Goal: Find specific page/section: Find specific page/section

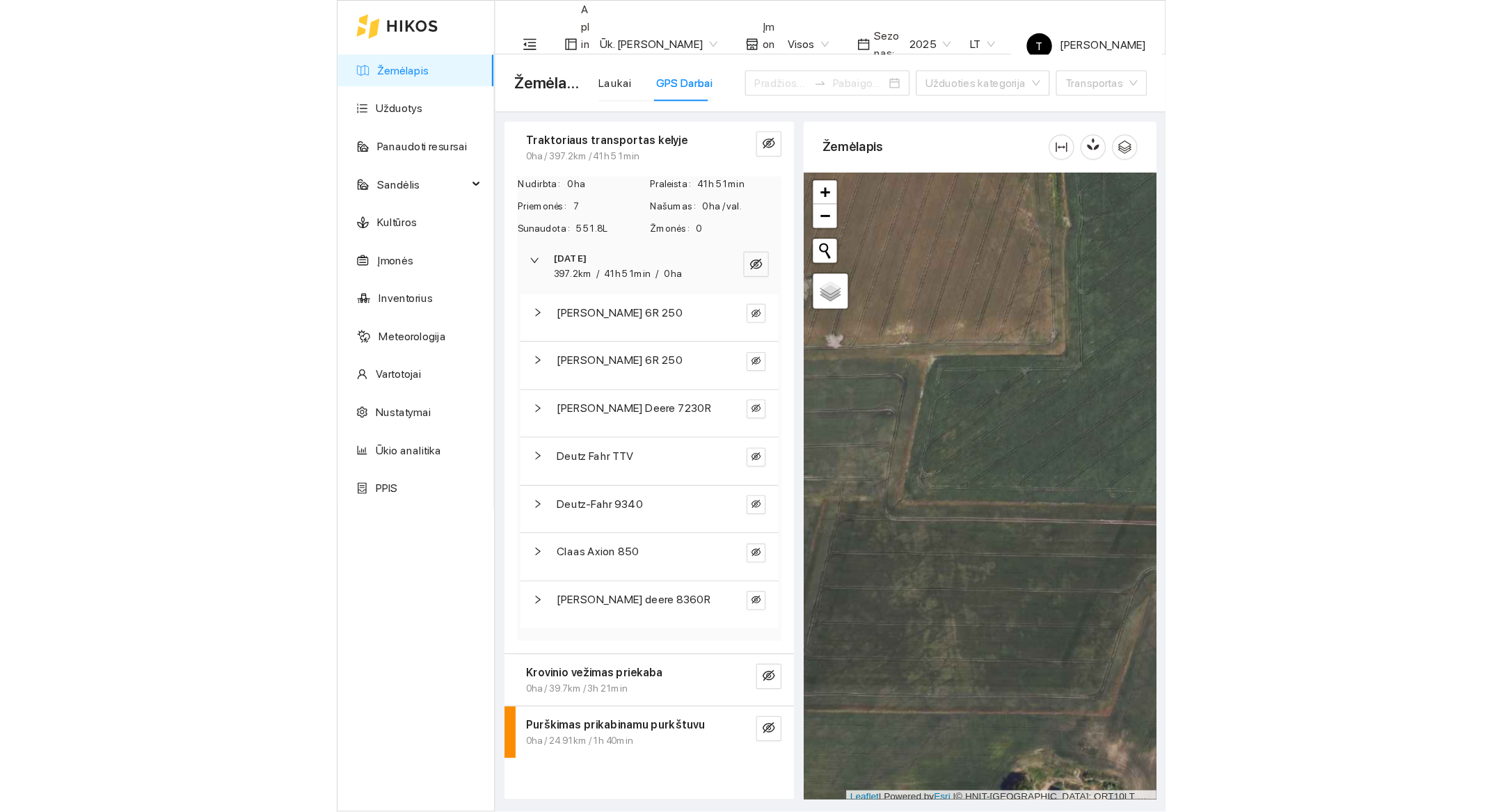
scroll to position [4, 0]
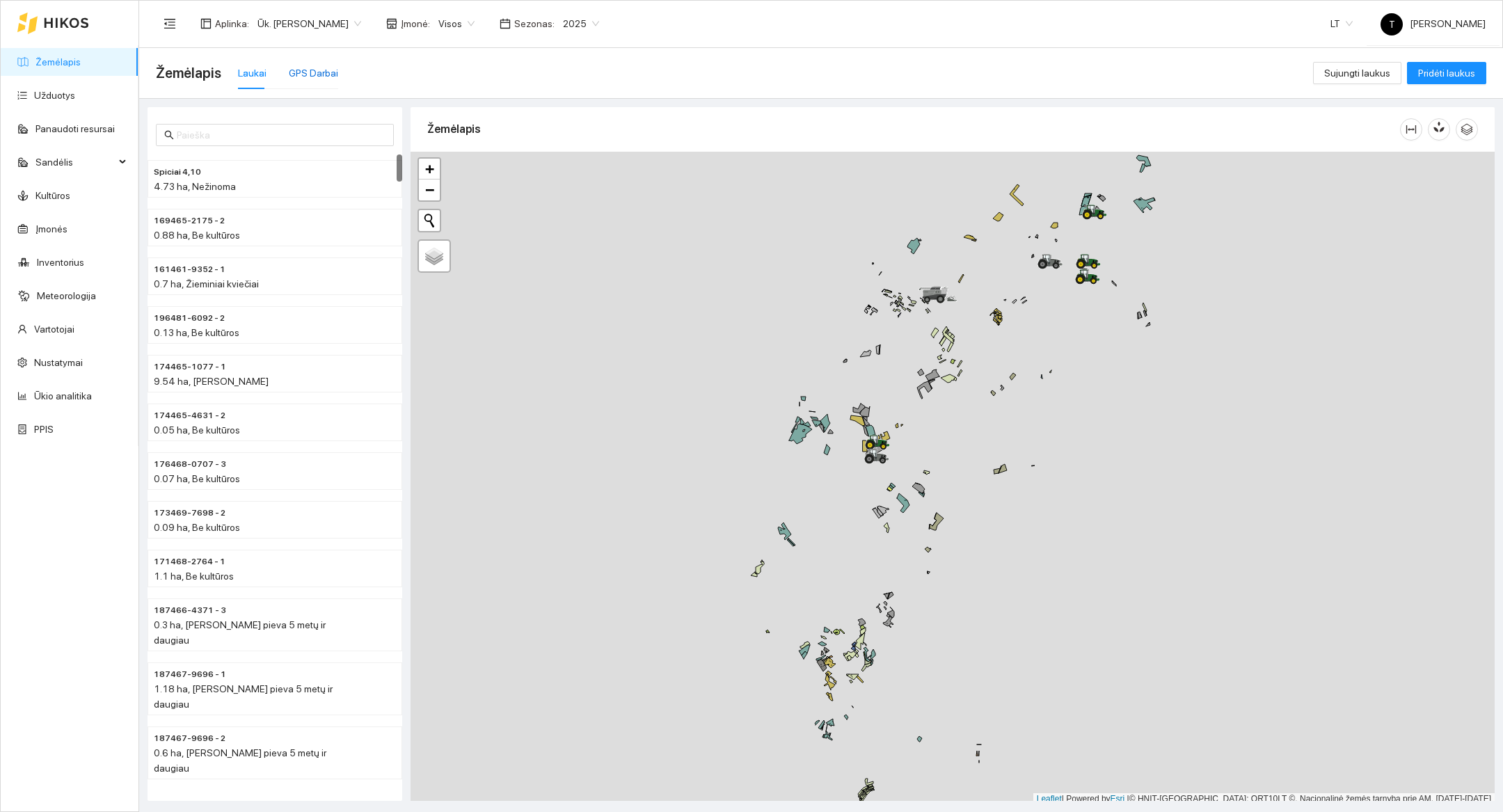
click at [331, 76] on div "GPS Darbai" at bounding box center [313, 72] width 49 height 15
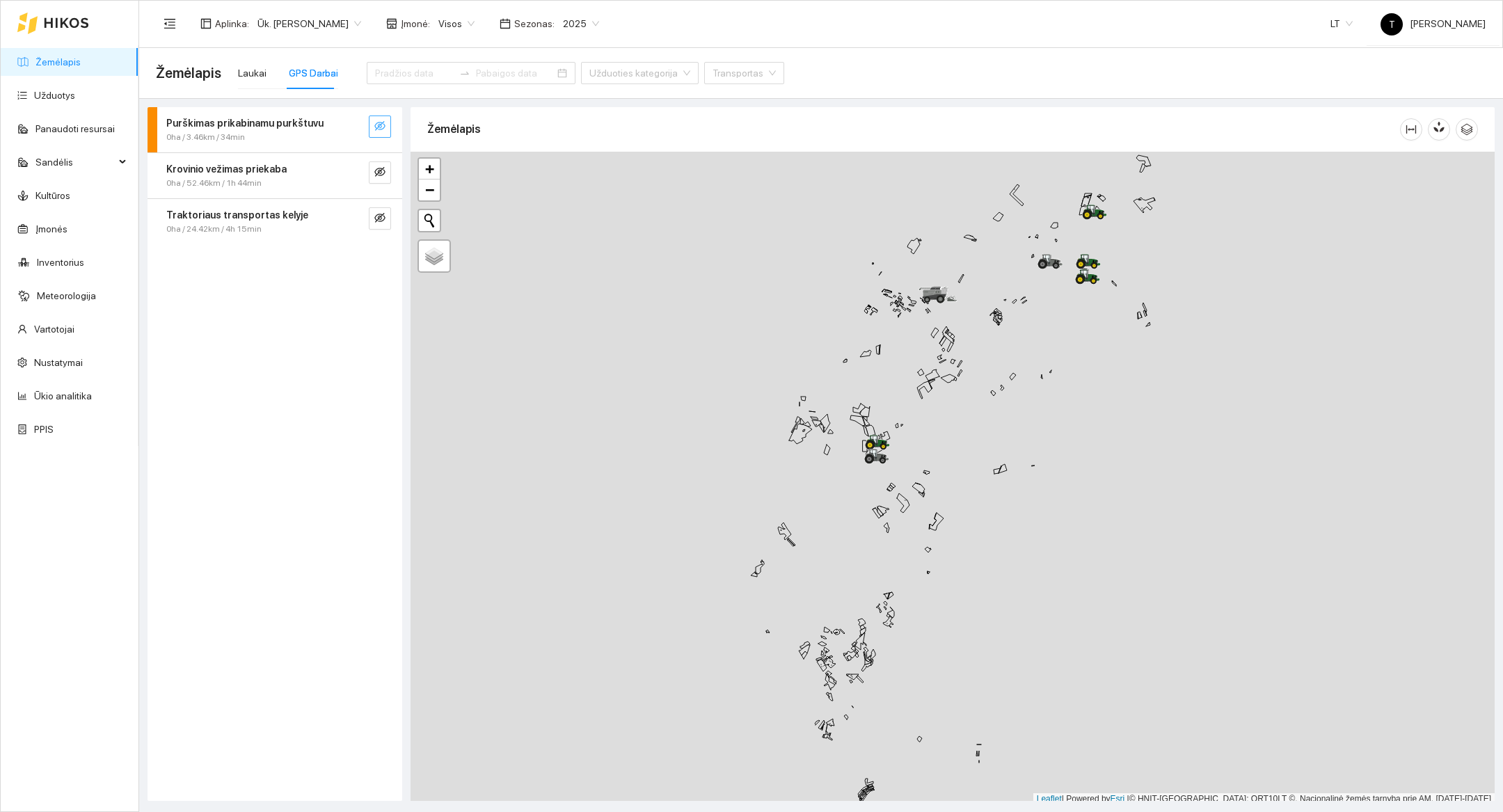
click at [385, 127] on button "button" at bounding box center [380, 126] width 22 height 22
click at [356, 127] on icon "search" at bounding box center [352, 126] width 11 height 11
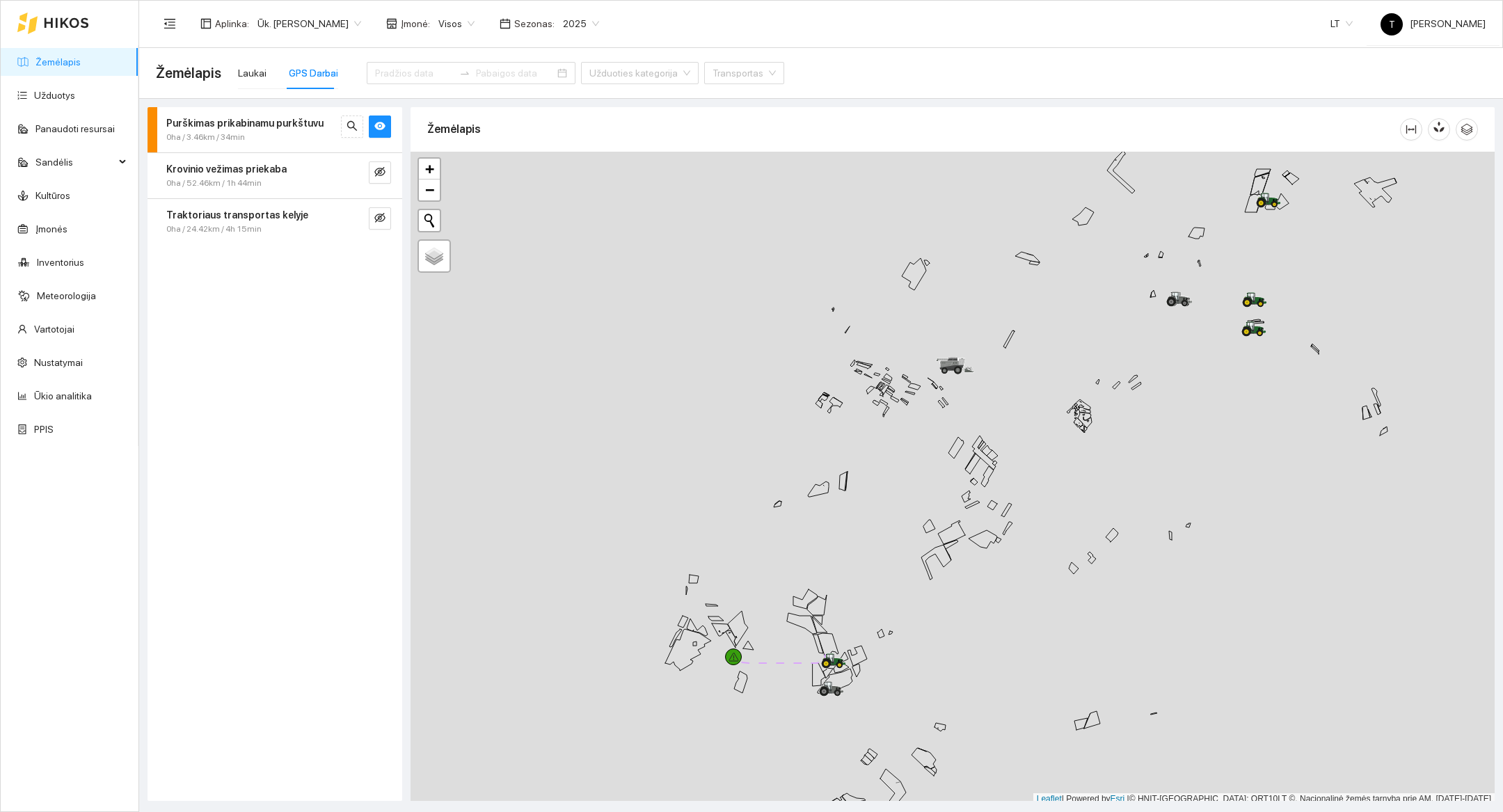
scroll to position [4, 0]
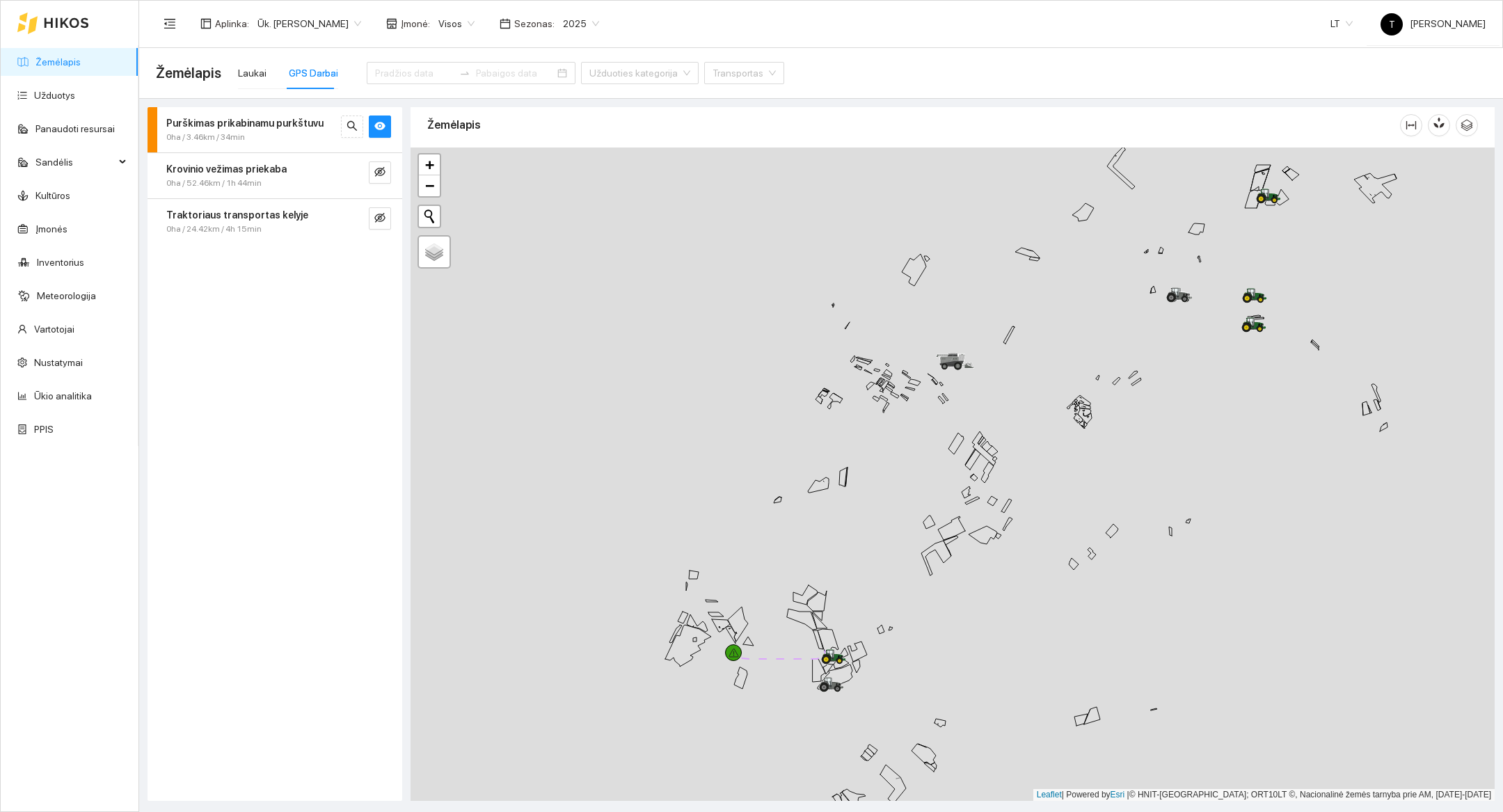
click at [808, 733] on div at bounding box center [952, 474] width 1084 height 653
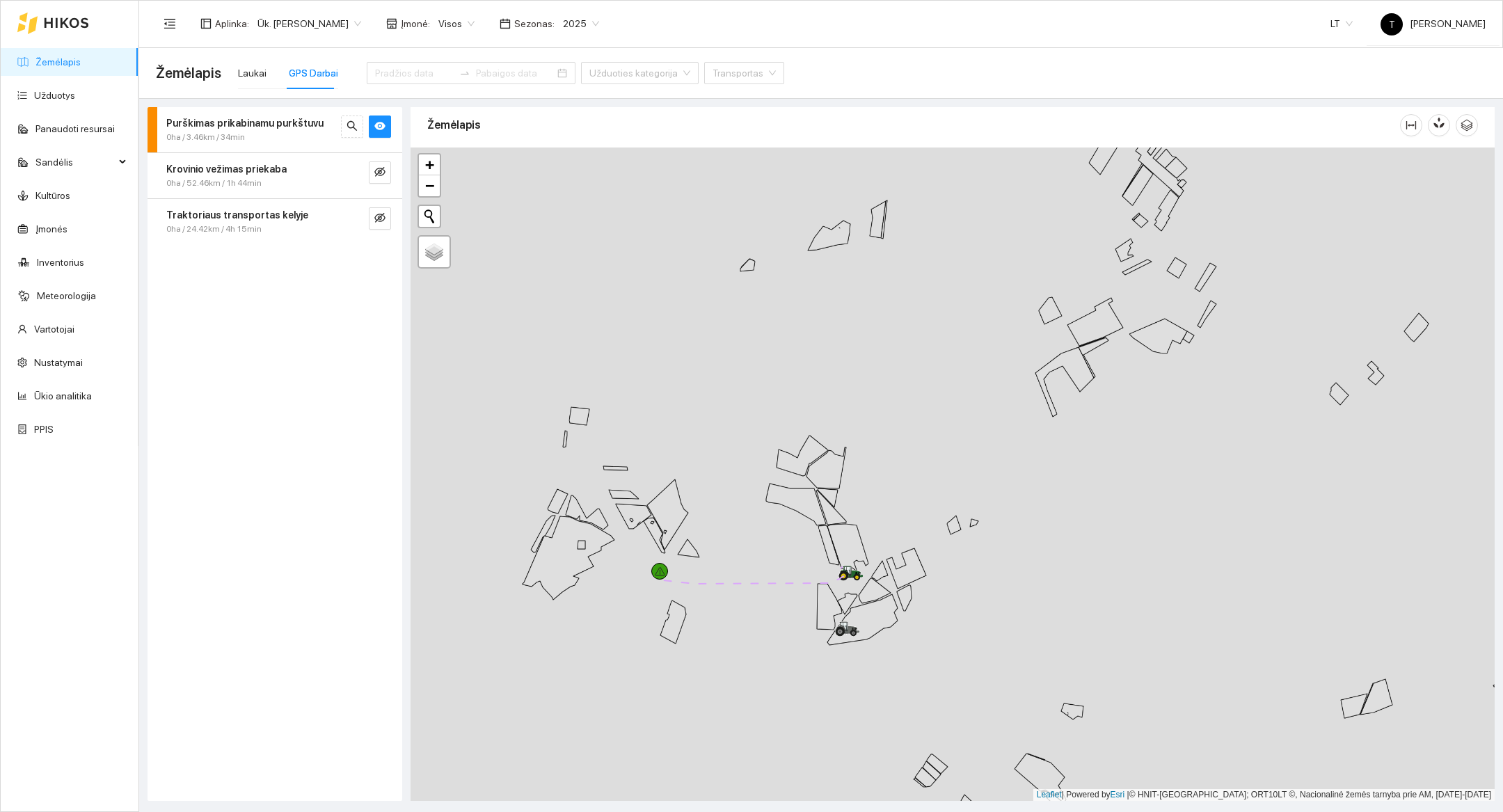
click at [896, 659] on div at bounding box center [952, 474] width 1084 height 653
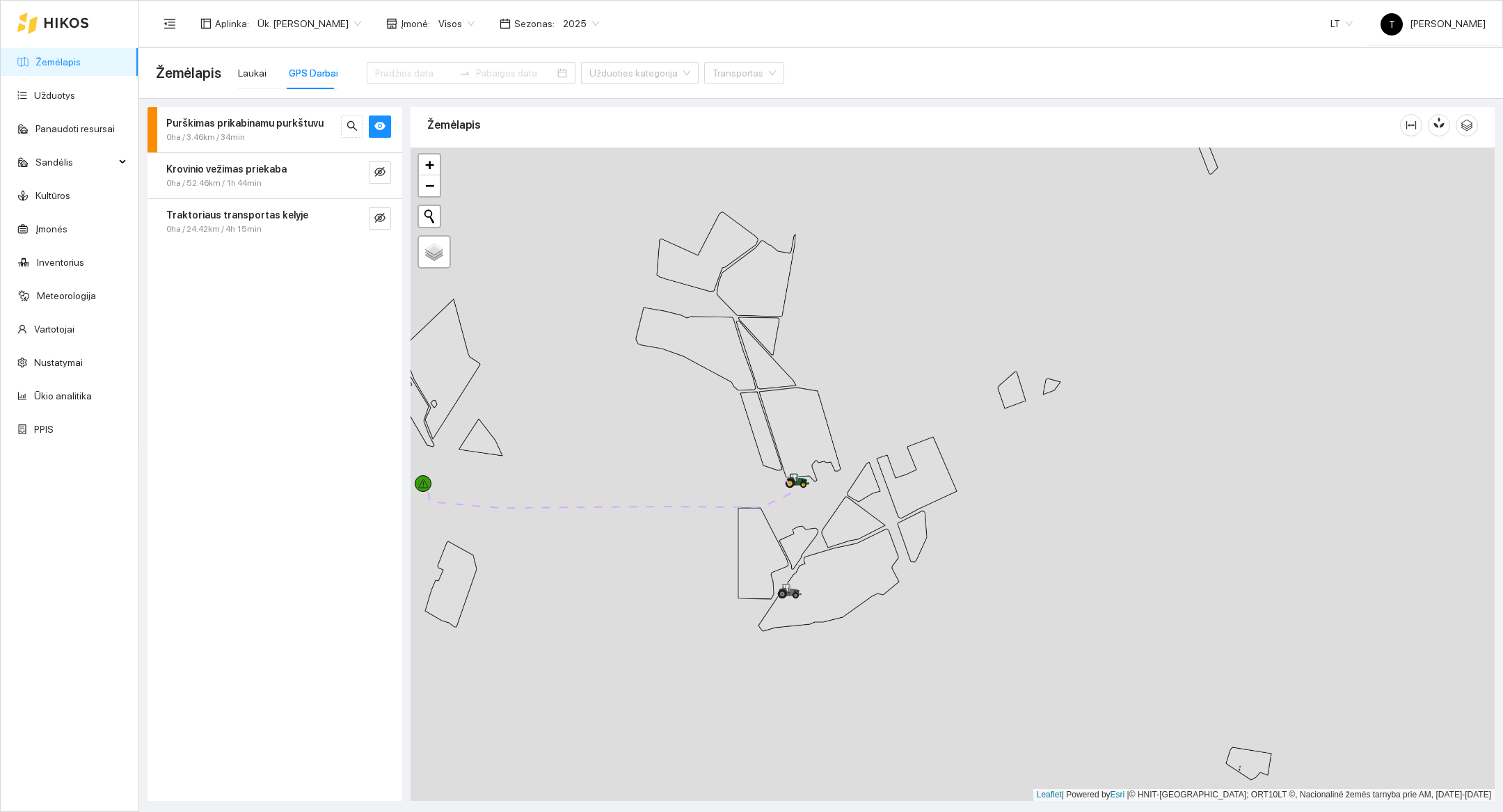
click at [896, 659] on div at bounding box center [952, 474] width 1084 height 653
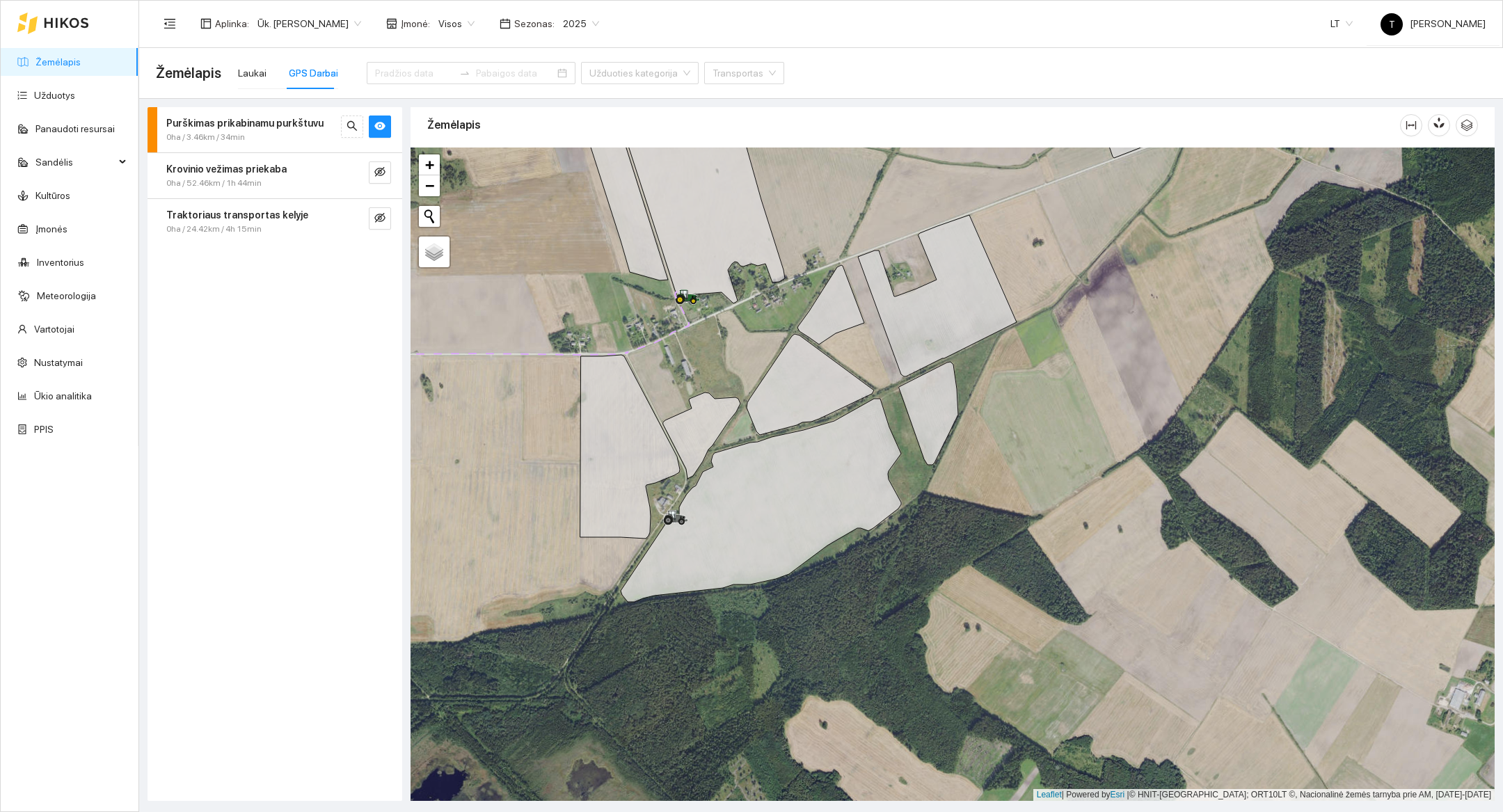
click at [732, 329] on div at bounding box center [952, 474] width 1084 height 653
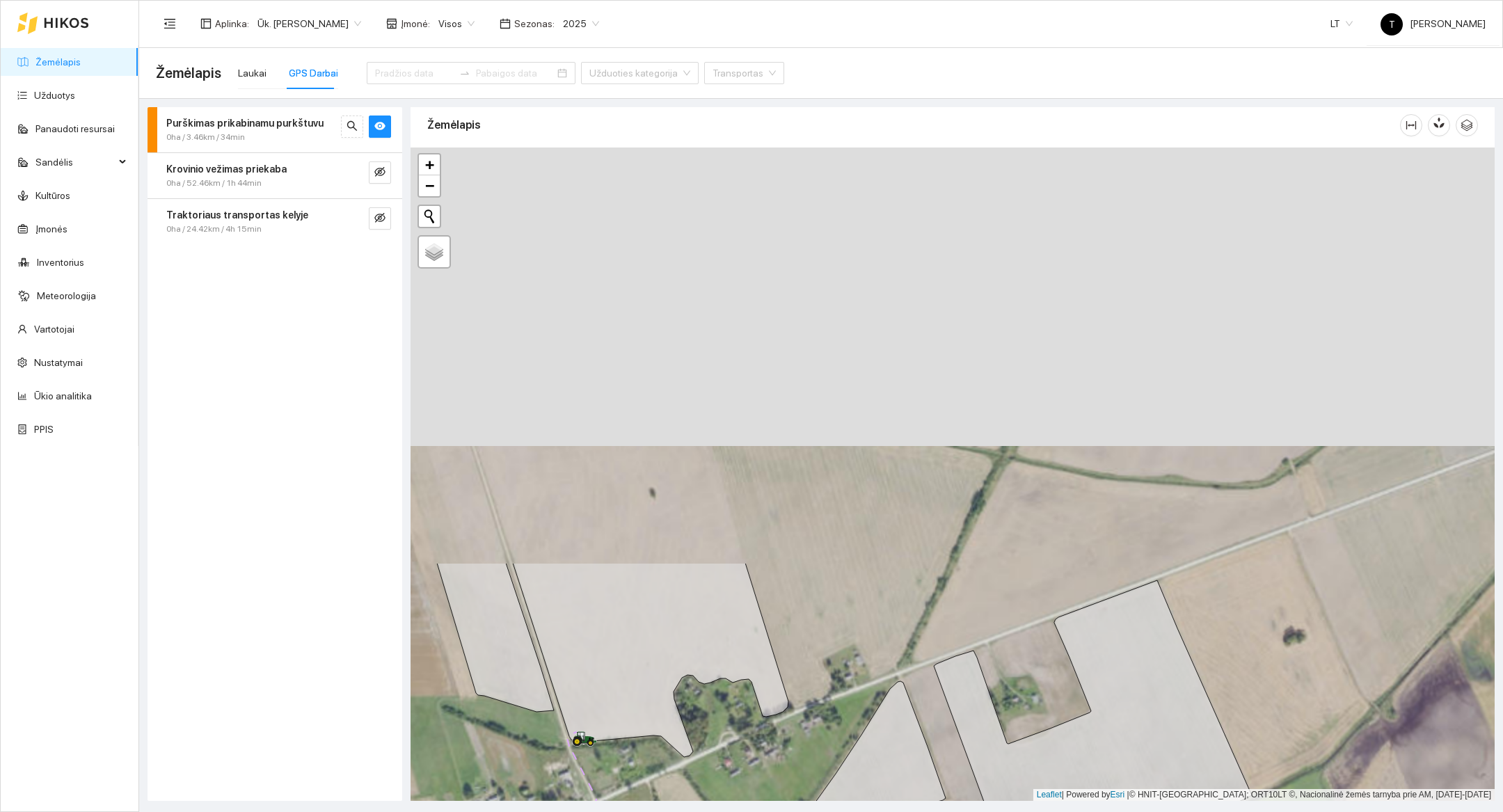
drag, startPoint x: 732, startPoint y: 329, endPoint x: 680, endPoint y: 811, distance: 484.8
click at [680, 811] on main "Žemėlapis Laukai GPS Darbai Užduoties kategorija Transportas Purškimas prikabin…" at bounding box center [821, 430] width 1364 height 764
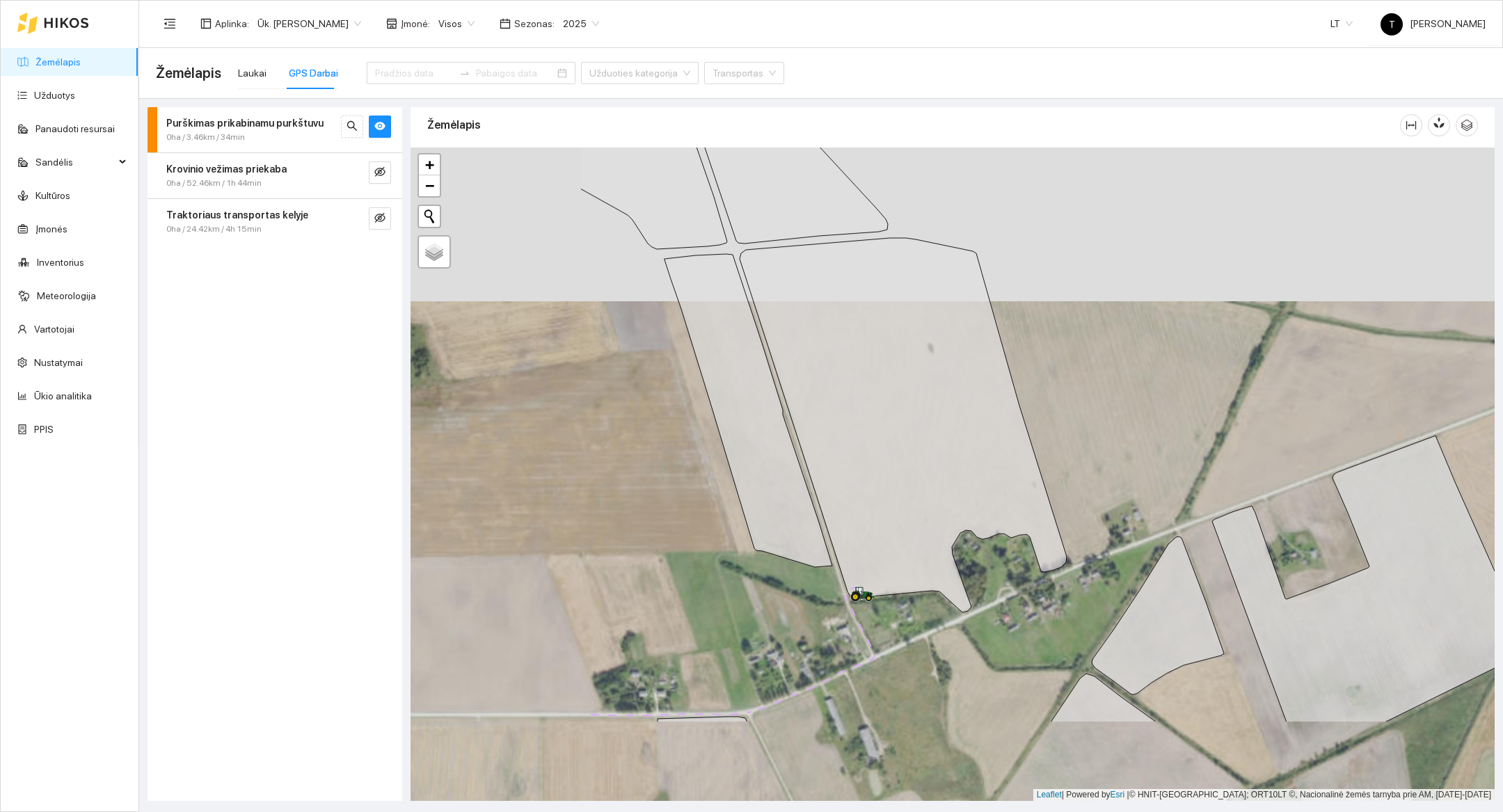
drag, startPoint x: 674, startPoint y: 684, endPoint x: 992, endPoint y: 515, distance: 360.1
click at [992, 515] on icon at bounding box center [903, 424] width 327 height 374
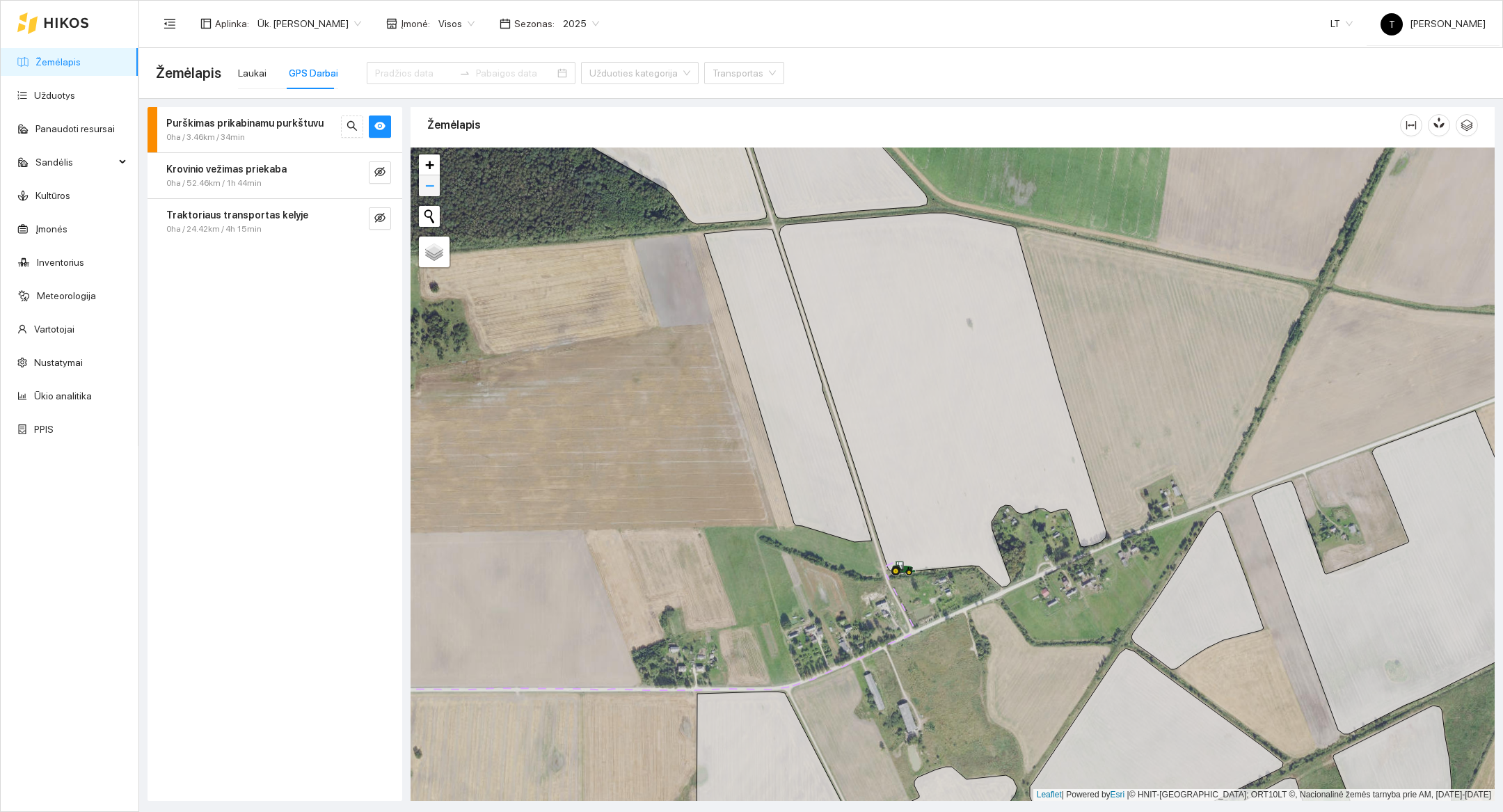
click at [429, 182] on span "−" at bounding box center [430, 185] width 9 height 18
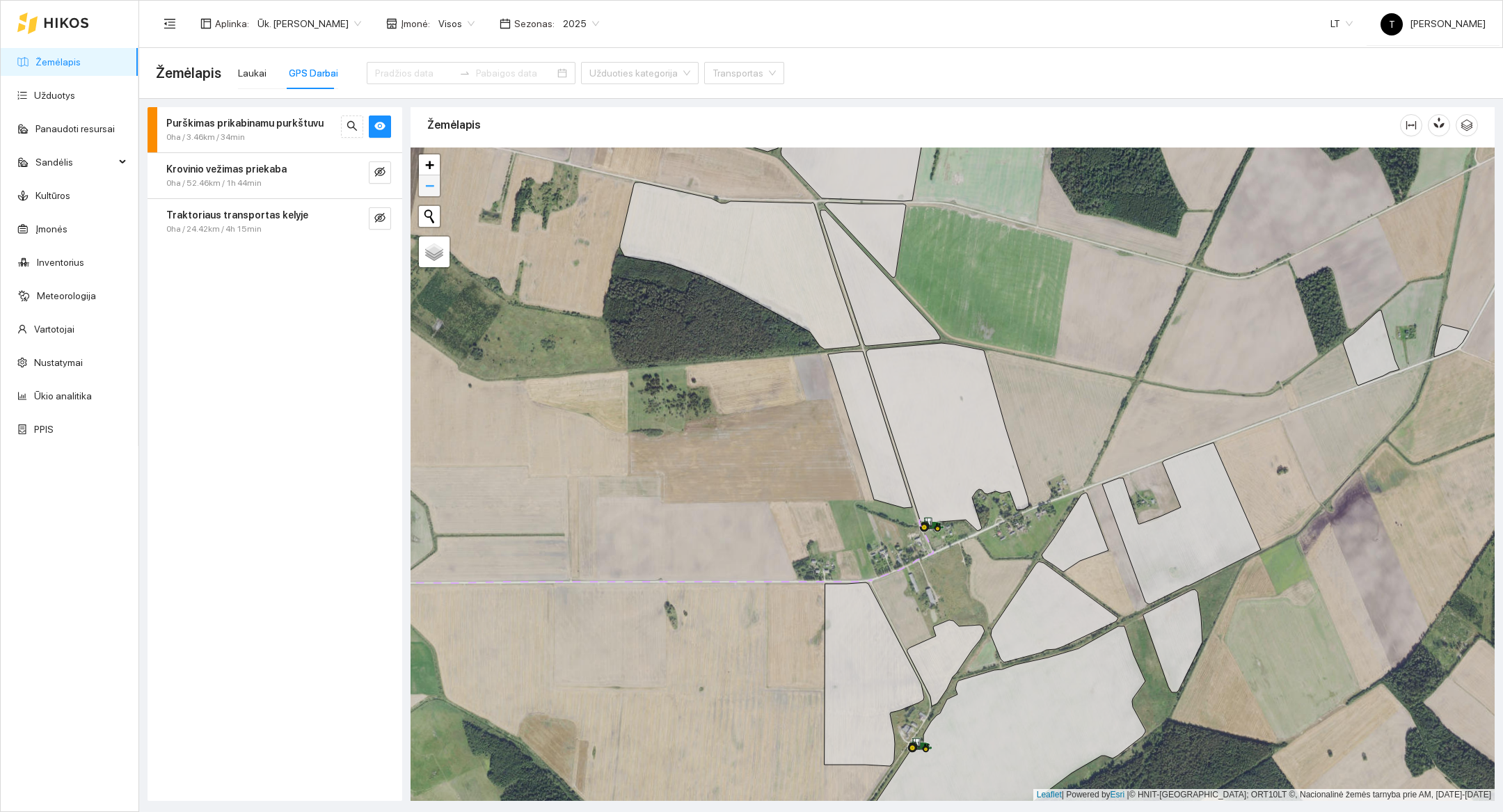
click at [428, 194] on span "−" at bounding box center [430, 185] width 9 height 18
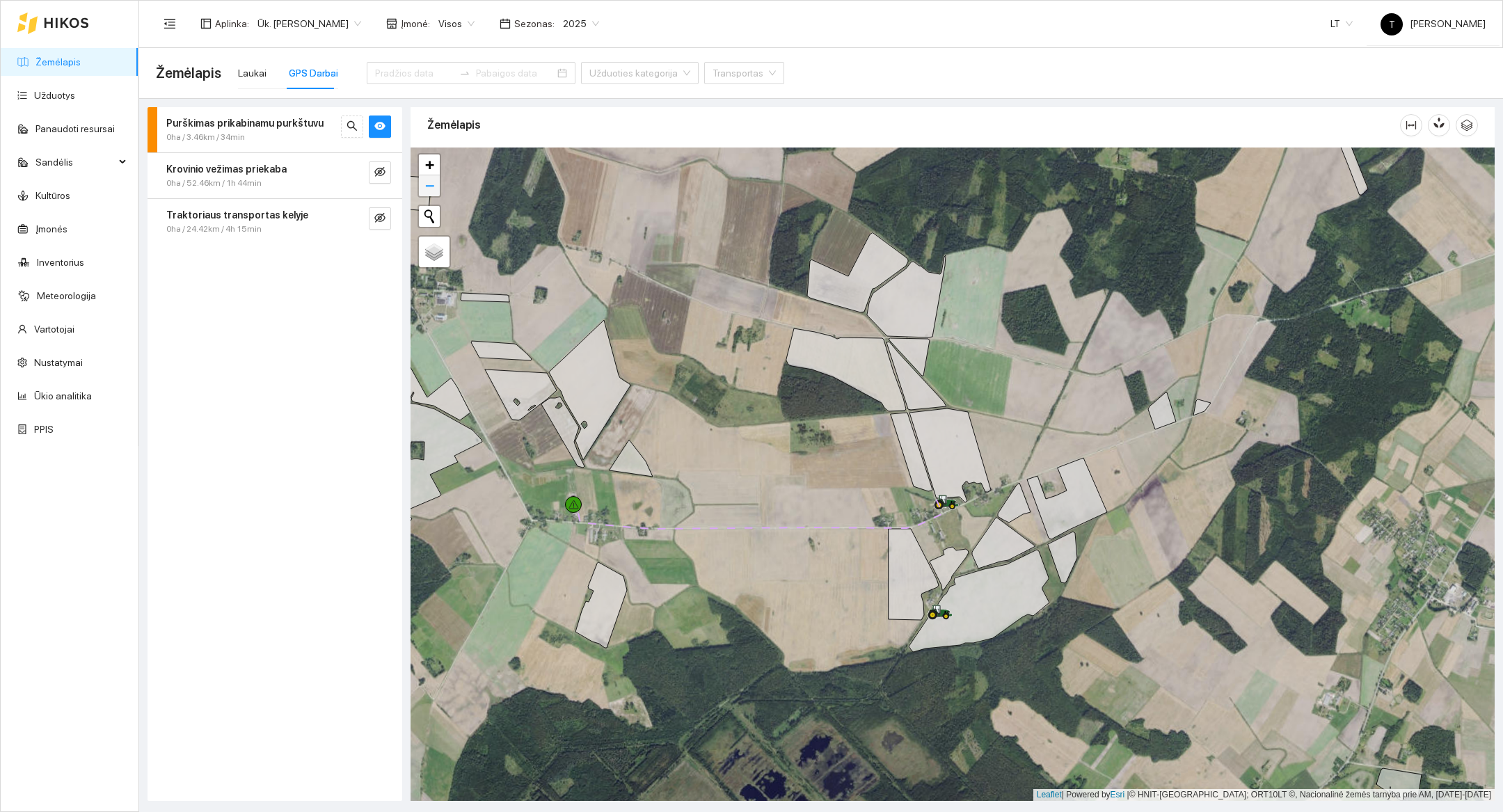
click at [428, 194] on span "−" at bounding box center [430, 185] width 9 height 18
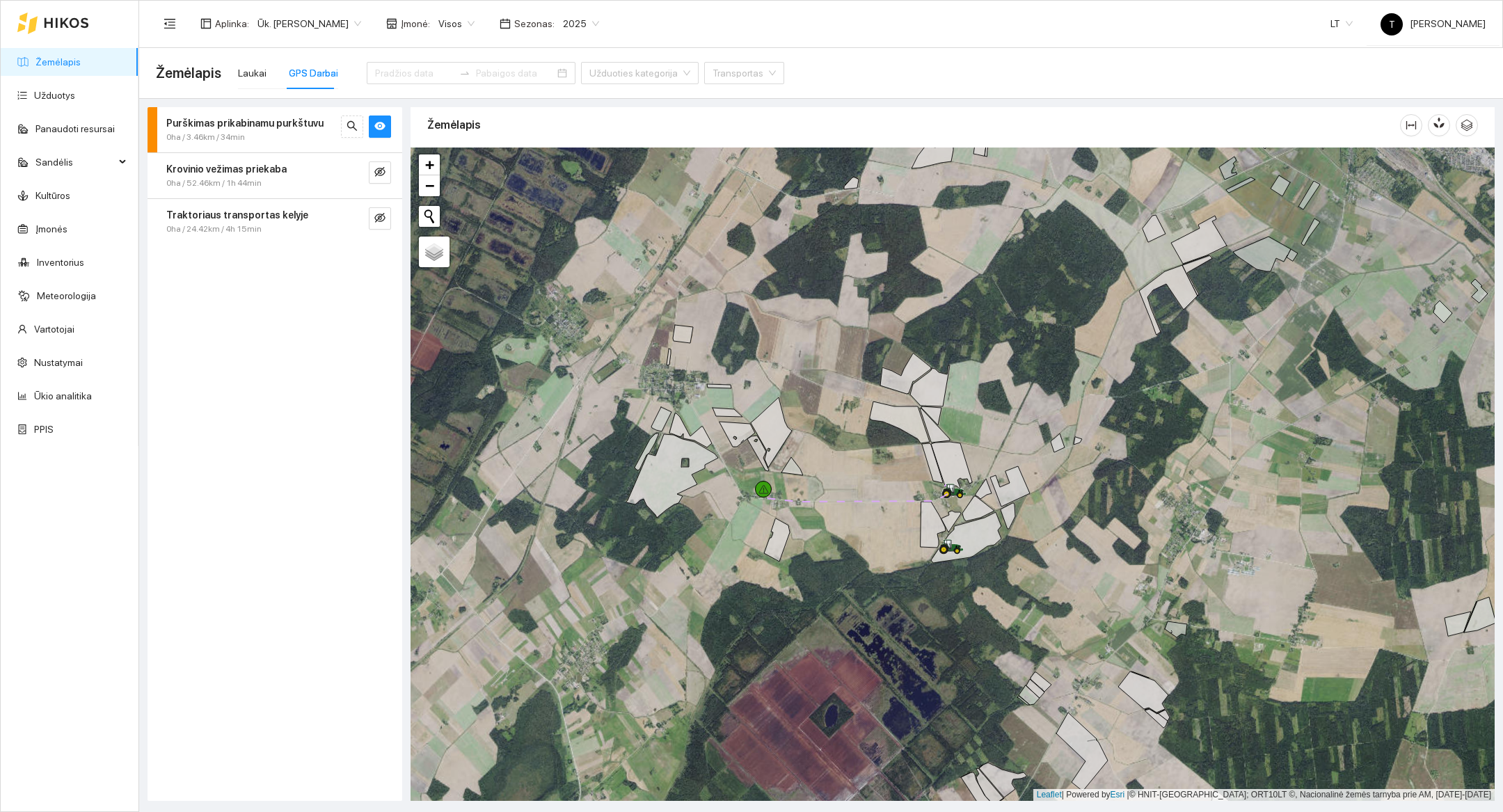
click at [864, 629] on div at bounding box center [952, 474] width 1084 height 653
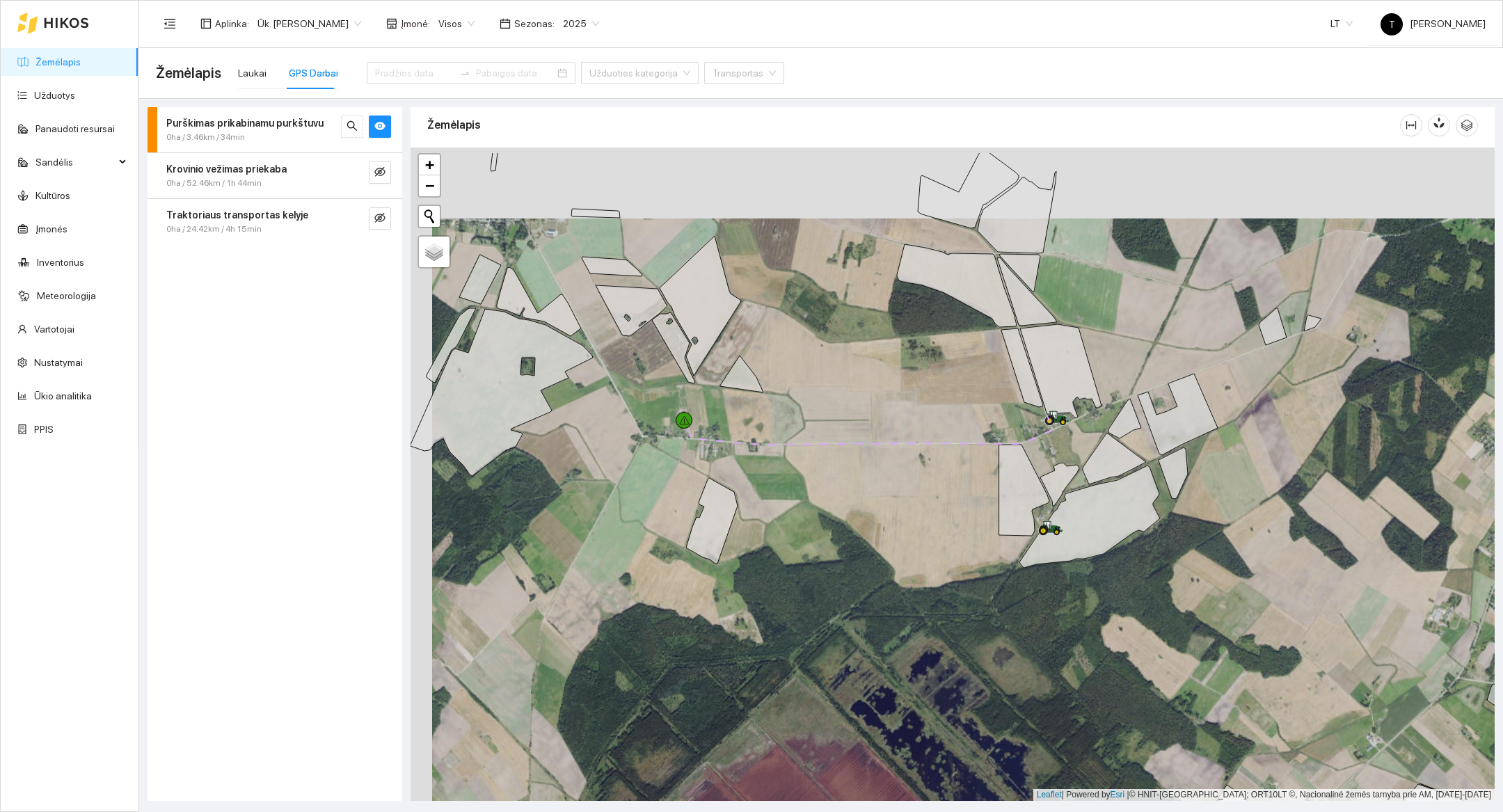
drag, startPoint x: 868, startPoint y: 370, endPoint x: 891, endPoint y: 448, distance: 81.3
click at [891, 448] on div at bounding box center [952, 474] width 1084 height 653
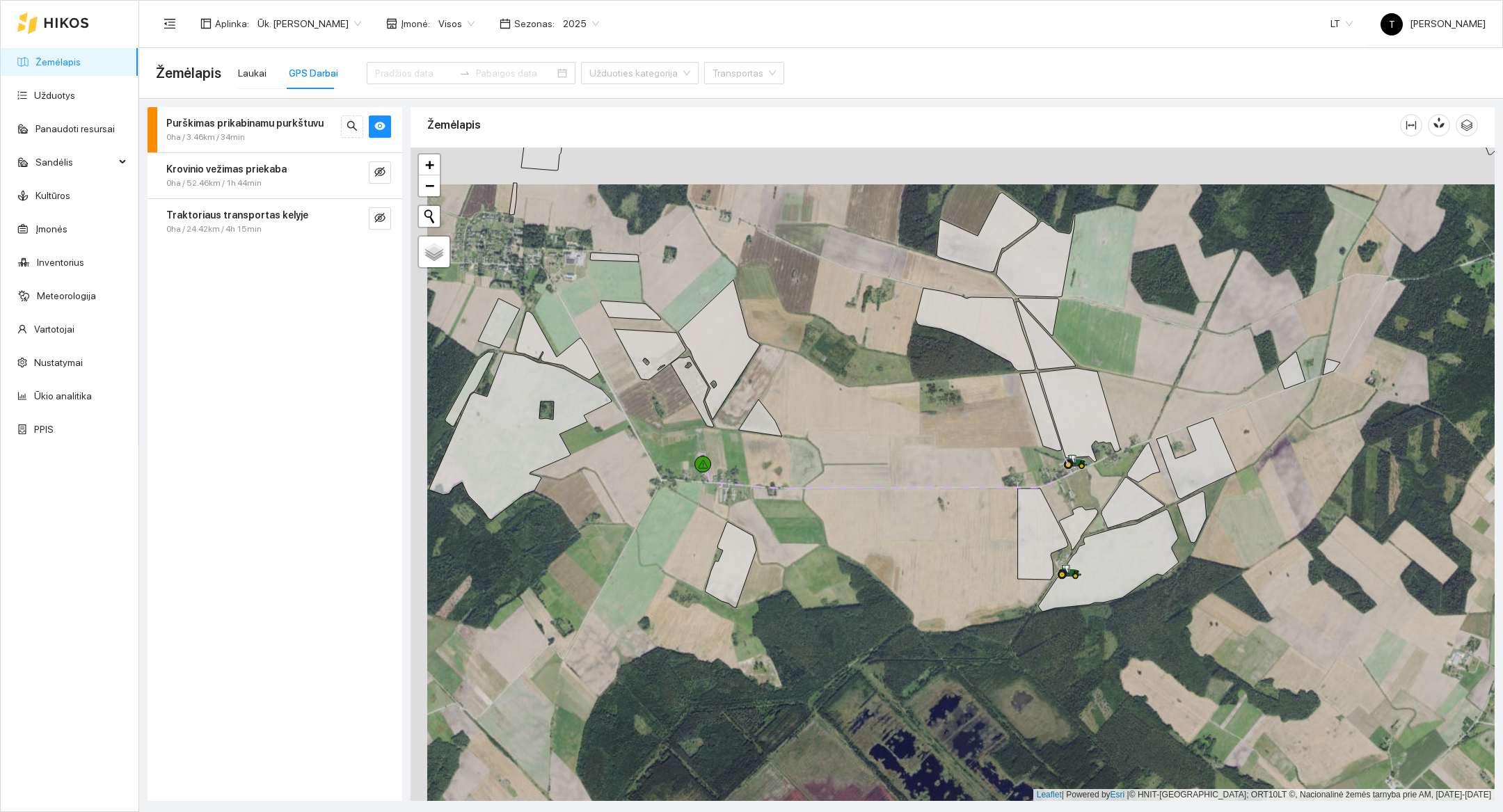
drag, startPoint x: 891, startPoint y: 448, endPoint x: 907, endPoint y: 484, distance: 39.4
click at [907, 484] on div at bounding box center [952, 474] width 1084 height 653
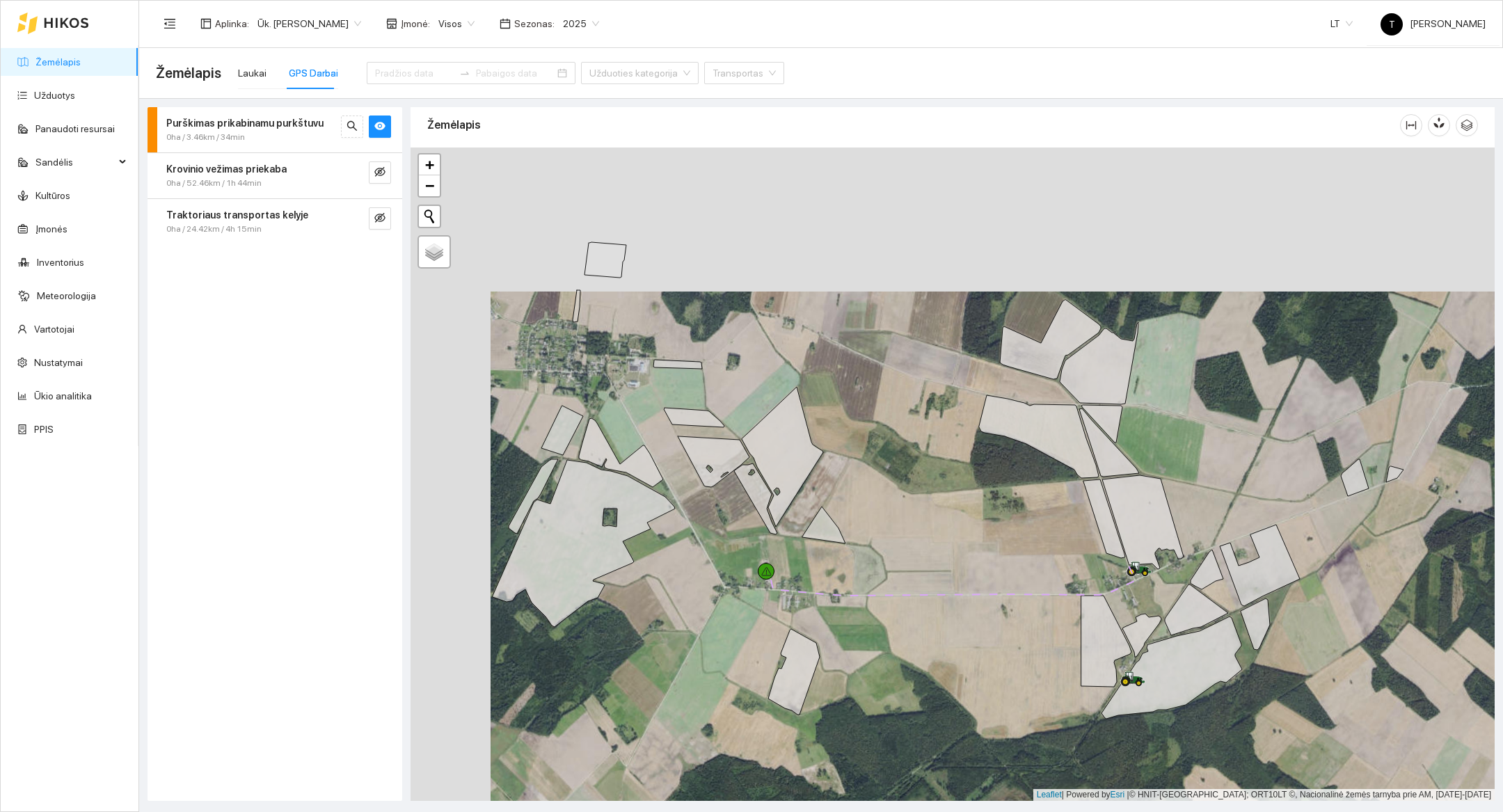
drag, startPoint x: 907, startPoint y: 484, endPoint x: 972, endPoint y: 594, distance: 127.8
click at [972, 594] on div at bounding box center [952, 474] width 1084 height 653
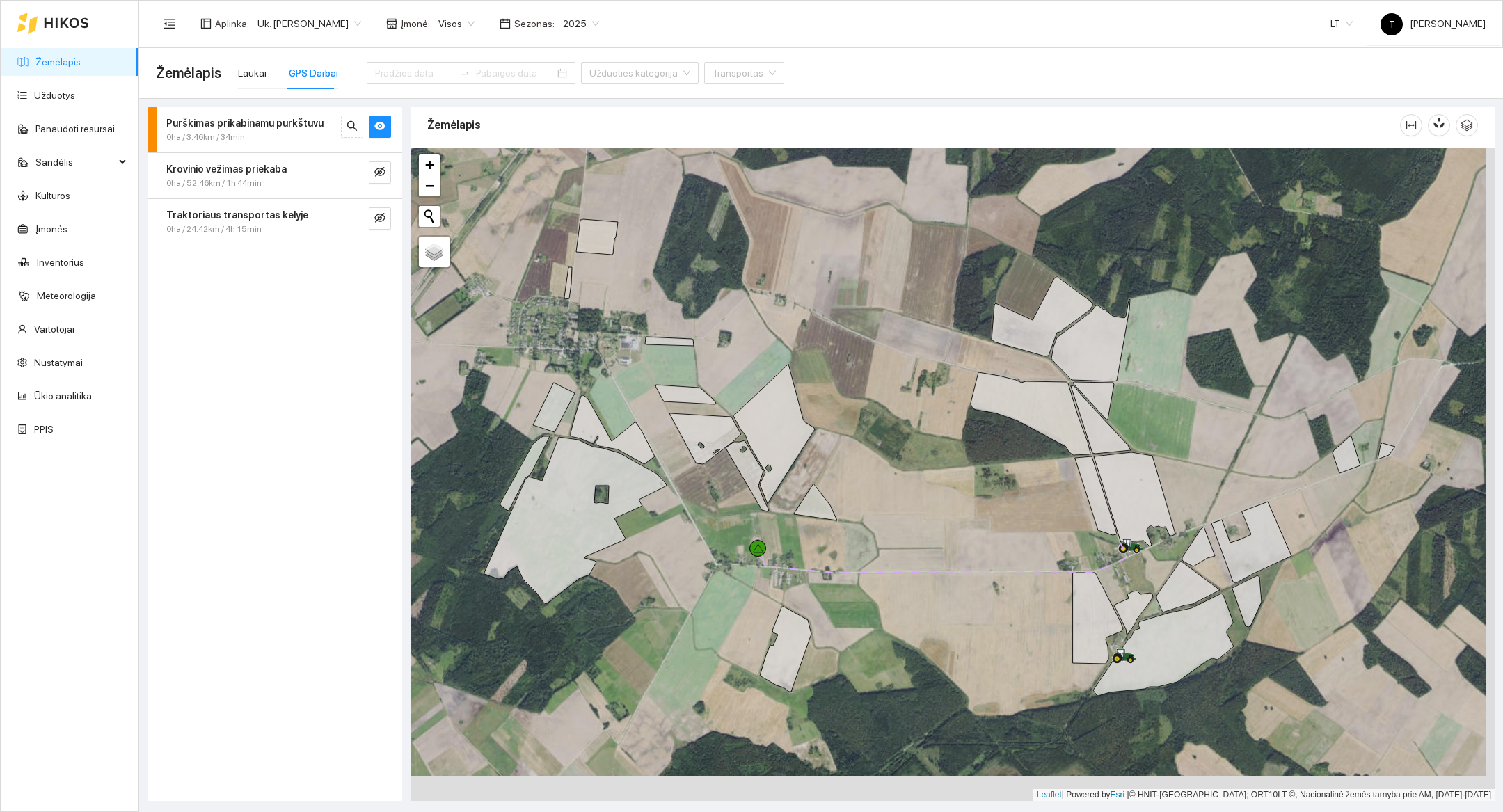
drag, startPoint x: 1029, startPoint y: 678, endPoint x: 1018, endPoint y: 652, distance: 28.2
click at [1018, 652] on div at bounding box center [952, 474] width 1084 height 653
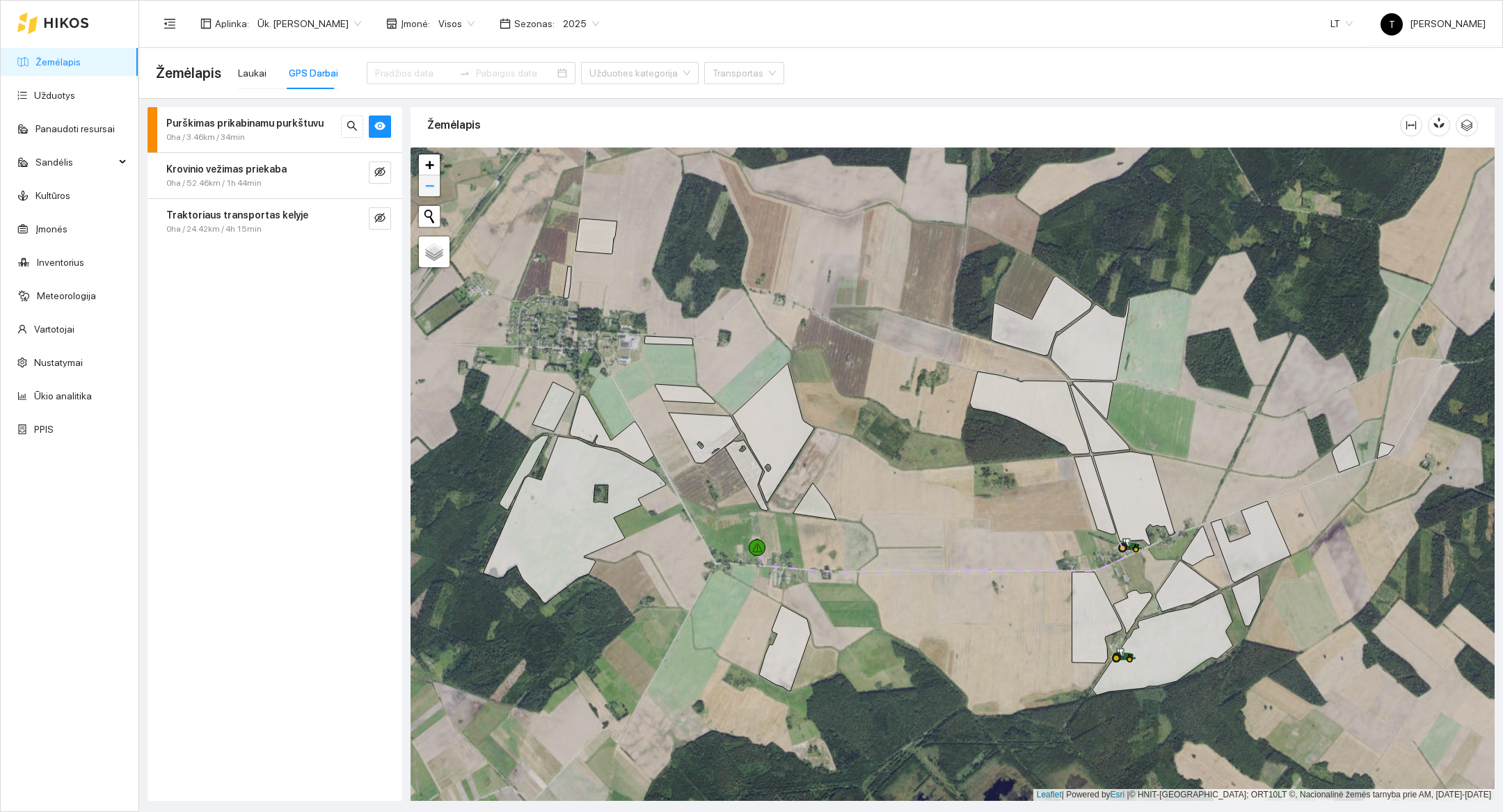
click at [427, 189] on span "−" at bounding box center [430, 185] width 9 height 18
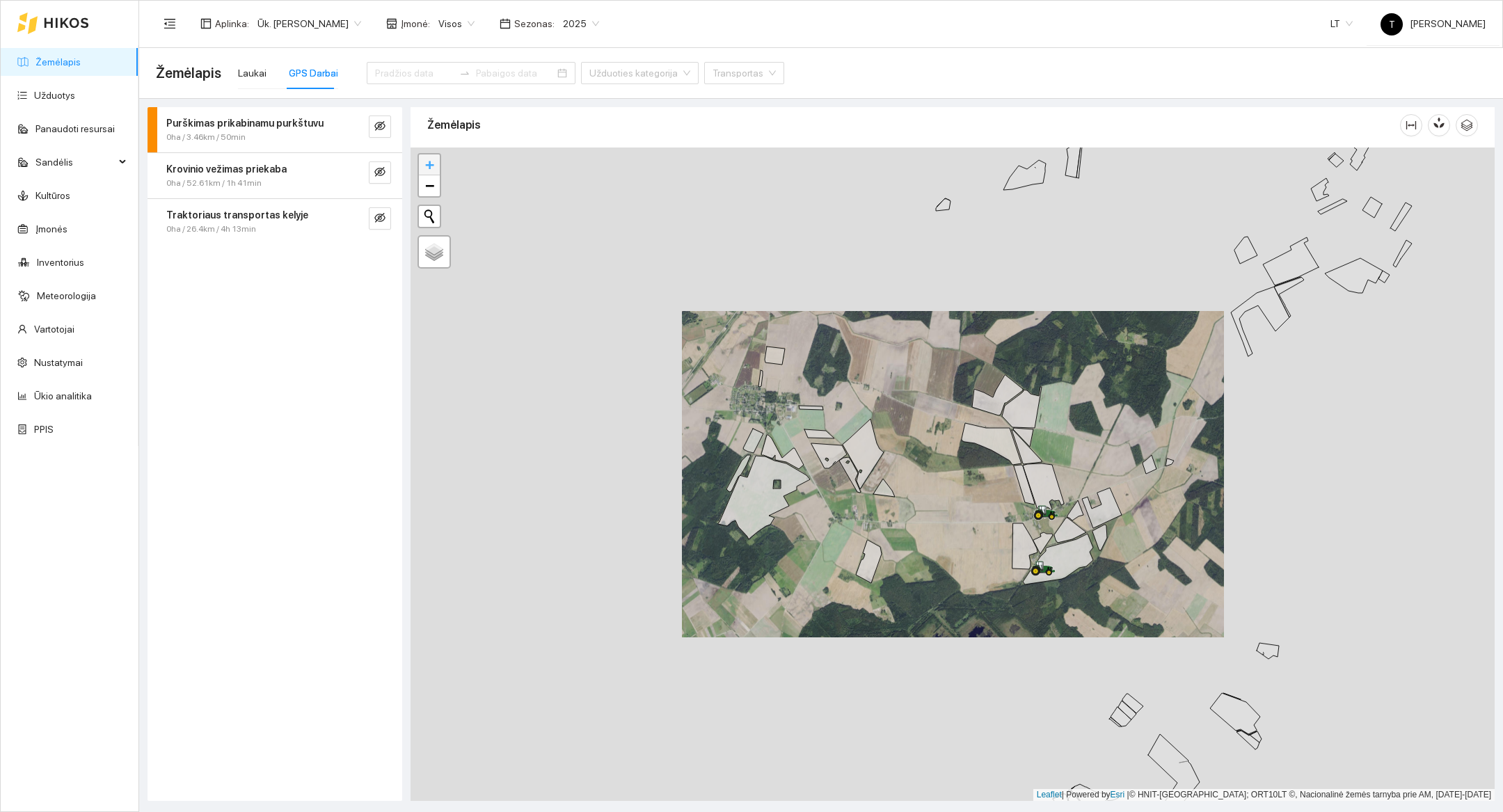
click at [432, 165] on span "+" at bounding box center [430, 164] width 9 height 18
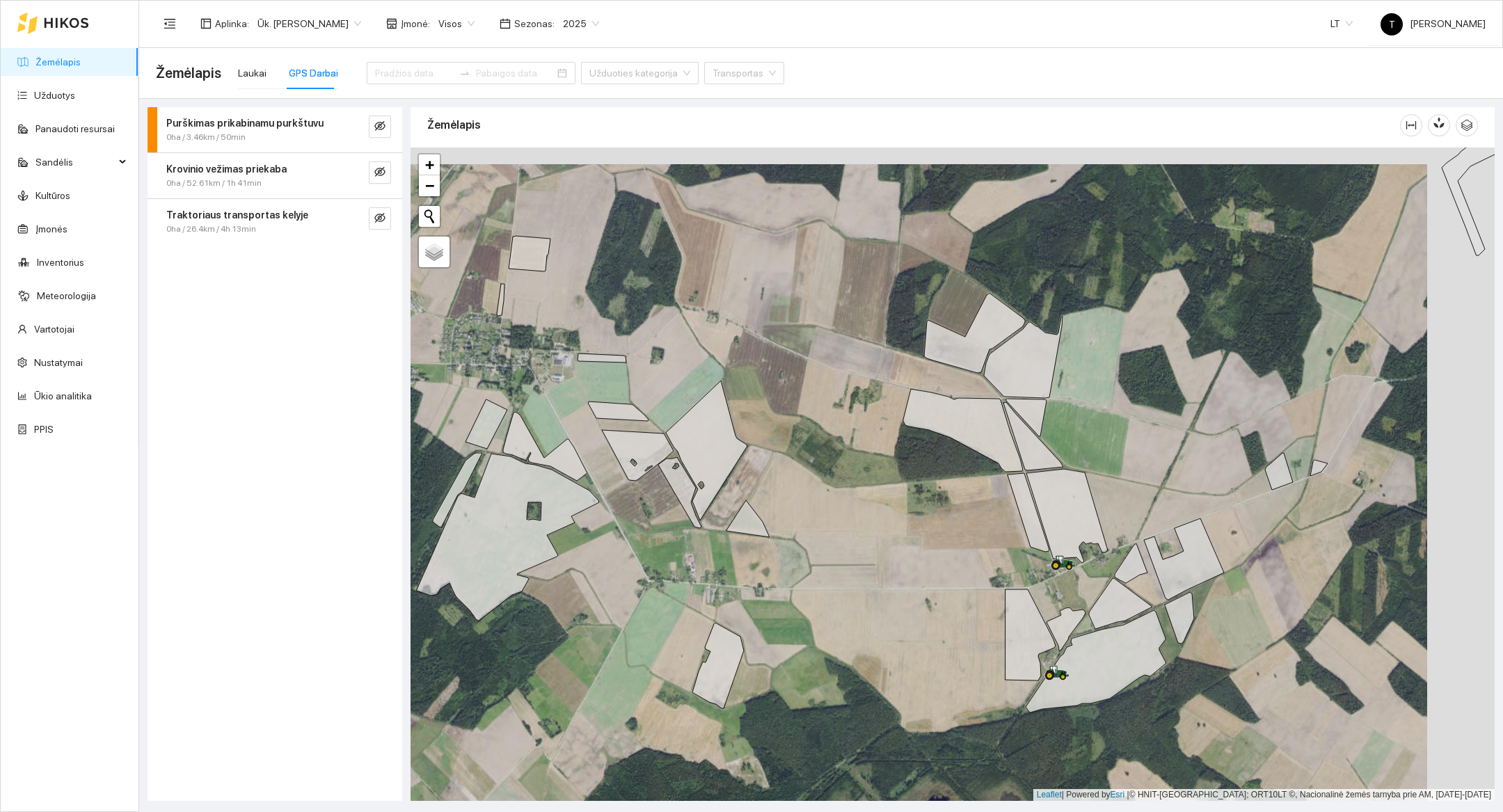
drag, startPoint x: 1162, startPoint y: 317, endPoint x: 1069, endPoint y: 340, distance: 95.8
click at [1069, 340] on div at bounding box center [952, 474] width 1084 height 653
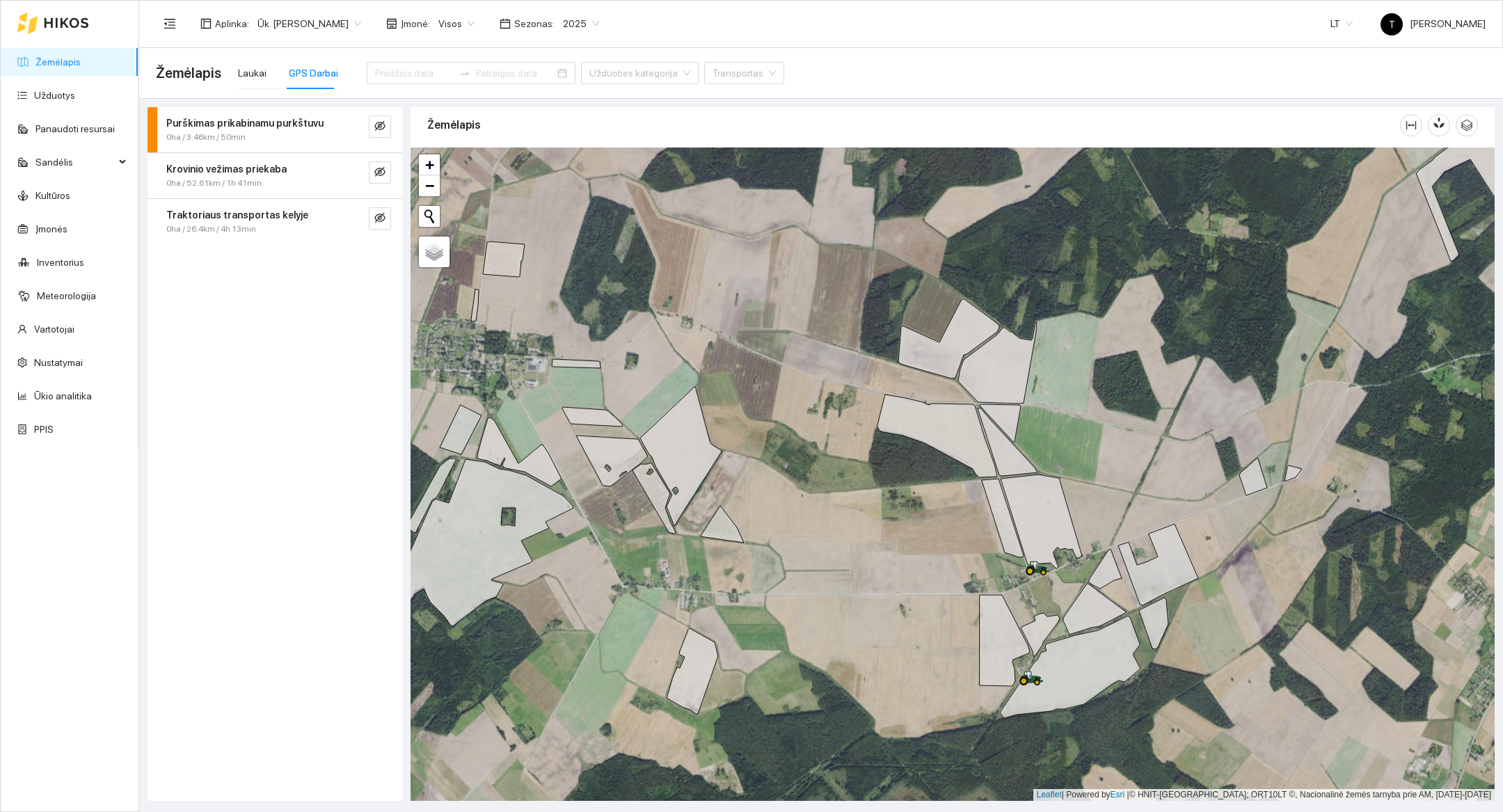
click at [391, 215] on div "Traktoriaus transportas kelyje 0ha / 26.4km / 4h 13min" at bounding box center [275, 221] width 254 height 45
click at [387, 215] on button "button" at bounding box center [380, 218] width 22 height 22
click at [304, 208] on div "Traktoriaus transportas kelyje" at bounding box center [252, 214] width 171 height 15
click at [287, 176] on div "0ha / 52.61km / 1h 41min" at bounding box center [252, 183] width 171 height 13
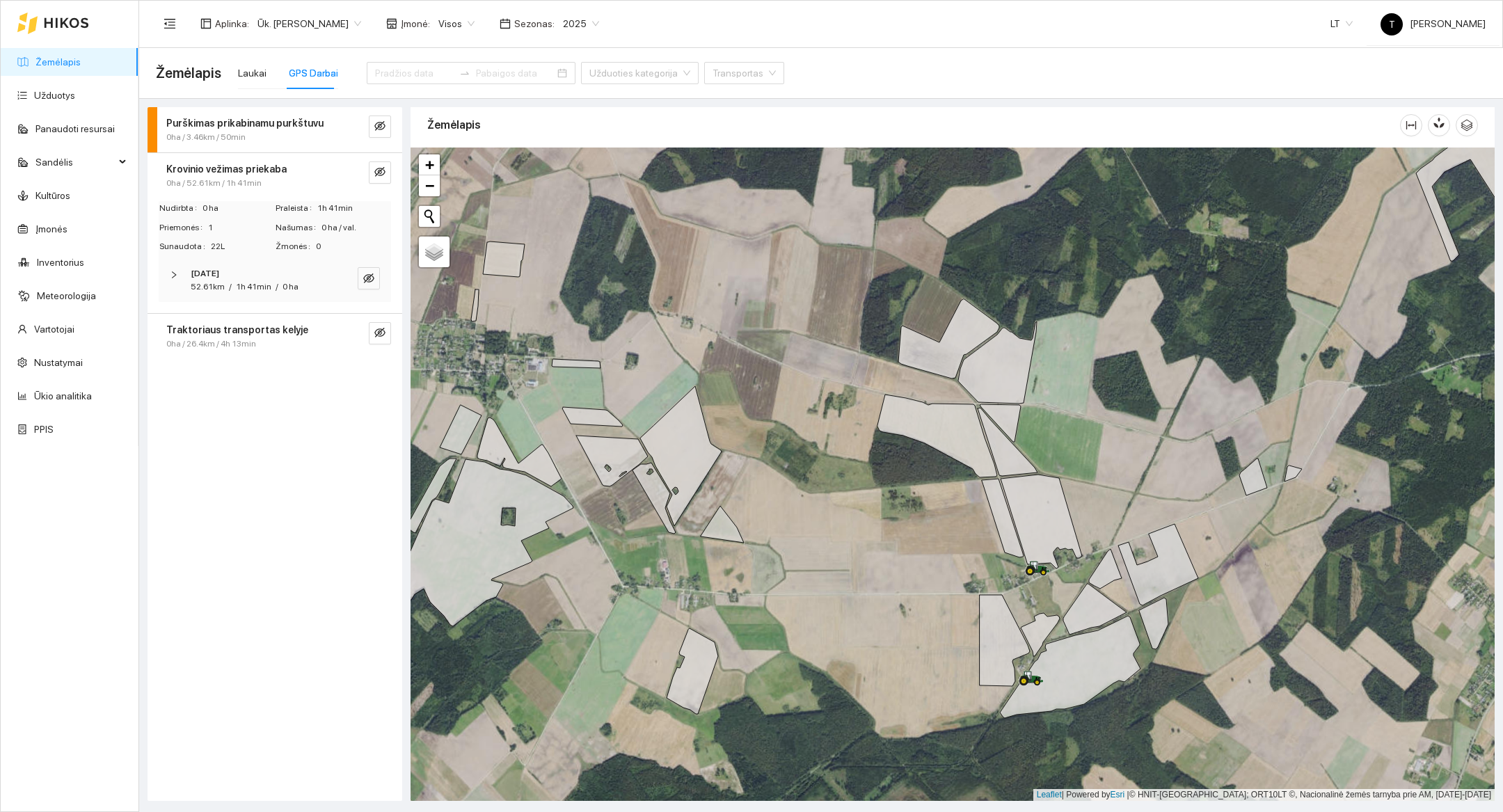
click at [287, 176] on div "0ha / 52.61km / 1h 41min" at bounding box center [252, 183] width 171 height 13
click at [382, 170] on icon "eye-invisible" at bounding box center [380, 172] width 11 height 11
click at [382, 170] on icon "eye" at bounding box center [380, 172] width 11 height 8
click at [381, 128] on icon "eye-invisible" at bounding box center [380, 126] width 11 height 11
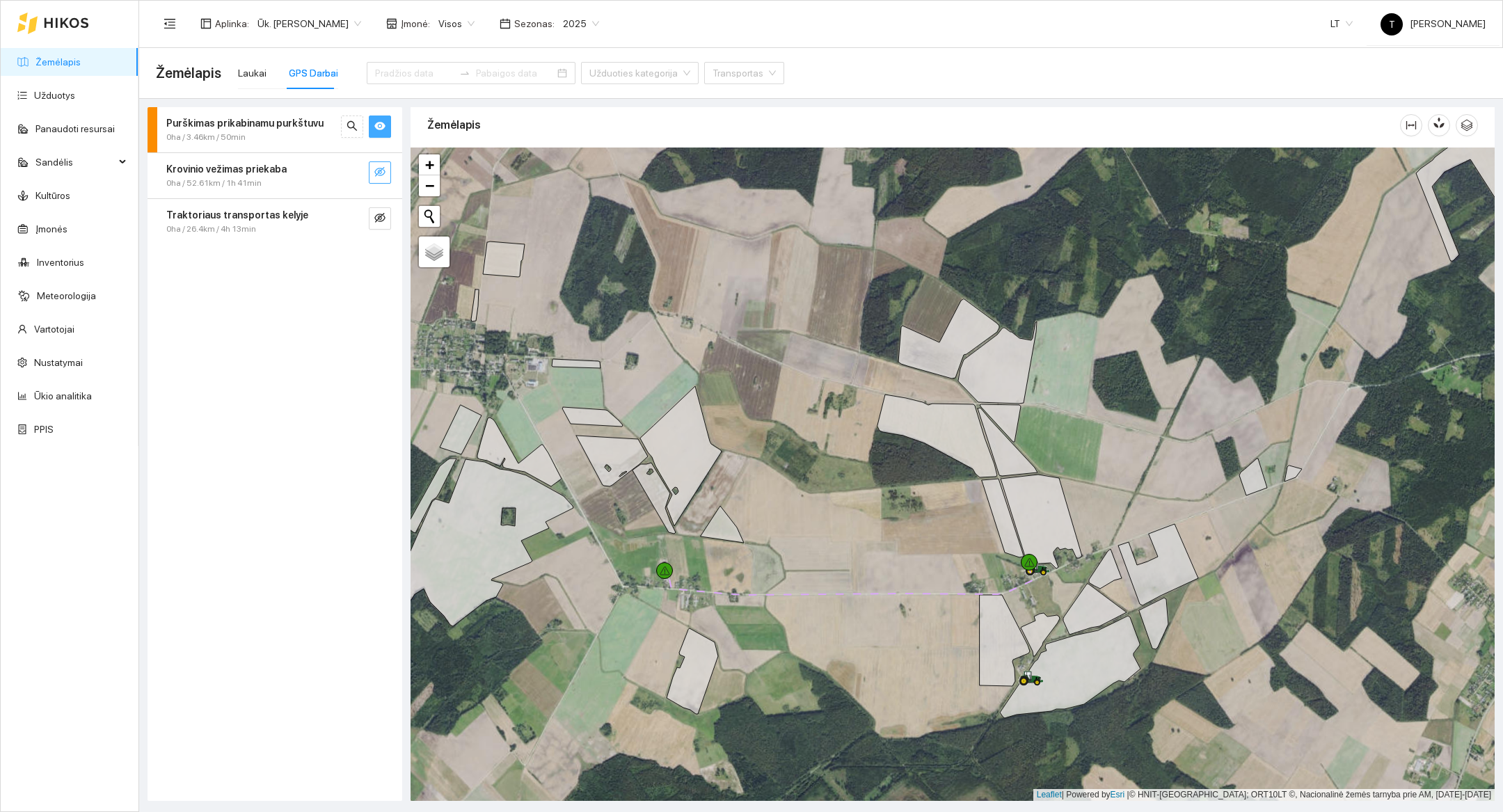
click at [381, 128] on icon "eye" at bounding box center [380, 126] width 11 height 8
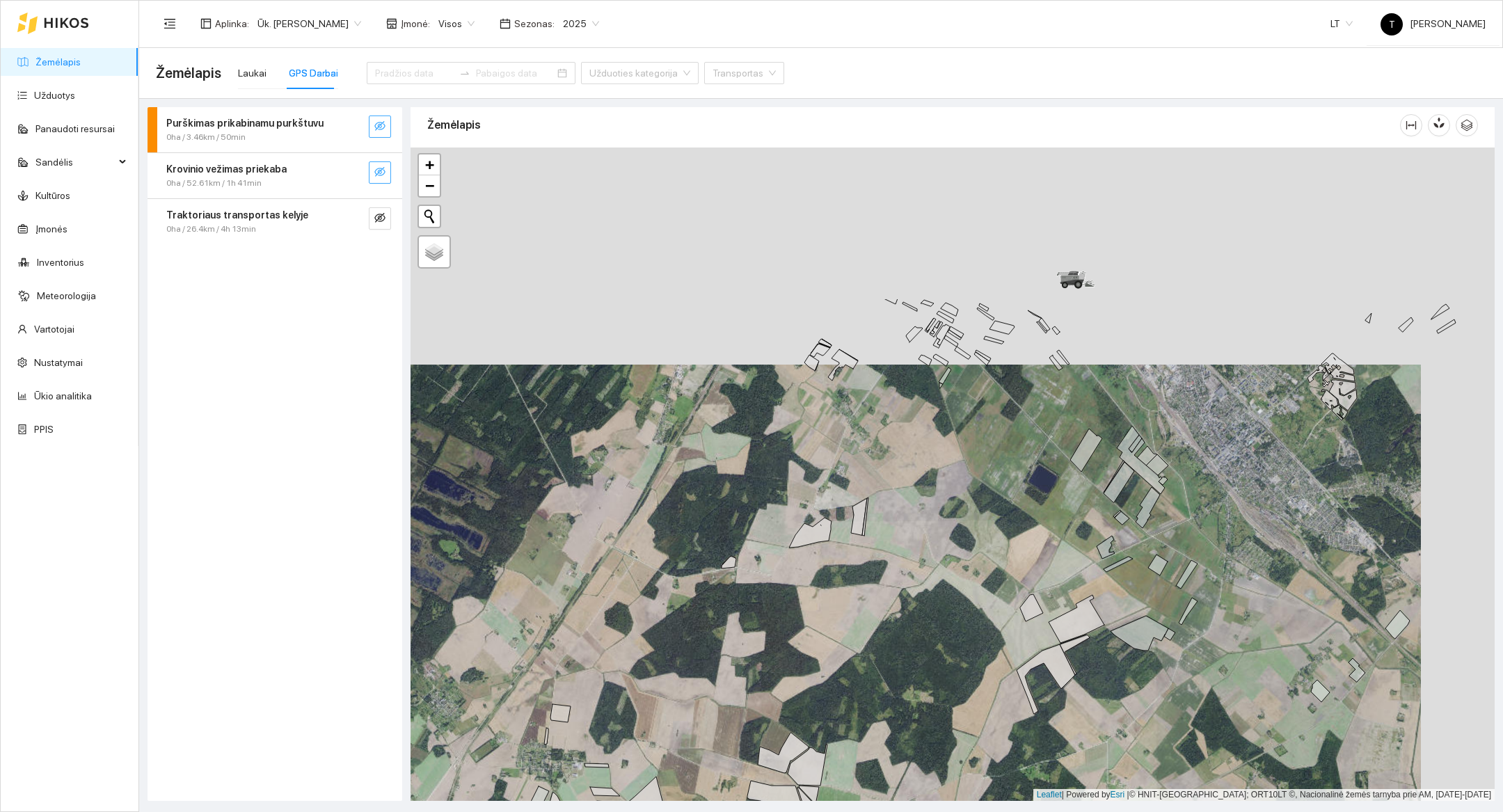
drag, startPoint x: 1331, startPoint y: 310, endPoint x: 1241, endPoint y: 551, distance: 257.3
click at [1241, 551] on div at bounding box center [952, 474] width 1084 height 653
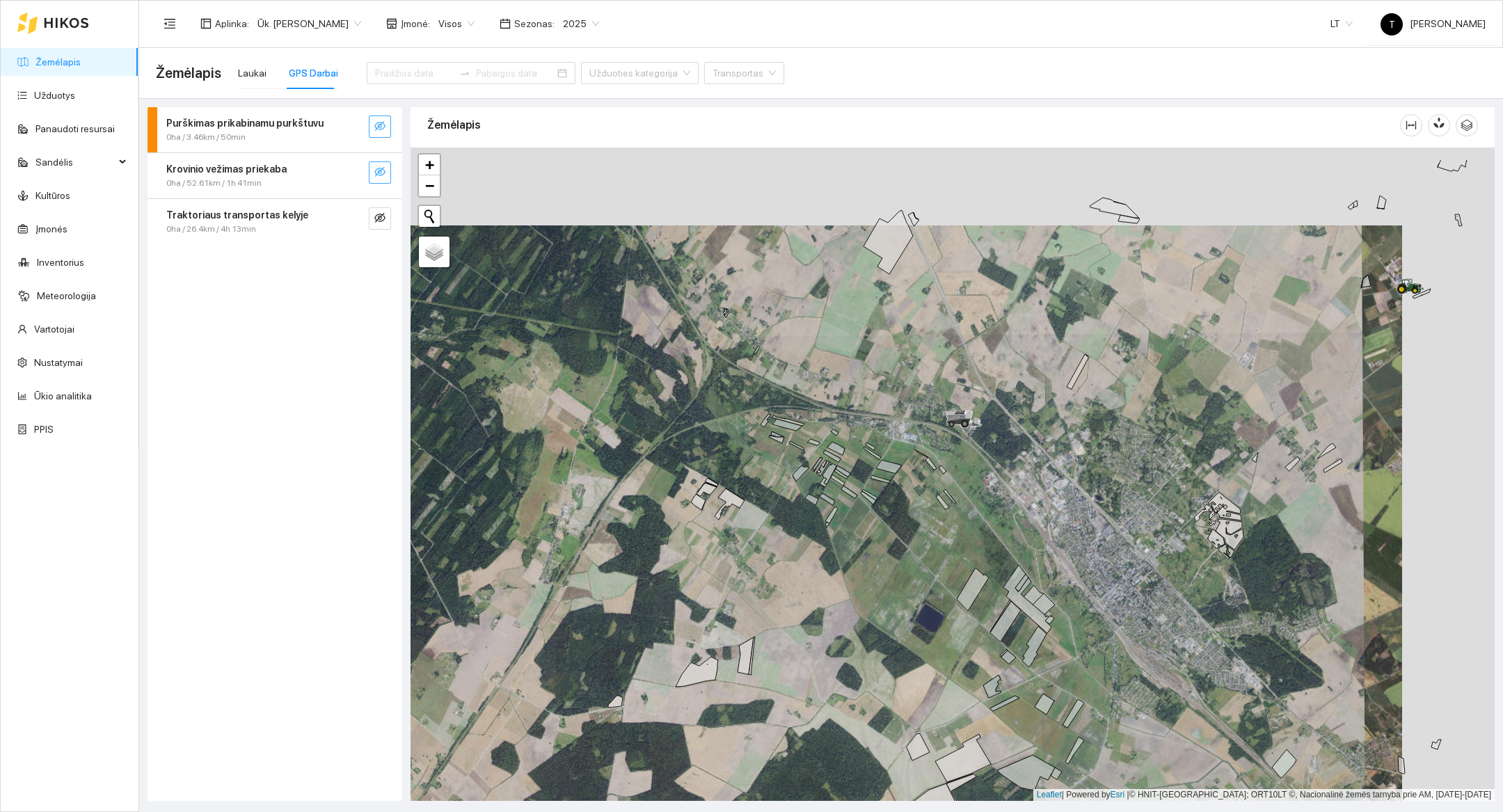
drag, startPoint x: 1258, startPoint y: 321, endPoint x: 1164, endPoint y: 395, distance: 119.6
click at [1164, 395] on div at bounding box center [952, 474] width 1084 height 653
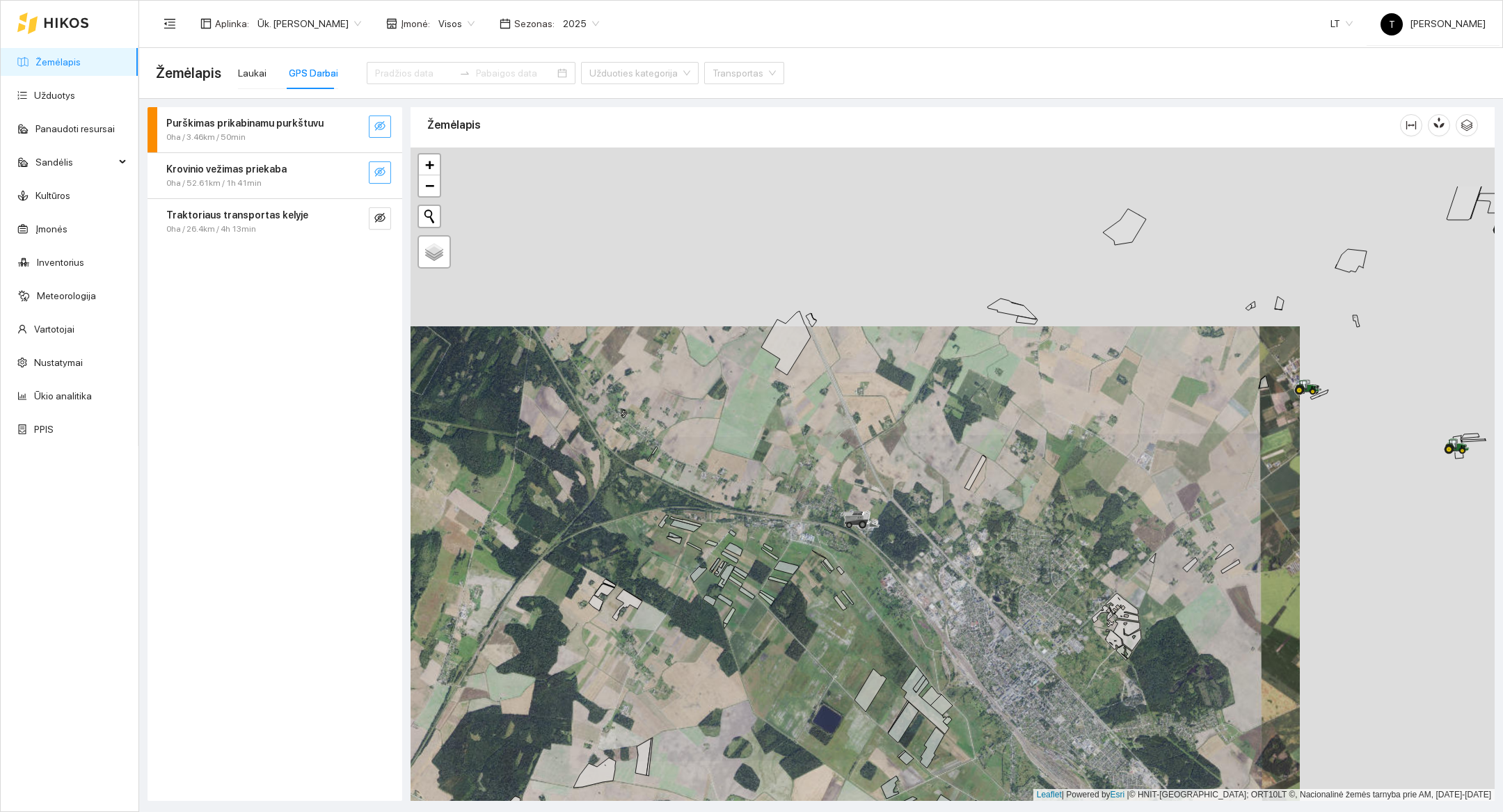
drag, startPoint x: 1164, startPoint y: 395, endPoint x: 1059, endPoint y: 499, distance: 147.8
click at [1059, 499] on div at bounding box center [952, 474] width 1084 height 653
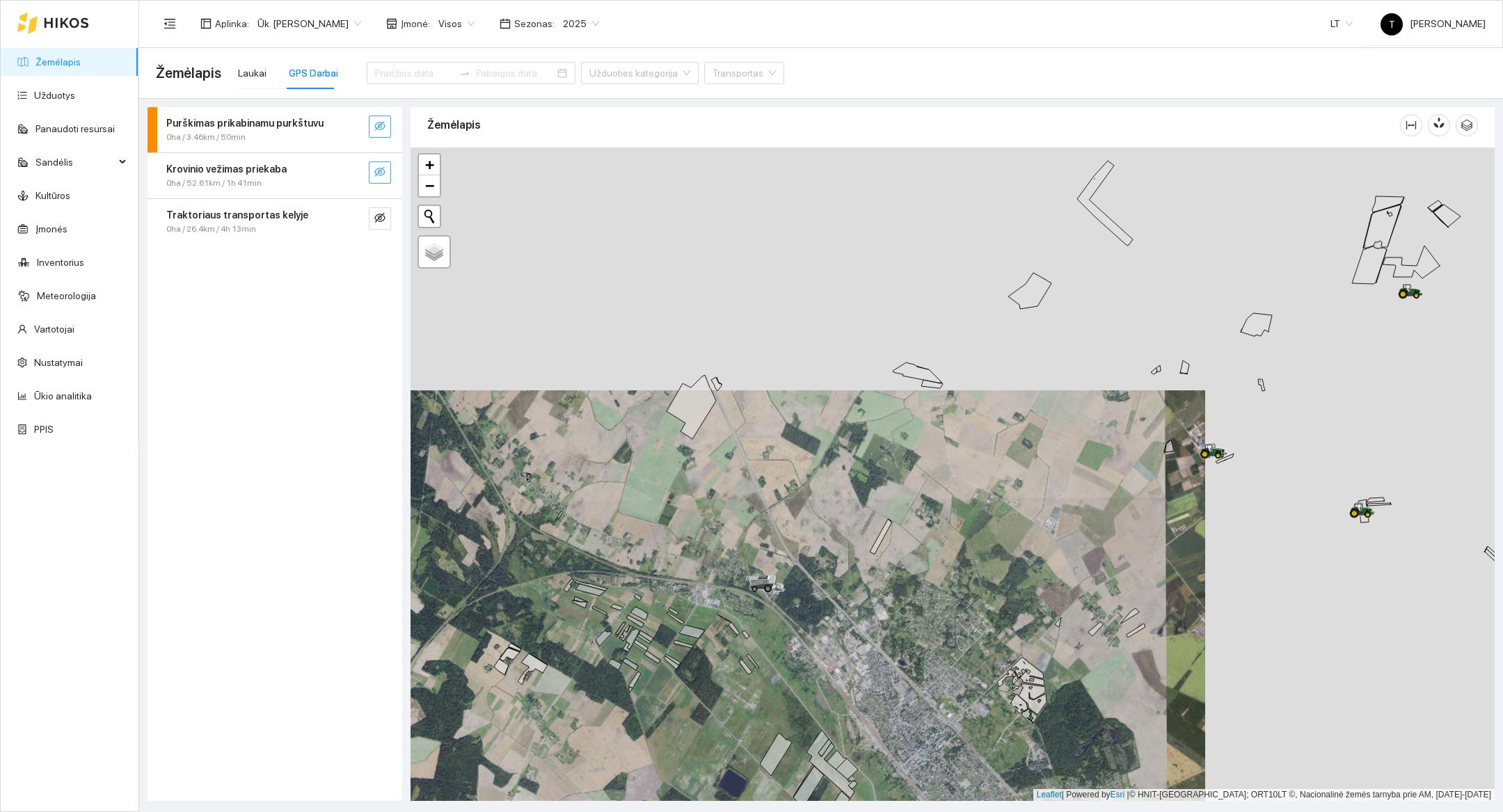
drag, startPoint x: 1059, startPoint y: 499, endPoint x: 968, endPoint y: 562, distance: 110.7
click at [968, 562] on div at bounding box center [952, 474] width 1084 height 653
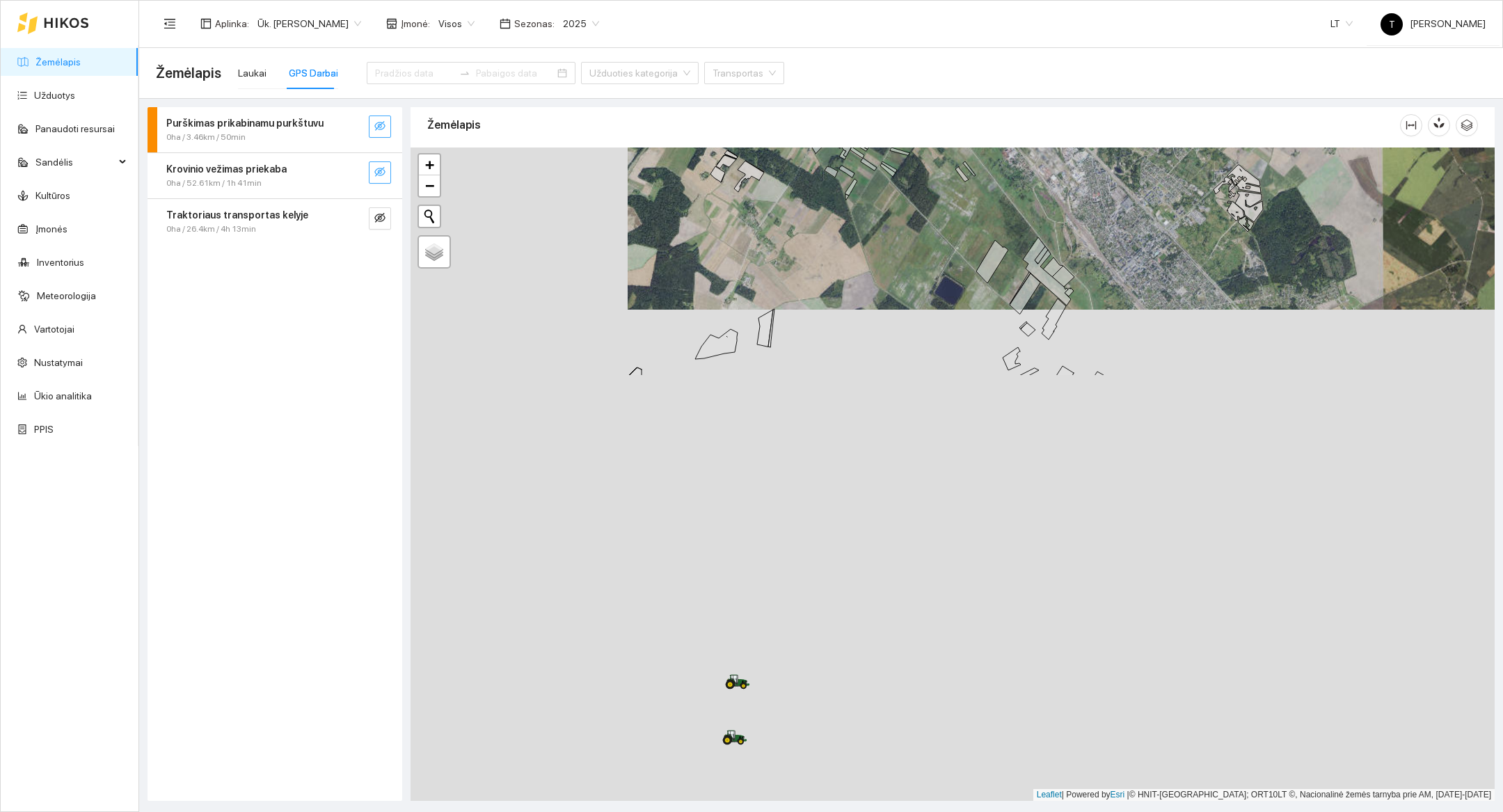
drag, startPoint x: 927, startPoint y: 696, endPoint x: 1144, endPoint y: 207, distance: 535.0
click at [1144, 207] on div at bounding box center [952, 474] width 1084 height 653
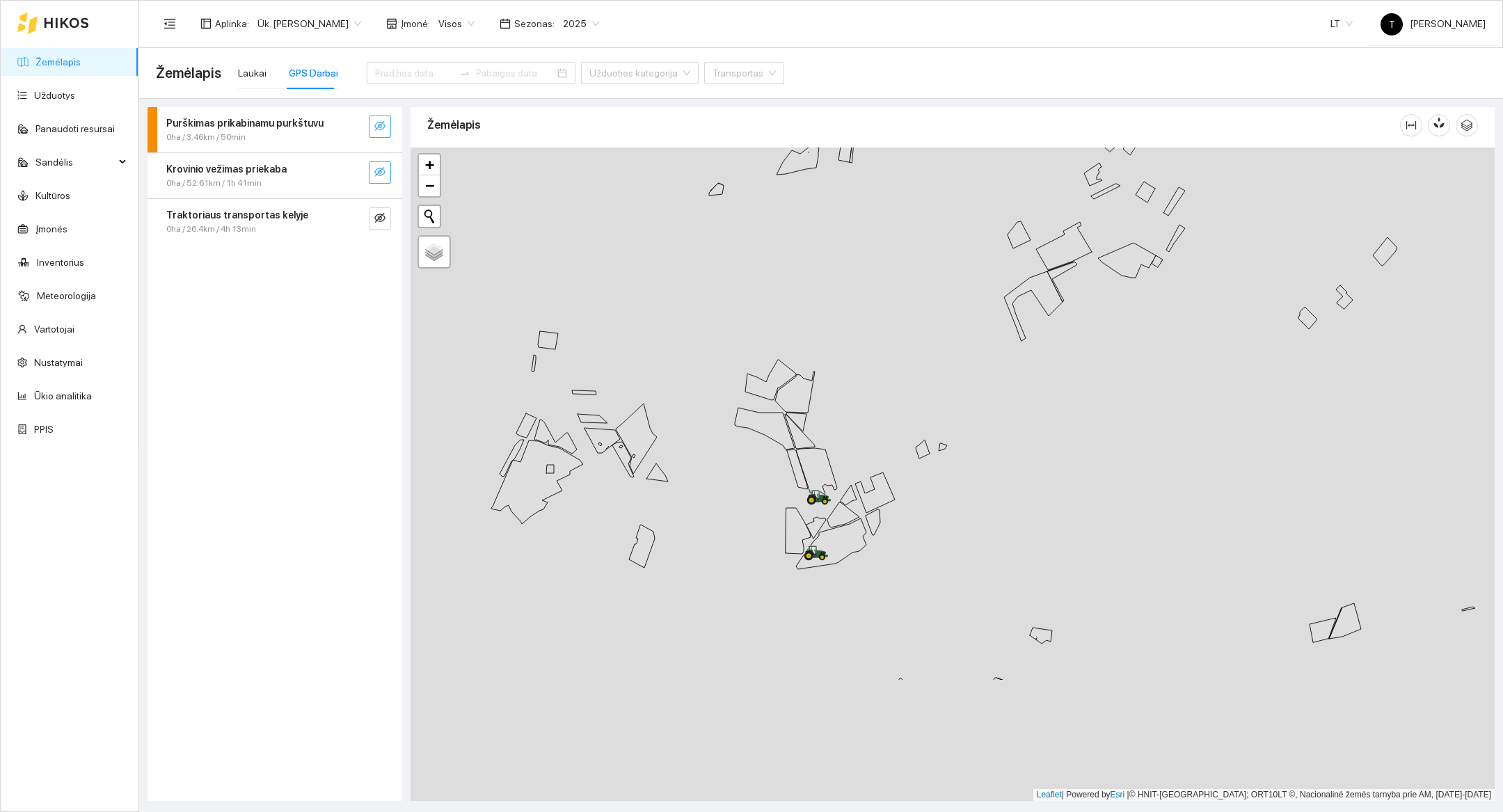
drag, startPoint x: 996, startPoint y: 689, endPoint x: 1079, endPoint y: 503, distance: 203.7
click at [1079, 503] on div at bounding box center [952, 474] width 1084 height 653
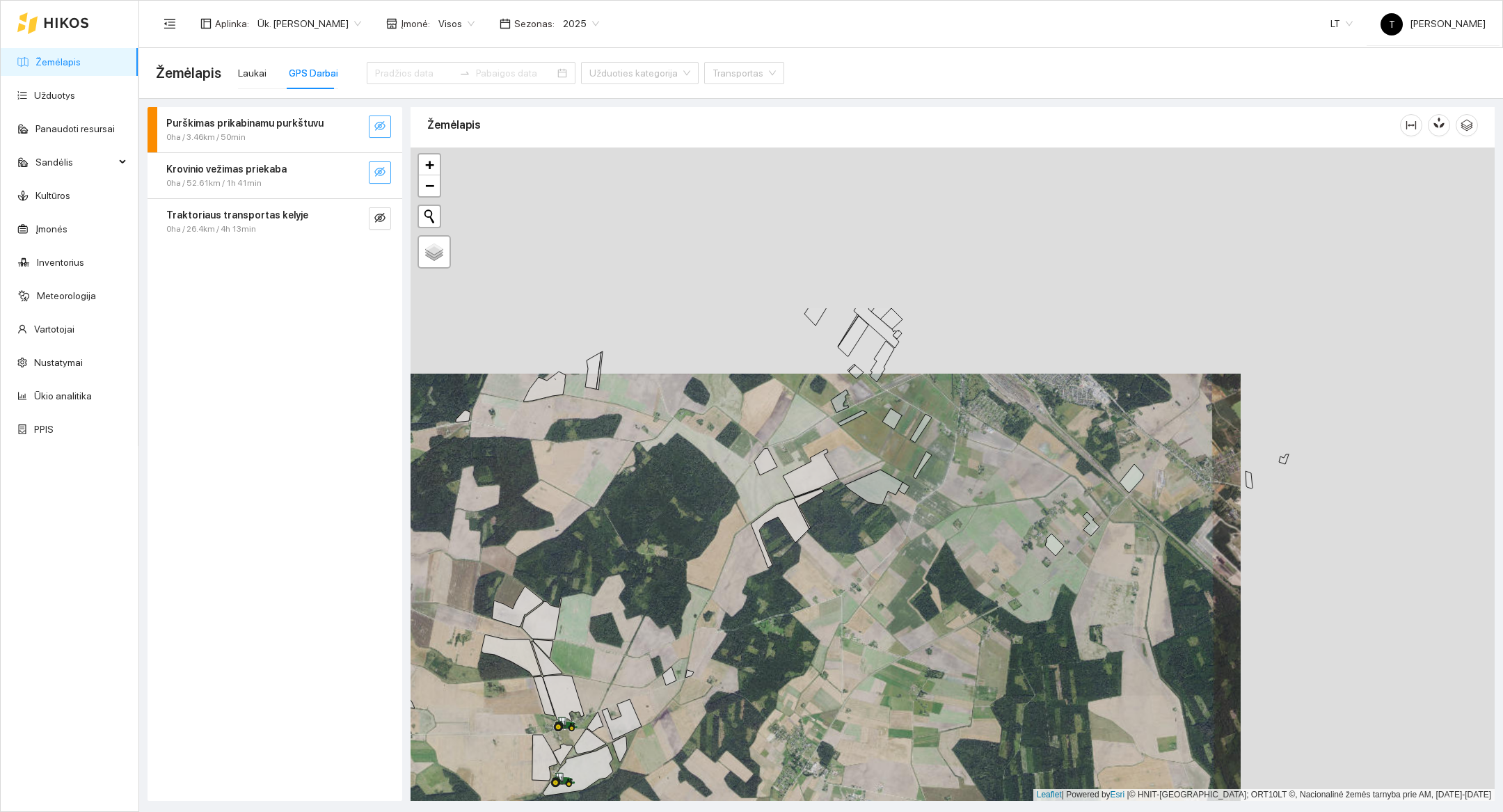
drag, startPoint x: 1201, startPoint y: 370, endPoint x: 948, endPoint y: 596, distance: 339.2
click at [948, 596] on div at bounding box center [952, 474] width 1084 height 653
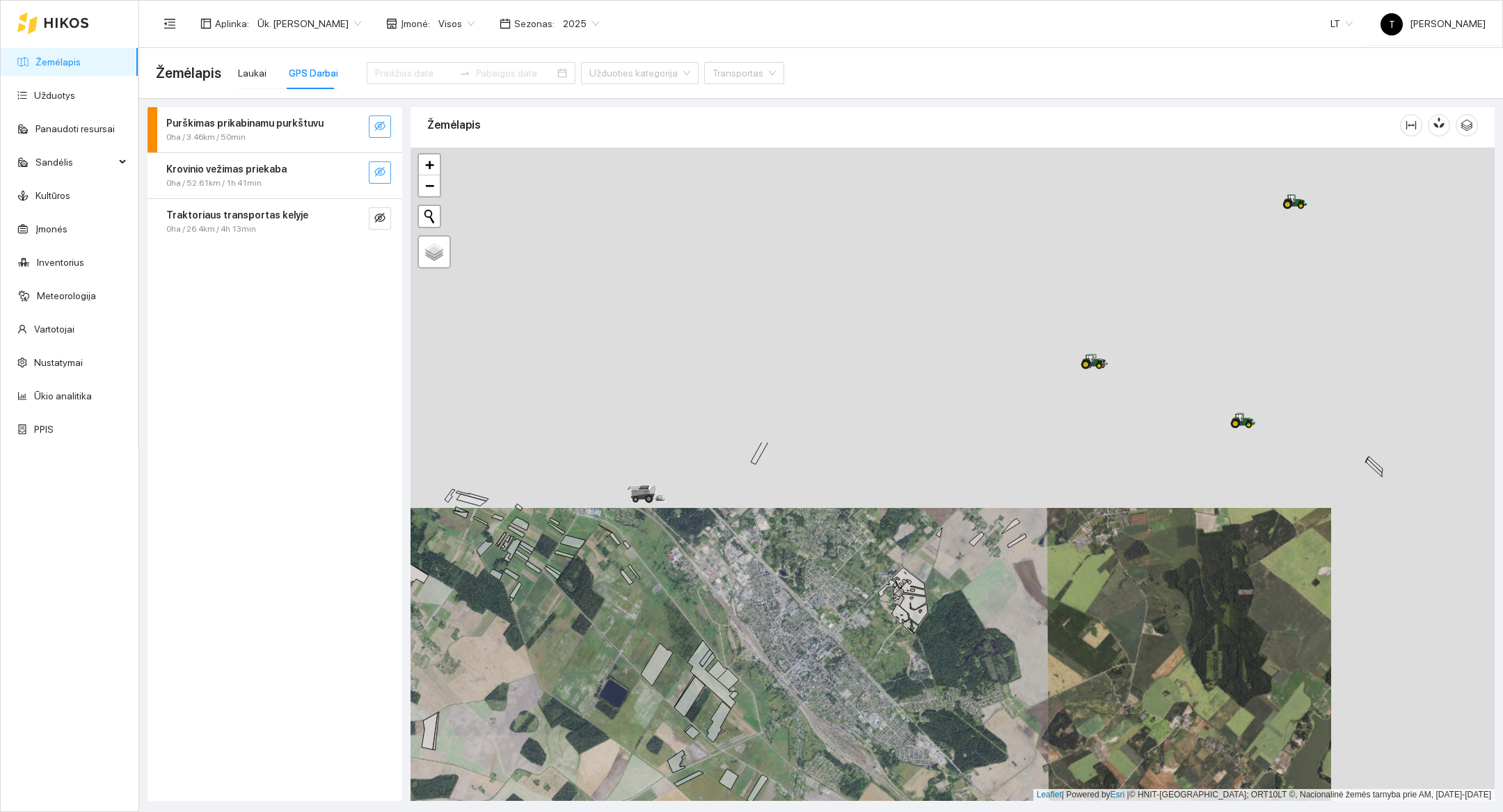
drag, startPoint x: 1282, startPoint y: 451, endPoint x: 1119, endPoint y: 811, distance: 395.2
click at [1119, 811] on main "Žemėlapis Laukai GPS Darbai Užduoties kategorija Transportas Purškimas prikabin…" at bounding box center [821, 430] width 1364 height 764
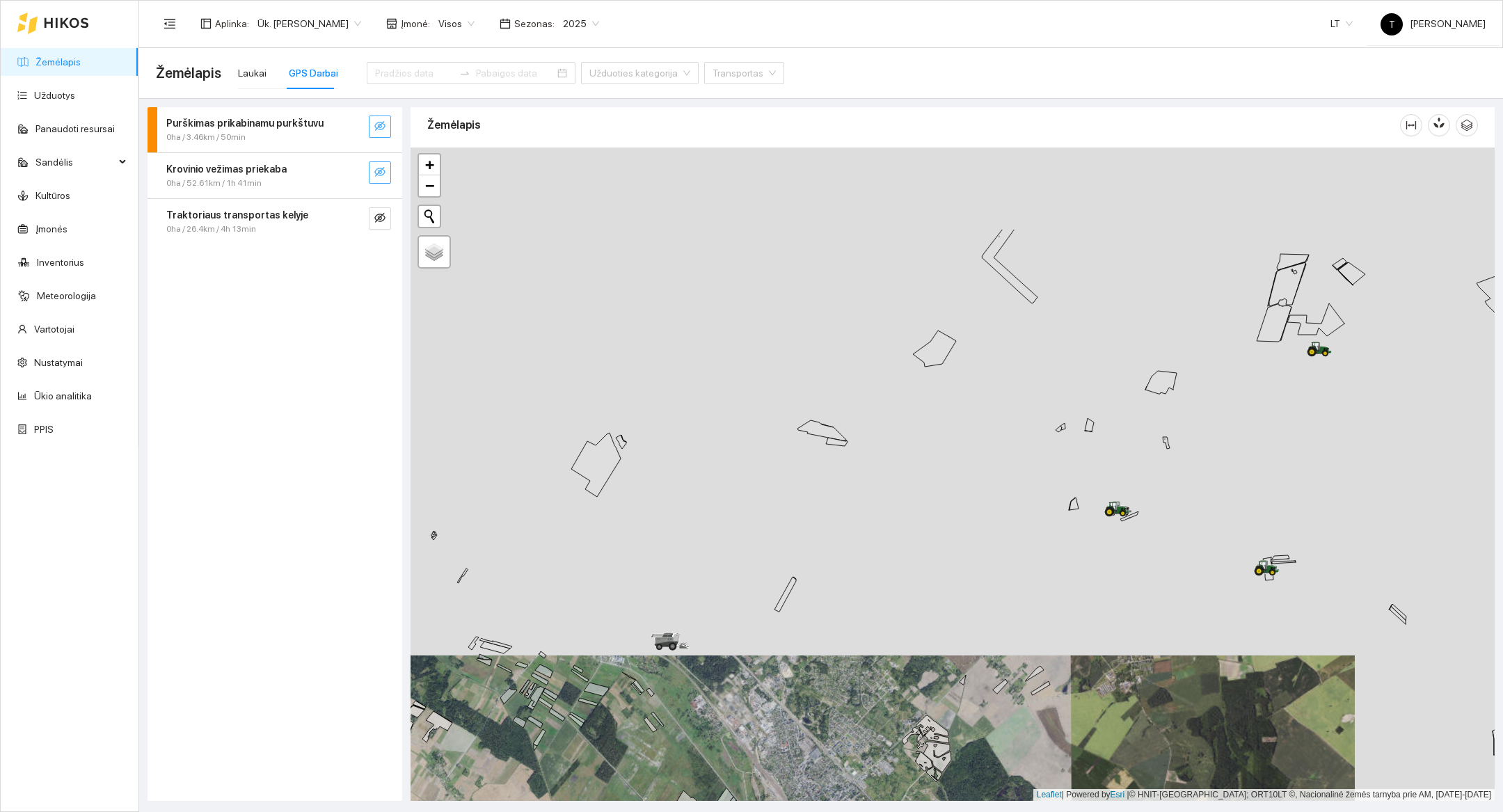
drag, startPoint x: 1176, startPoint y: 465, endPoint x: 1200, endPoint y: 612, distance: 148.9
click at [1200, 612] on div at bounding box center [952, 474] width 1084 height 653
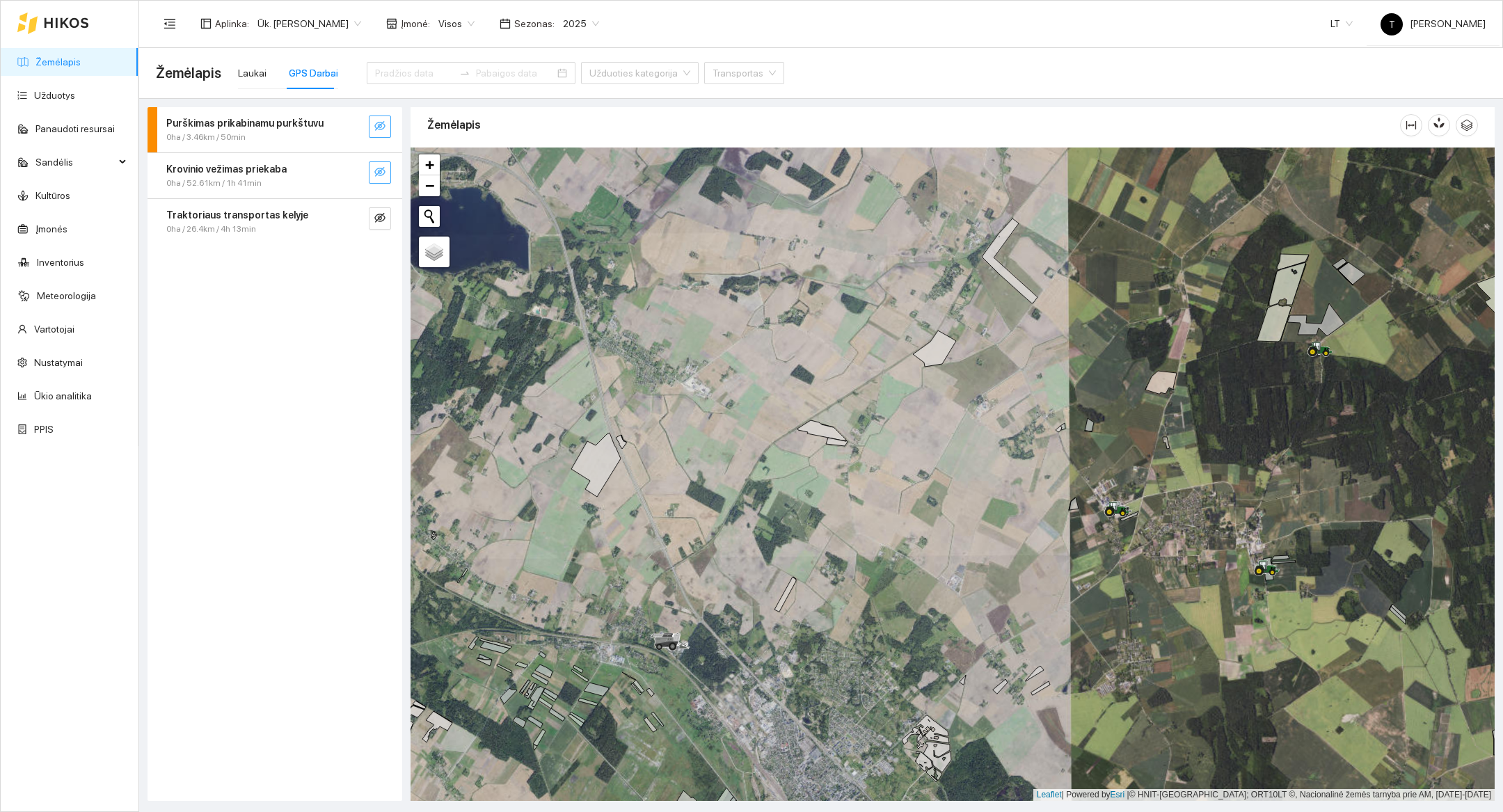
click at [1331, 387] on div at bounding box center [952, 474] width 1084 height 653
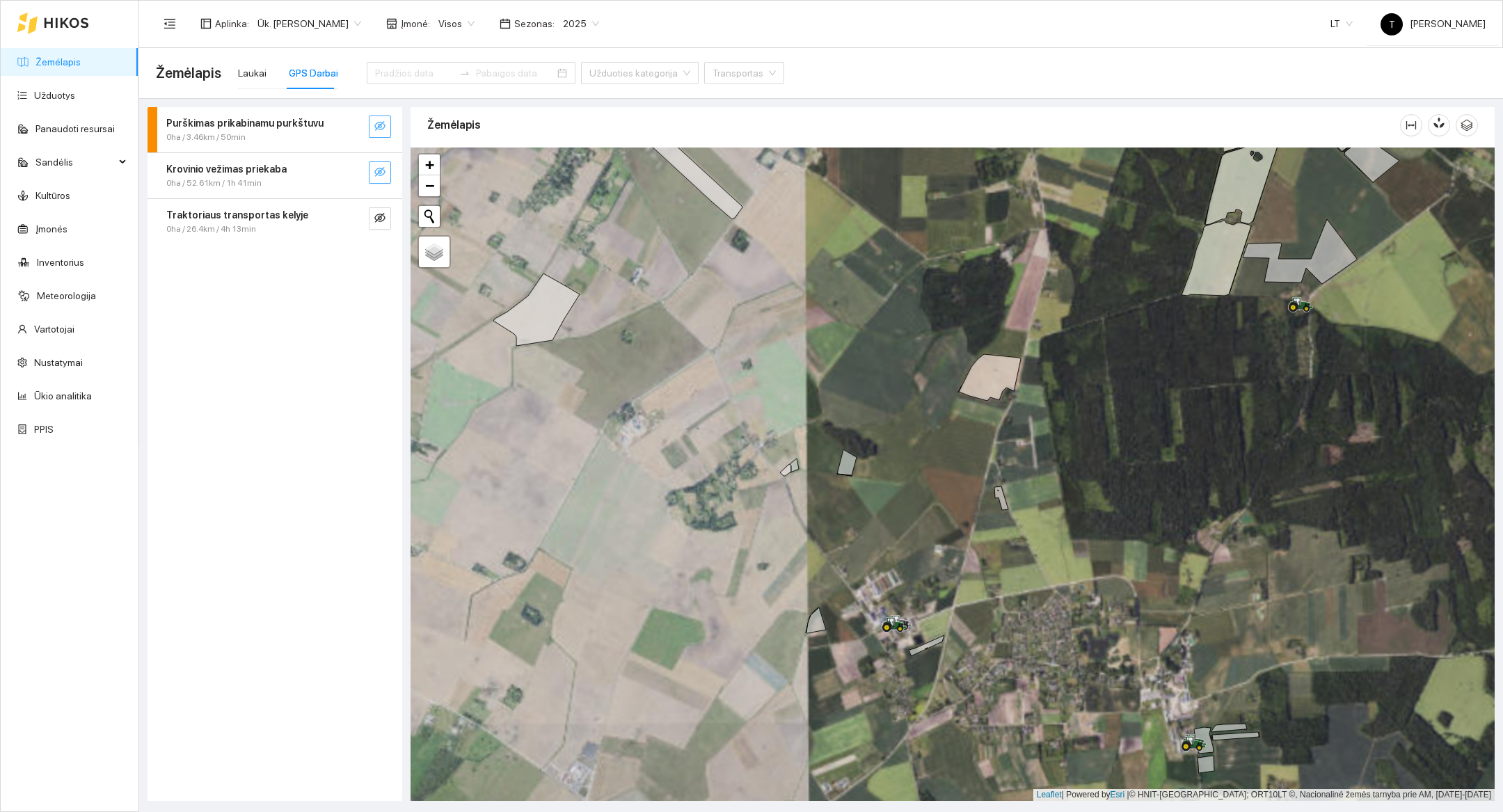
click at [1331, 388] on div at bounding box center [952, 474] width 1084 height 653
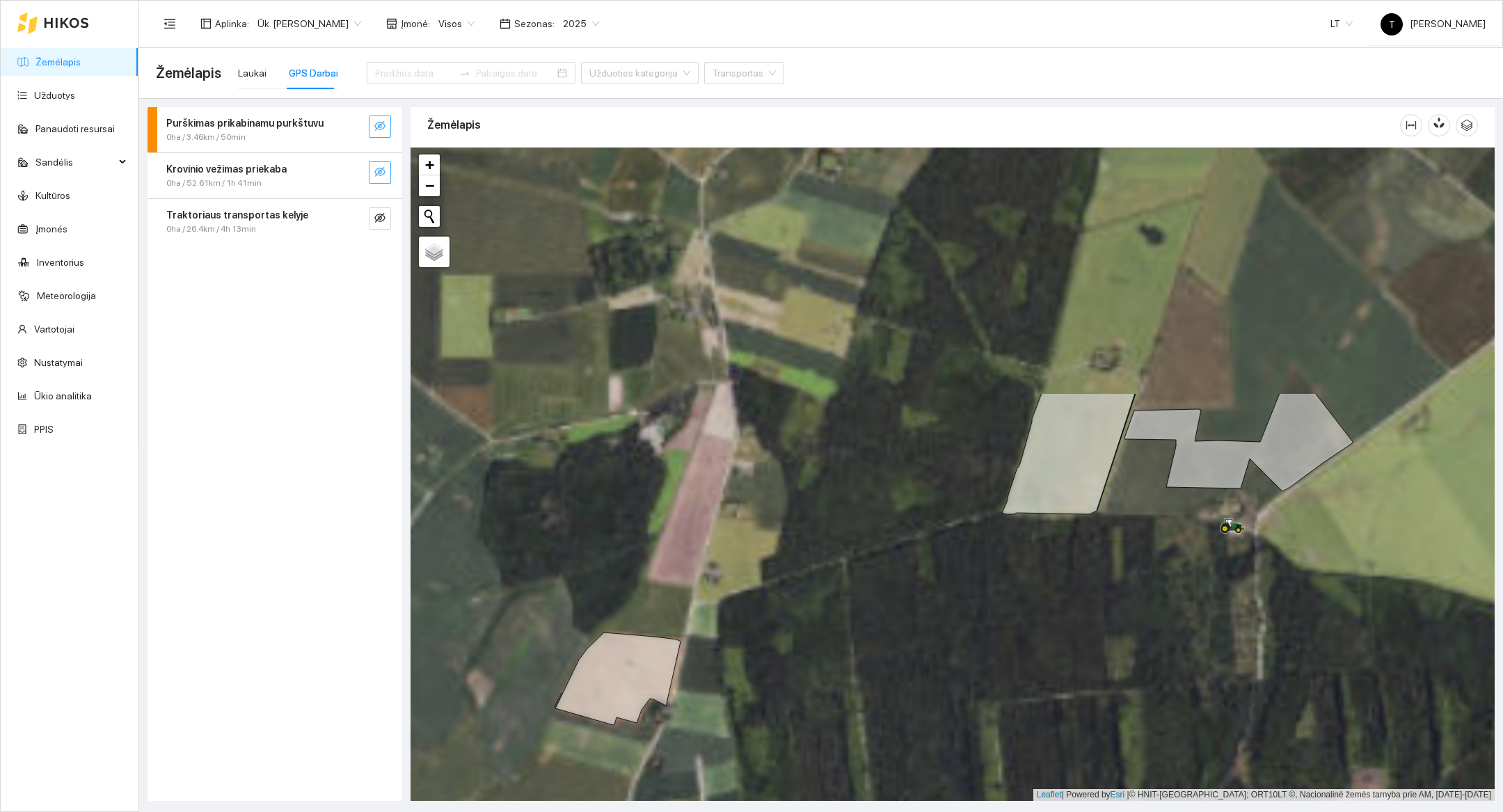
drag, startPoint x: 1323, startPoint y: 331, endPoint x: 1290, endPoint y: 675, distance: 345.6
click at [1290, 675] on div at bounding box center [952, 474] width 1084 height 653
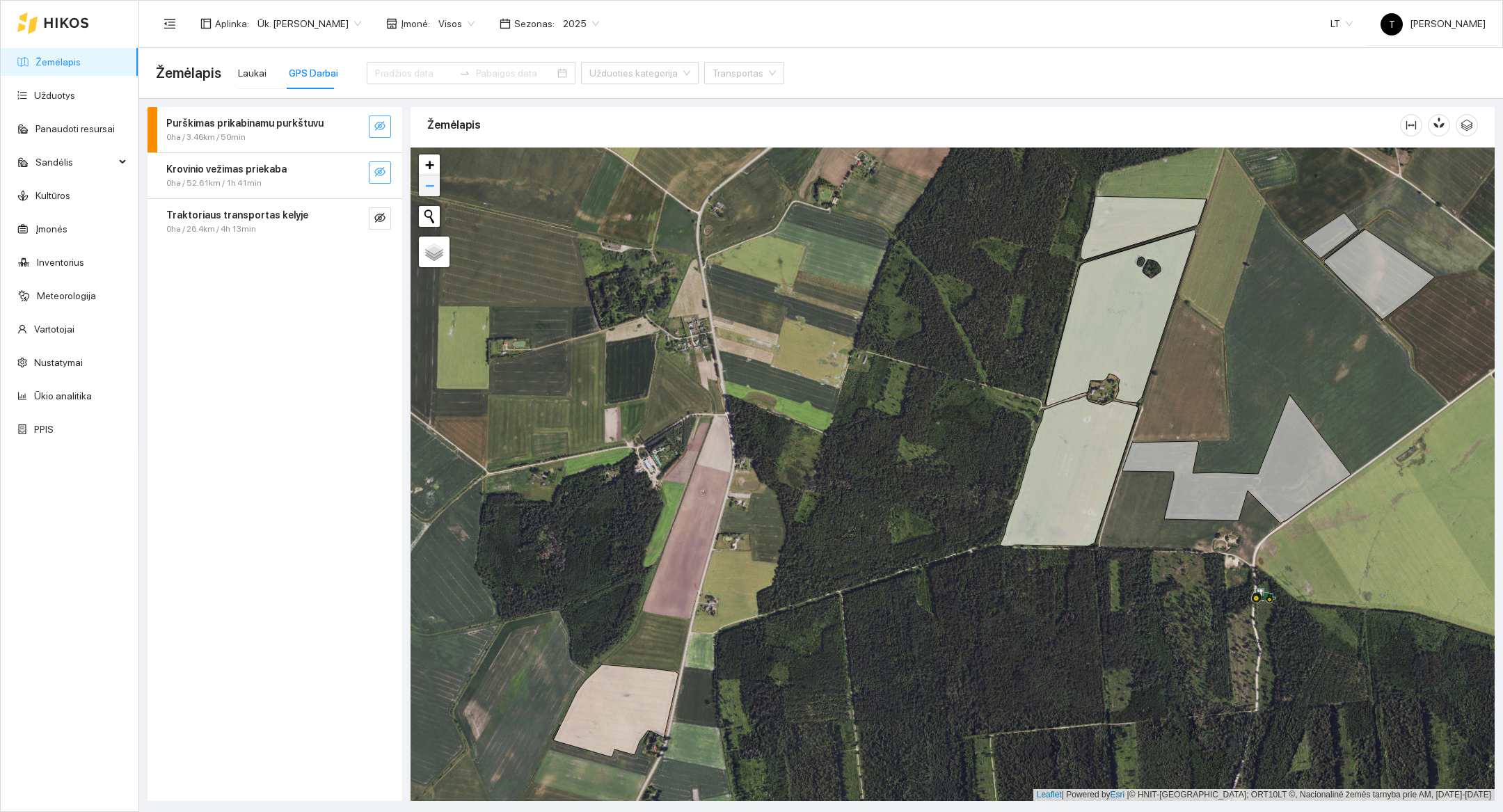
click at [429, 179] on span "−" at bounding box center [430, 185] width 9 height 18
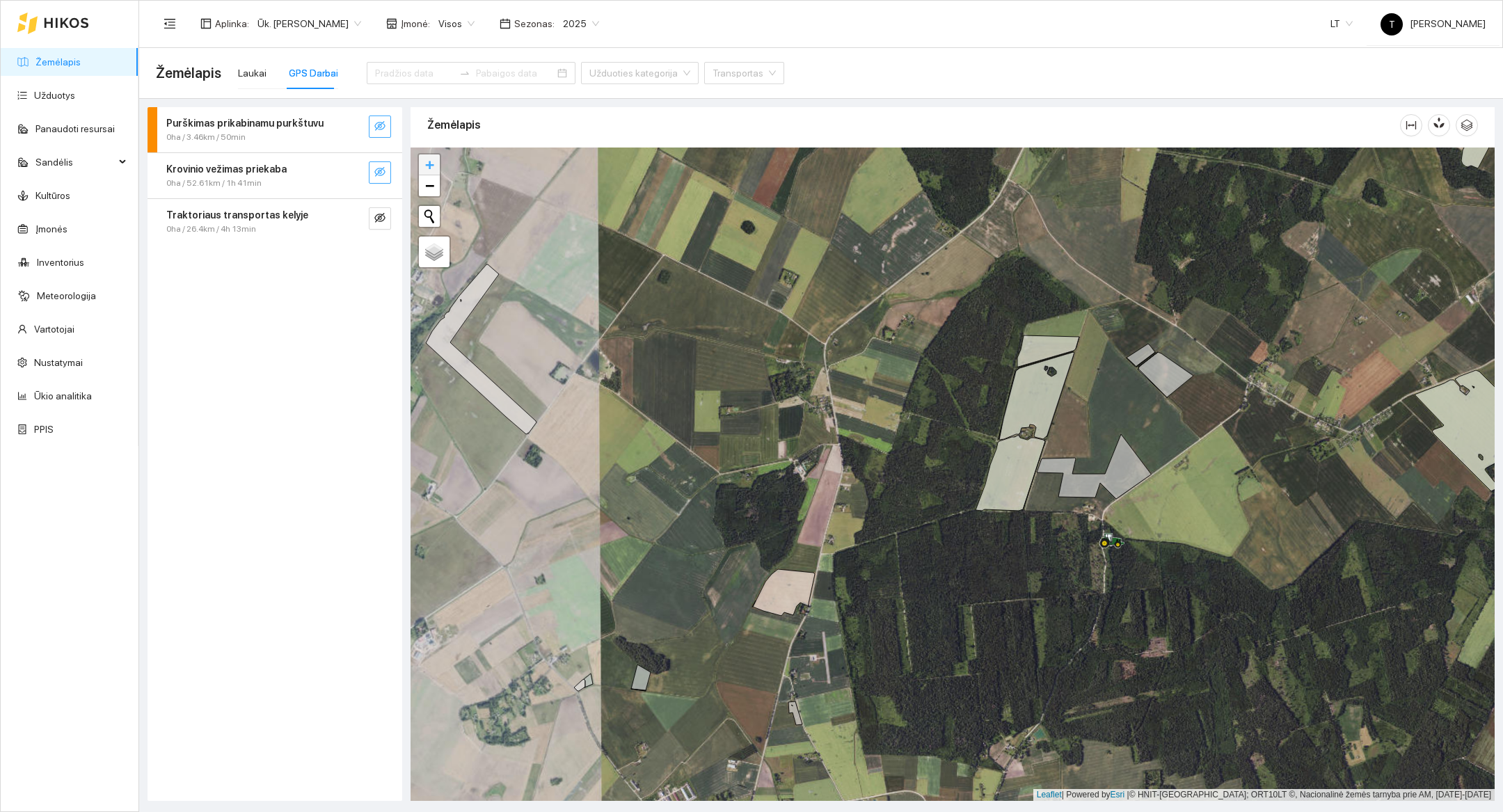
click at [434, 170] on span "+" at bounding box center [430, 164] width 9 height 18
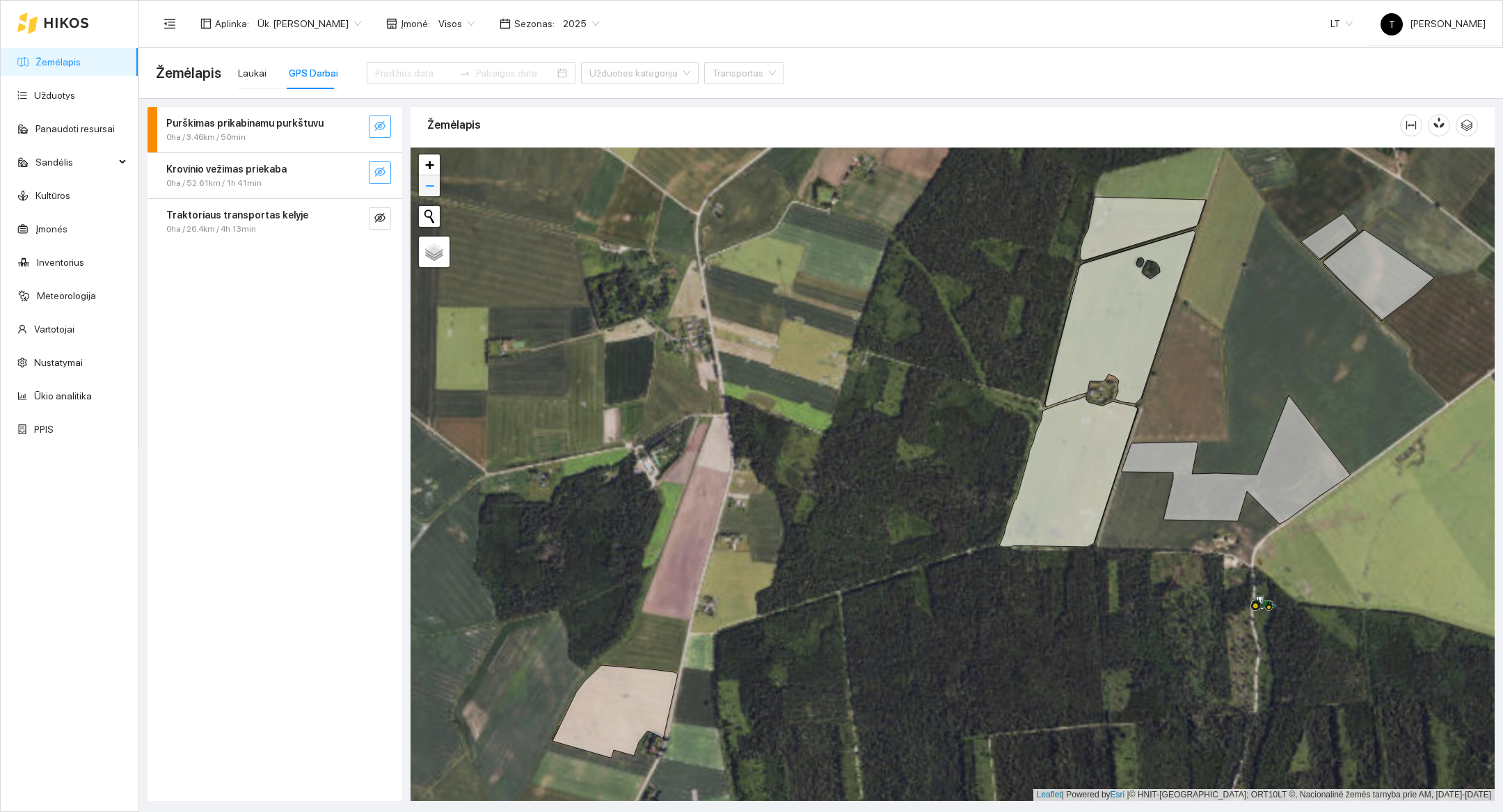
click at [434, 190] on span "−" at bounding box center [430, 185] width 9 height 18
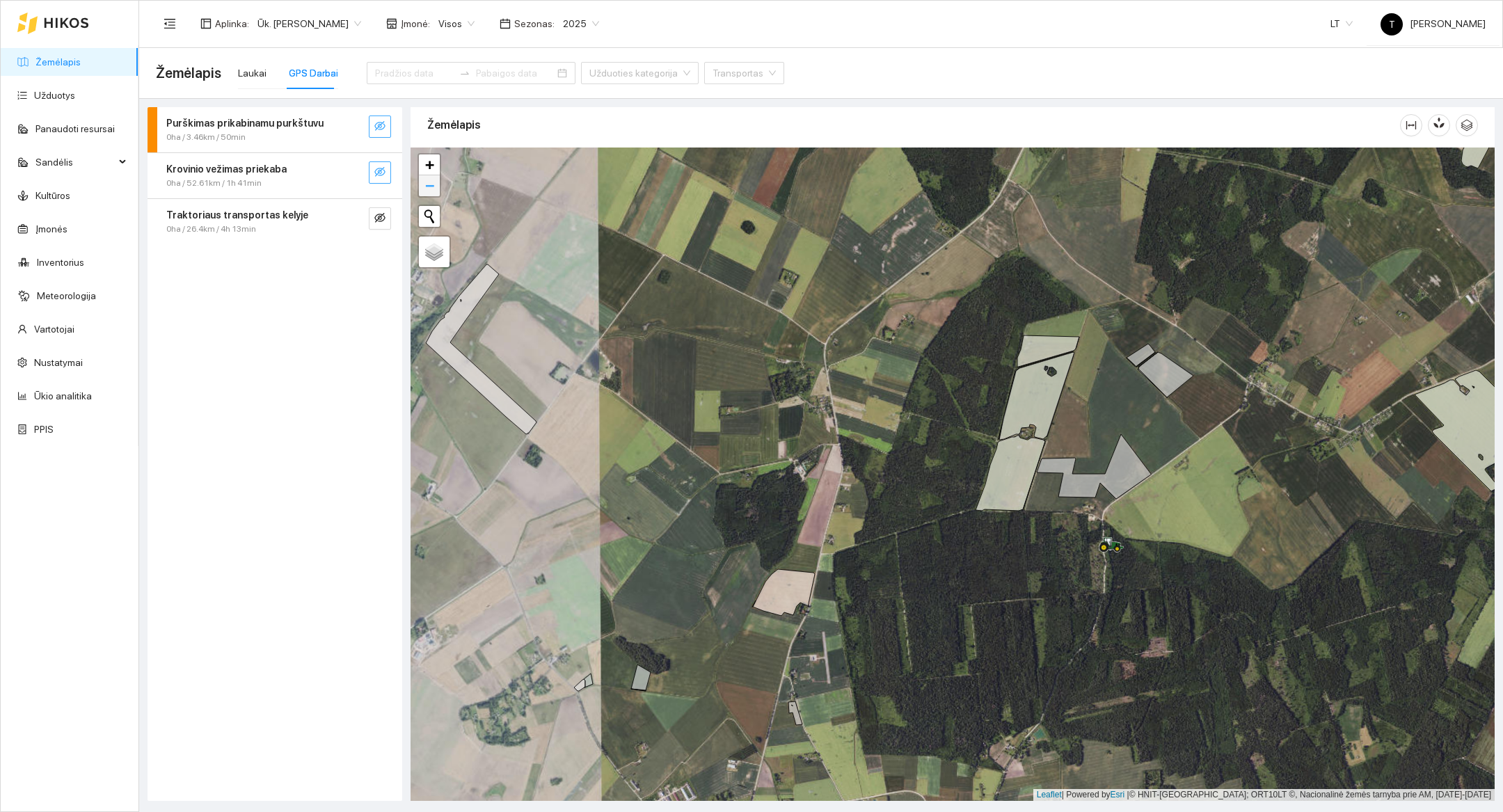
click at [434, 190] on span "−" at bounding box center [430, 185] width 9 height 18
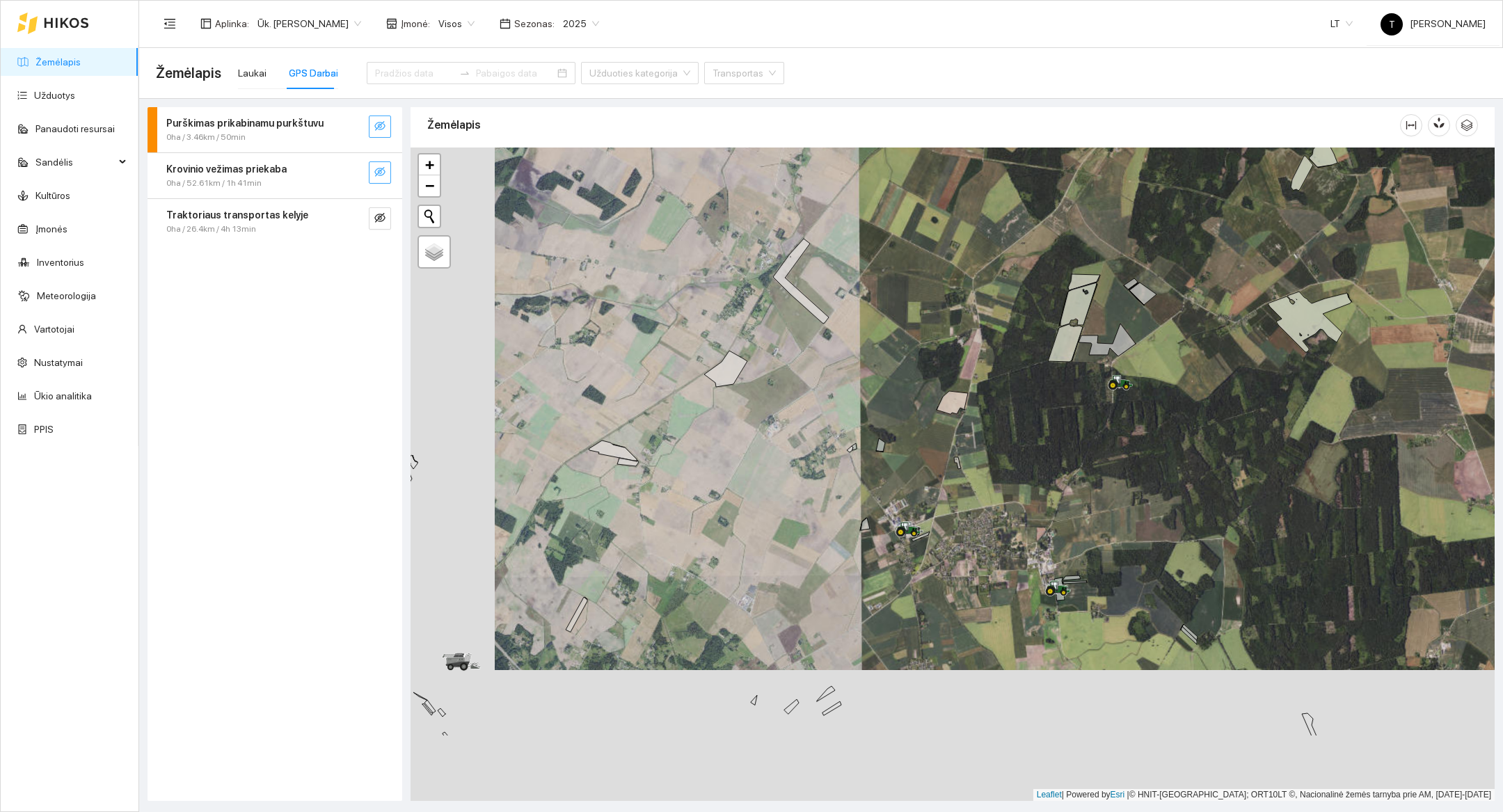
drag, startPoint x: 734, startPoint y: 599, endPoint x: 818, endPoint y: 469, distance: 154.8
click at [818, 469] on div at bounding box center [952, 474] width 1084 height 653
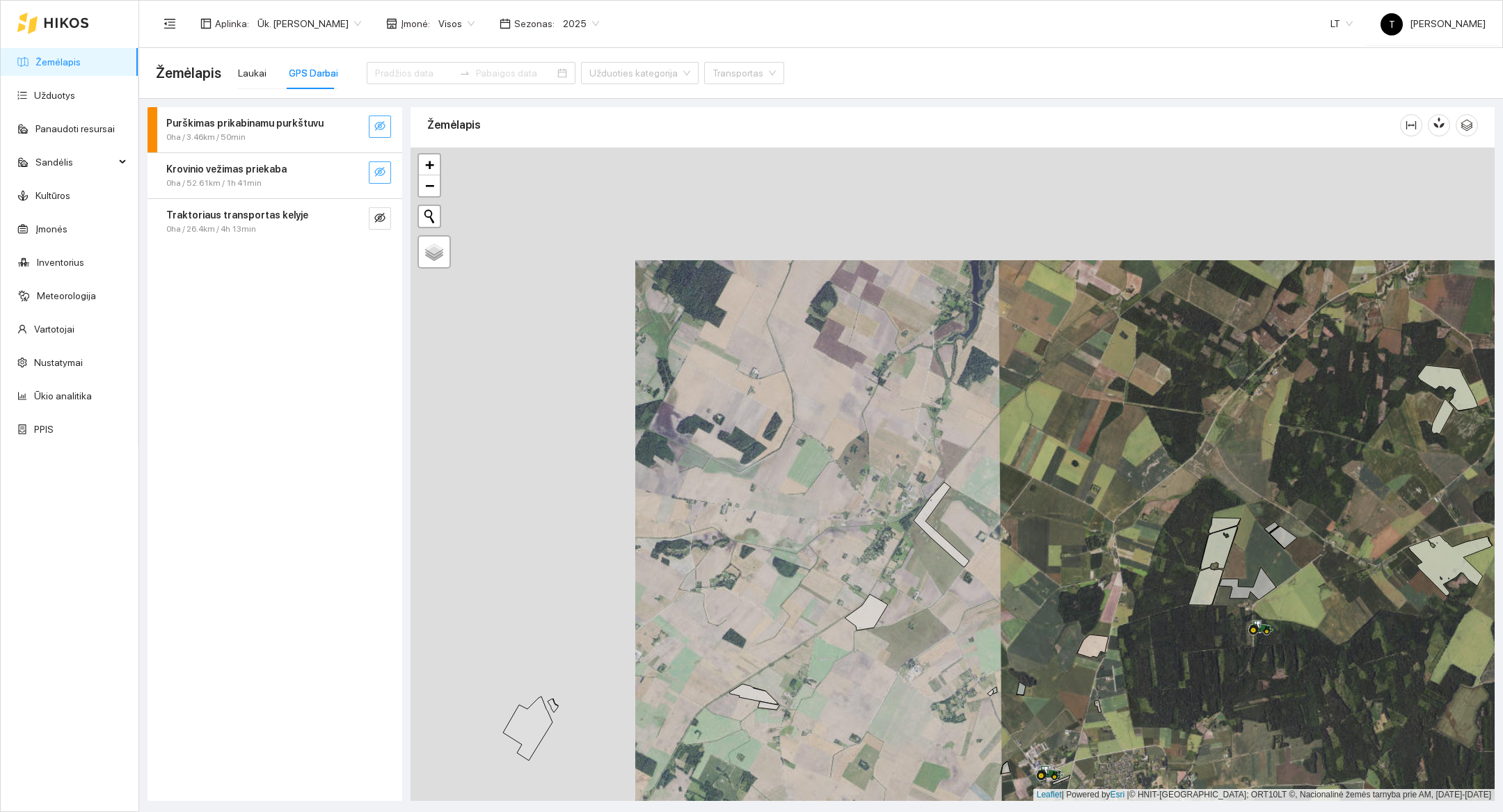
drag, startPoint x: 814, startPoint y: 502, endPoint x: 954, endPoint y: 741, distance: 277.0
click at [954, 741] on div at bounding box center [952, 474] width 1084 height 653
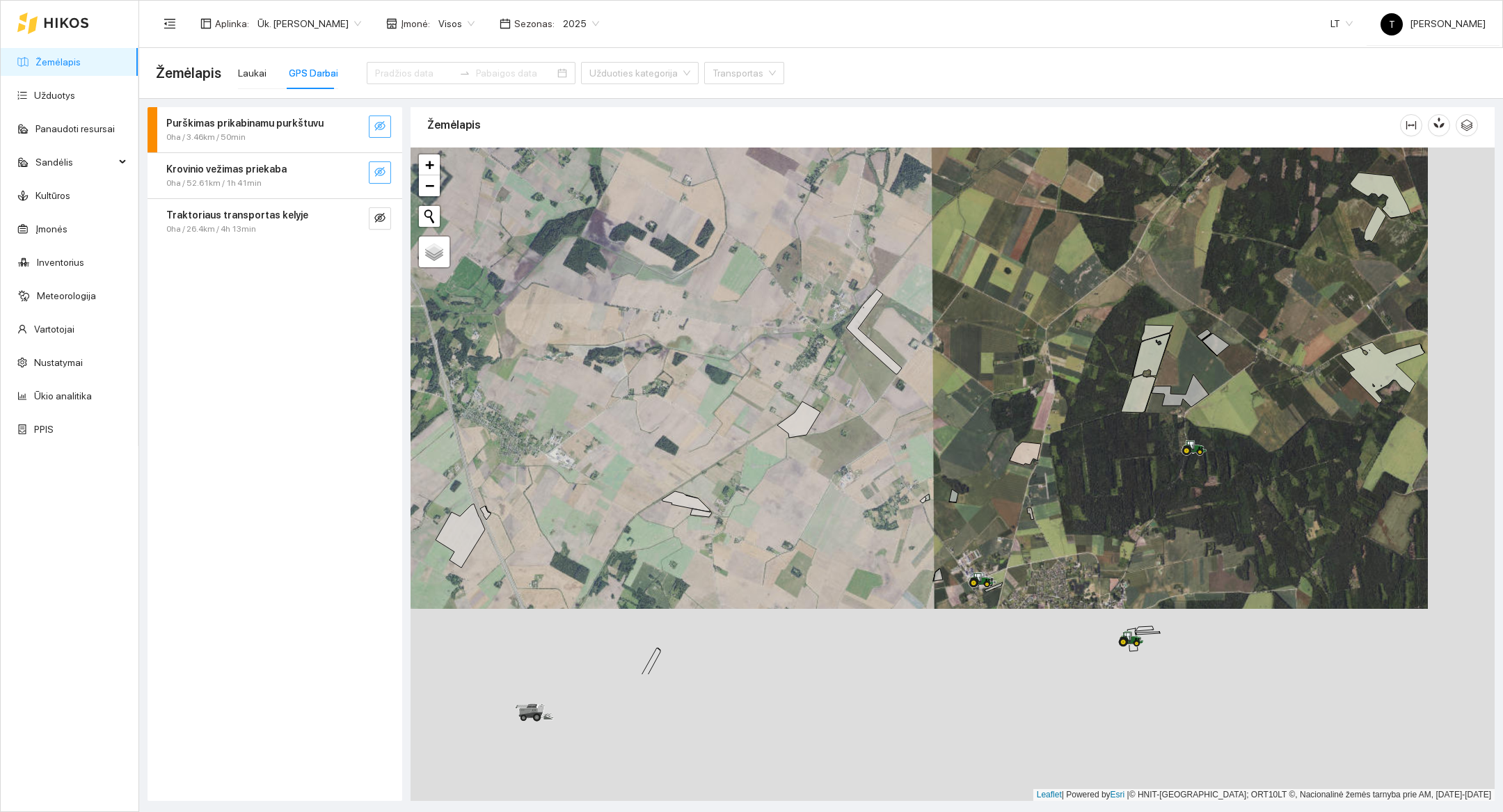
drag, startPoint x: 936, startPoint y: 756, endPoint x: 869, endPoint y: 568, distance: 199.6
click at [869, 568] on div at bounding box center [952, 474] width 1084 height 653
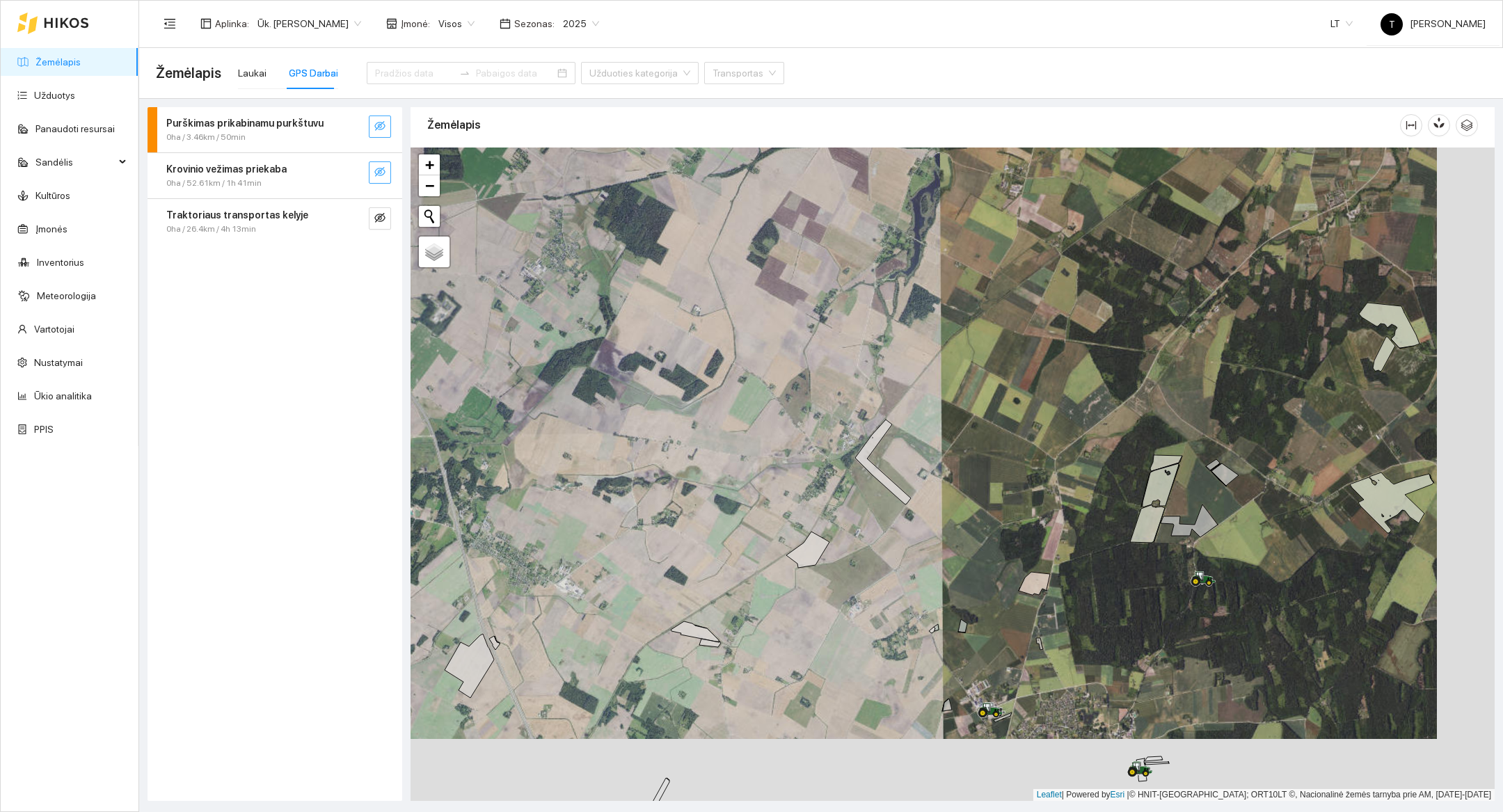
drag, startPoint x: 872, startPoint y: 537, endPoint x: 878, endPoint y: 656, distance: 119.2
click at [878, 656] on div at bounding box center [952, 474] width 1084 height 653
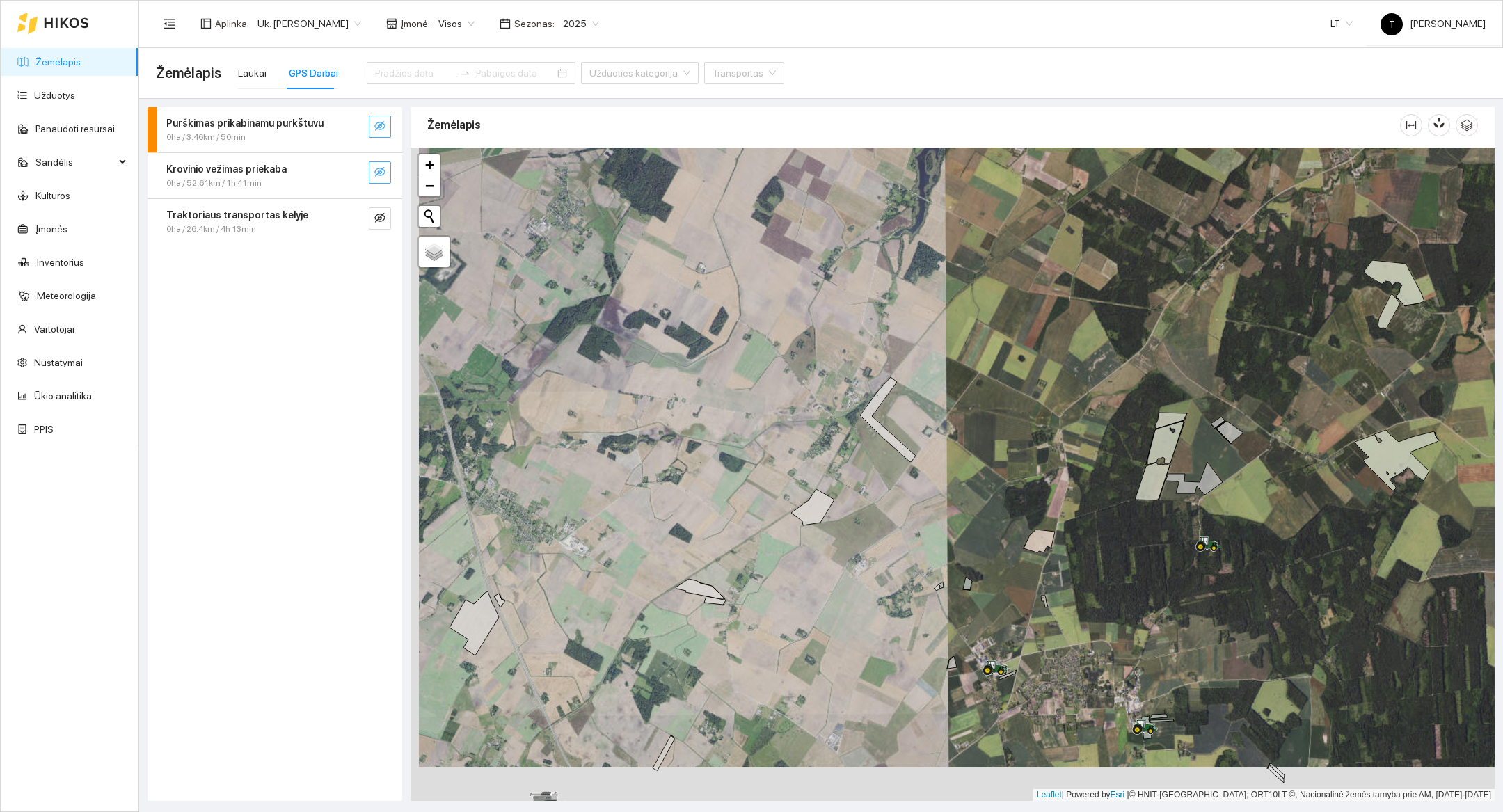
drag, startPoint x: 1165, startPoint y: 715, endPoint x: 1173, endPoint y: 679, distance: 36.9
click at [1173, 679] on div at bounding box center [952, 474] width 1084 height 653
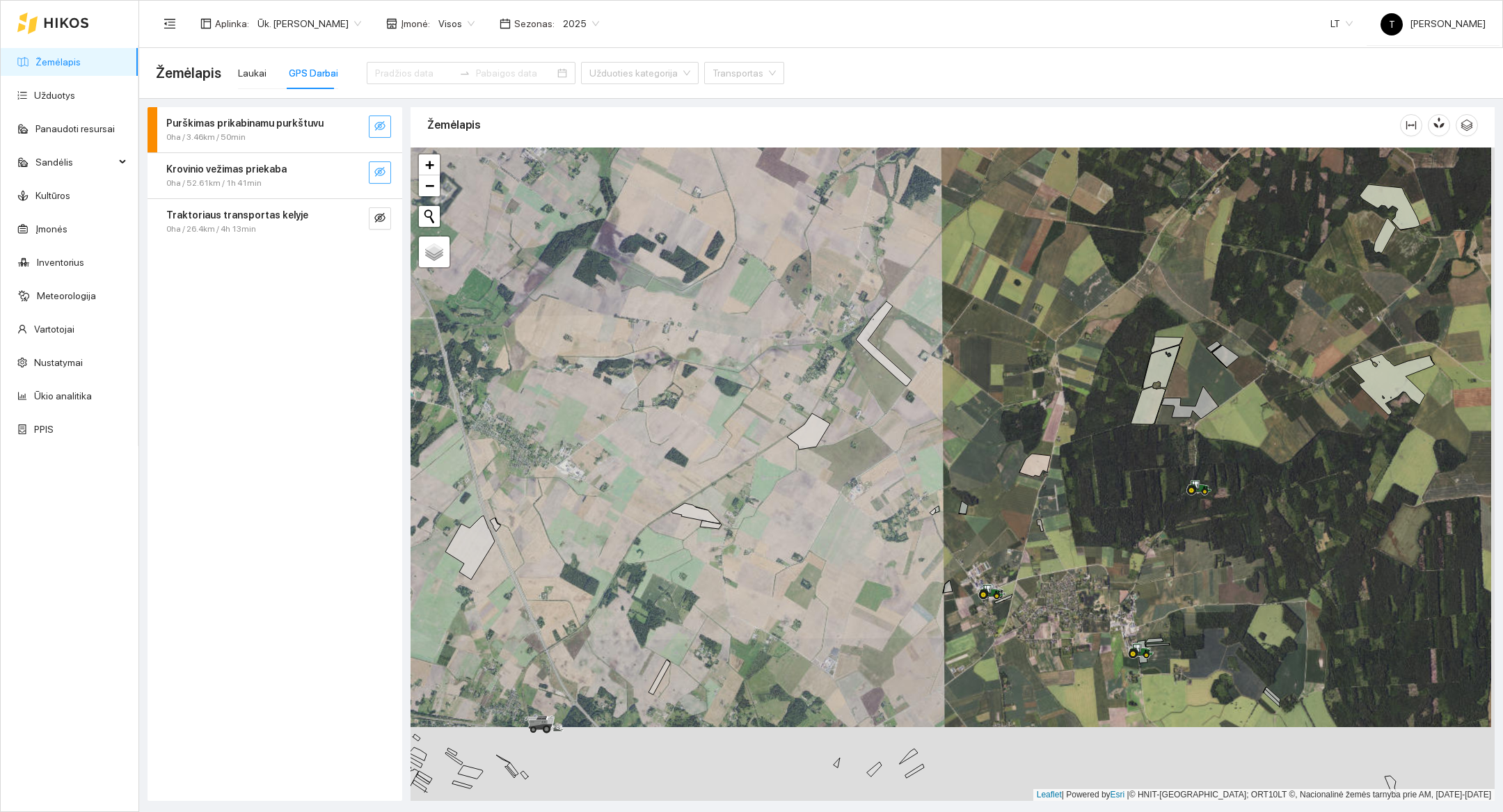
drag, startPoint x: 862, startPoint y: 746, endPoint x: 852, endPoint y: 611, distance: 135.4
click at [852, 611] on div at bounding box center [952, 474] width 1084 height 653
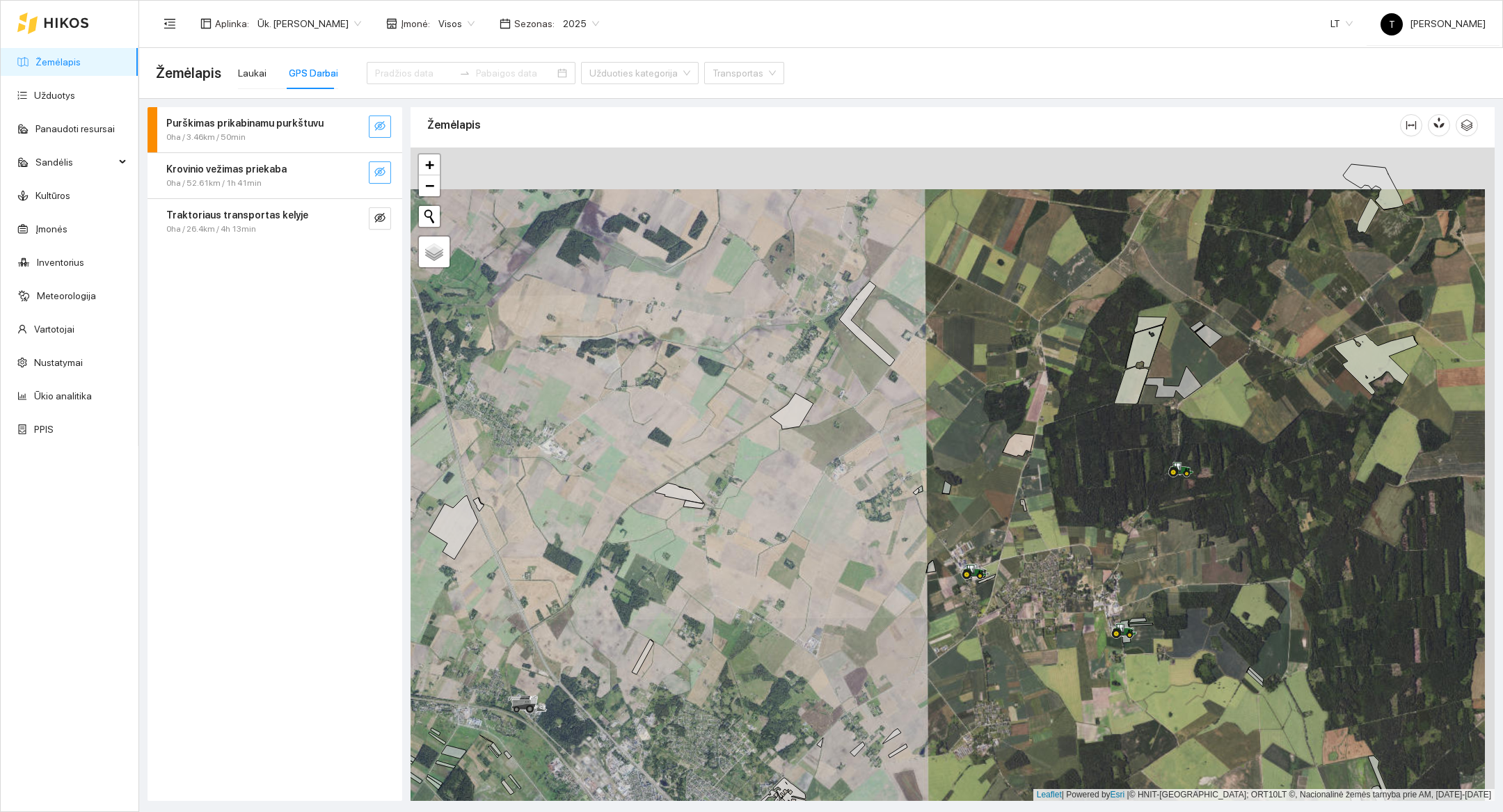
drag, startPoint x: 1148, startPoint y: 409, endPoint x: 1138, endPoint y: 450, distance: 42.2
click at [1138, 450] on div at bounding box center [952, 474] width 1084 height 653
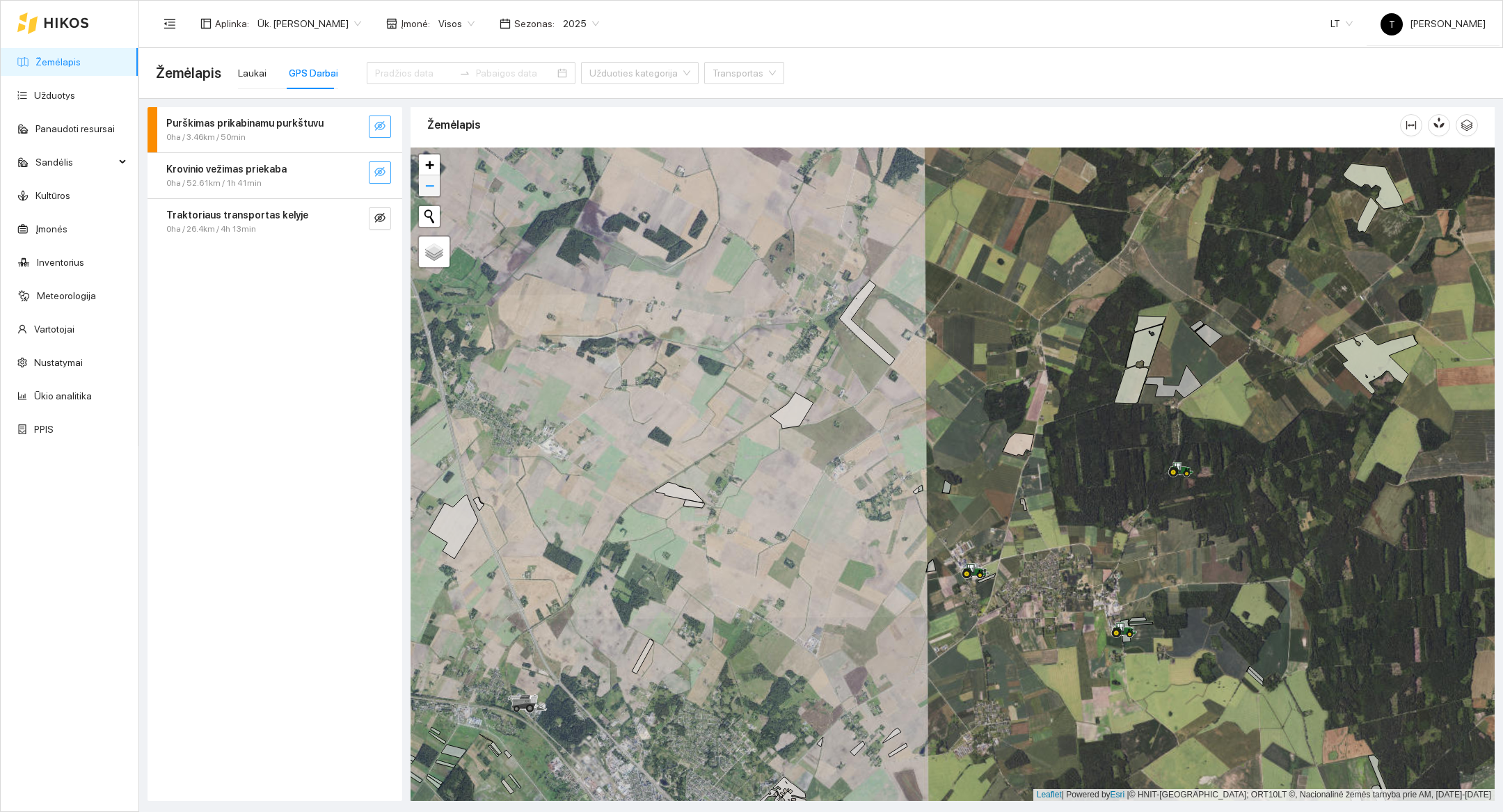
click at [430, 192] on span "−" at bounding box center [430, 185] width 9 height 18
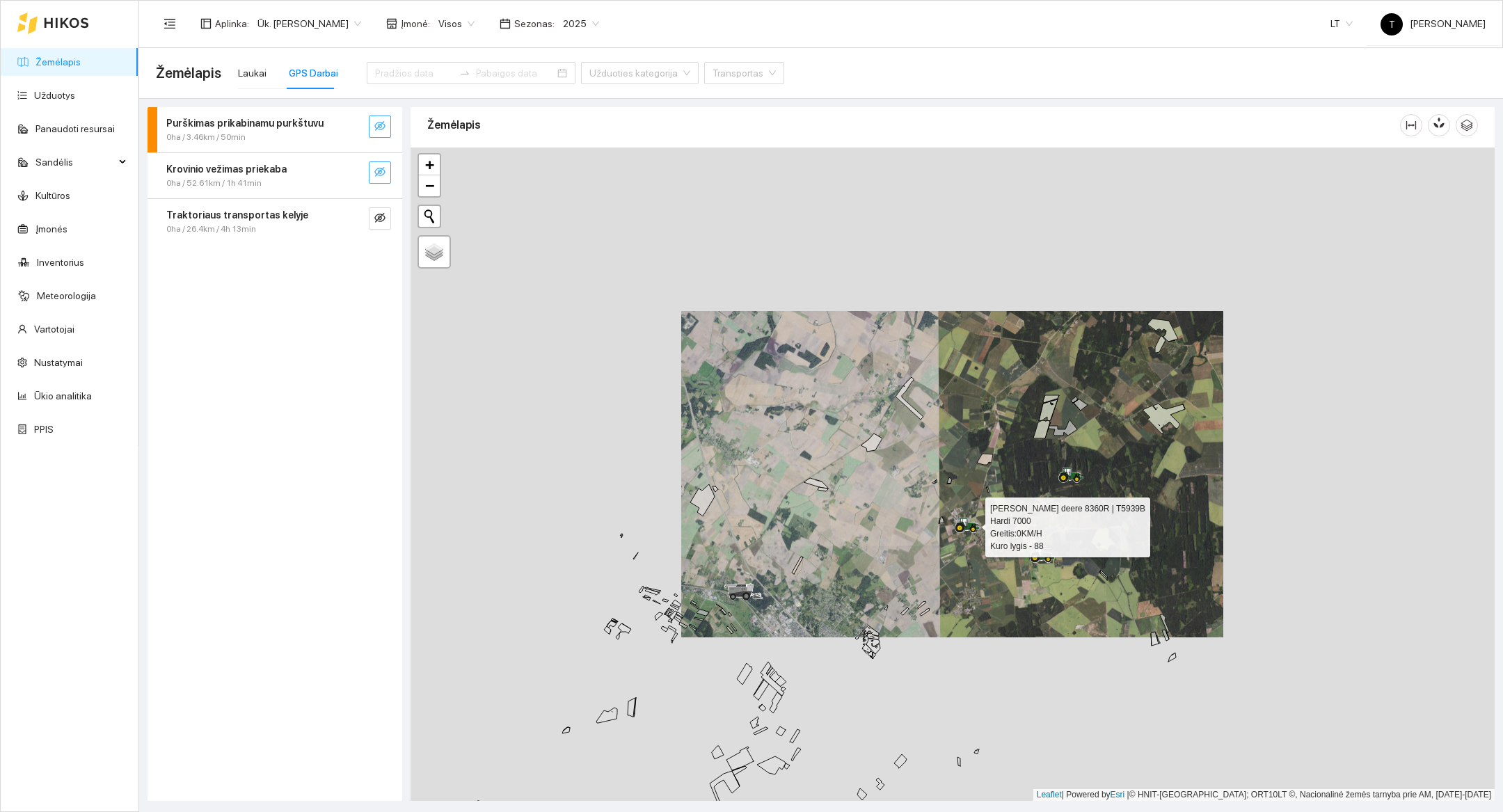
click at [978, 533] on div at bounding box center [952, 474] width 1084 height 653
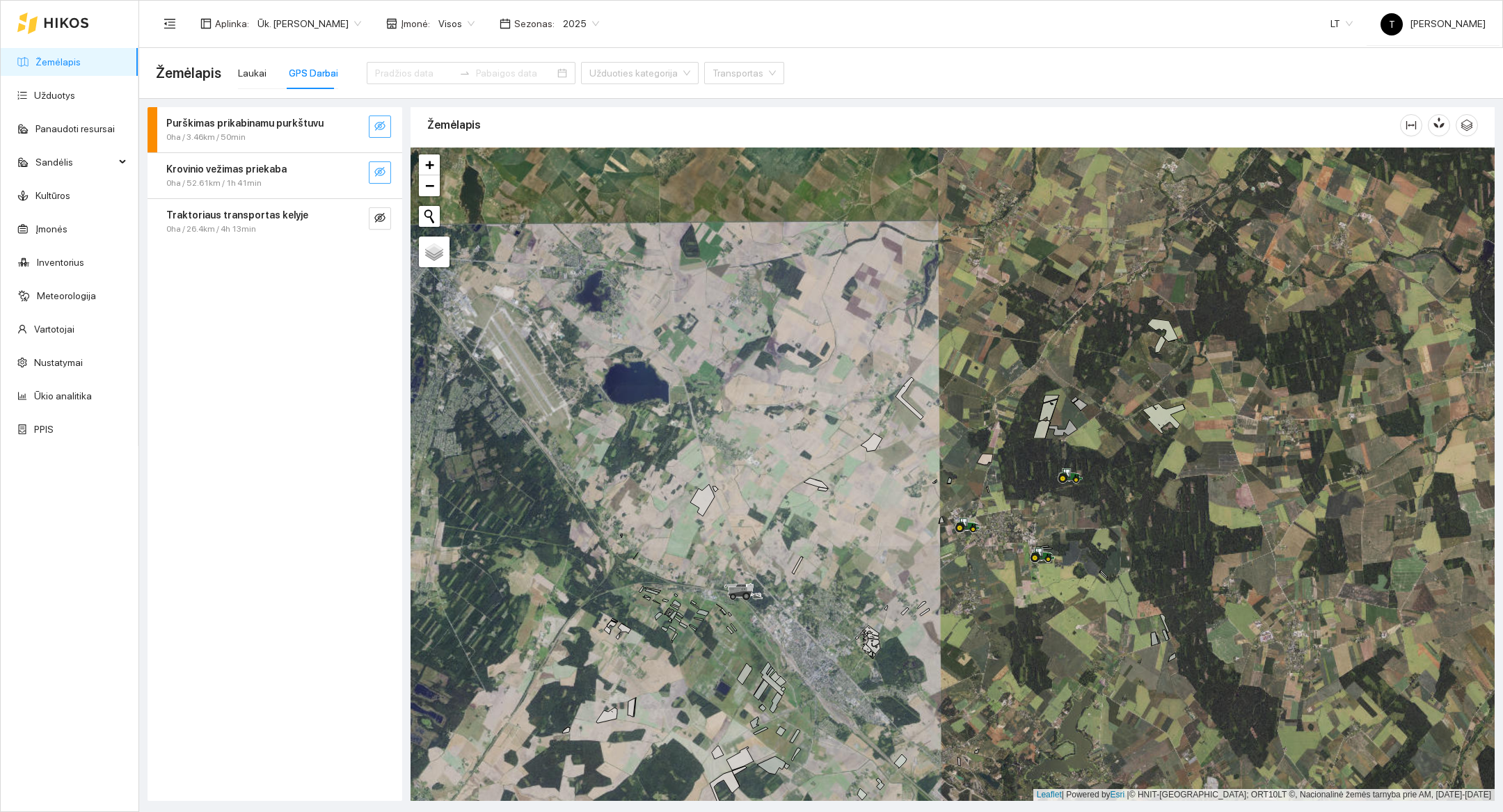
click at [960, 607] on div at bounding box center [952, 474] width 1084 height 653
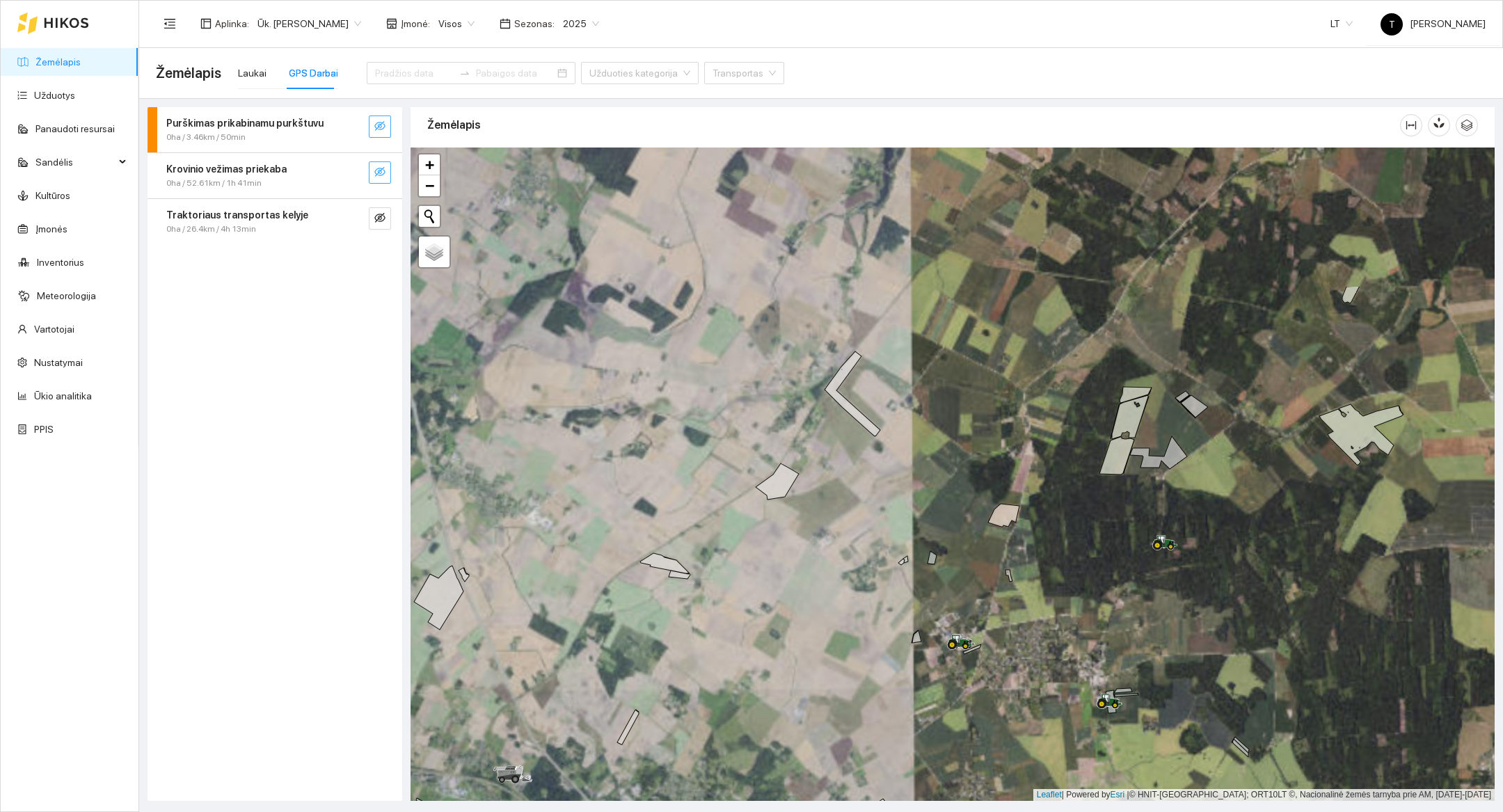
drag, startPoint x: 960, startPoint y: 607, endPoint x: 948, endPoint y: 811, distance: 204.4
click at [948, 811] on main "Žemėlapis Laukai GPS Darbai Užduoties kategorija Transportas Purškimas prikabin…" at bounding box center [821, 430] width 1364 height 764
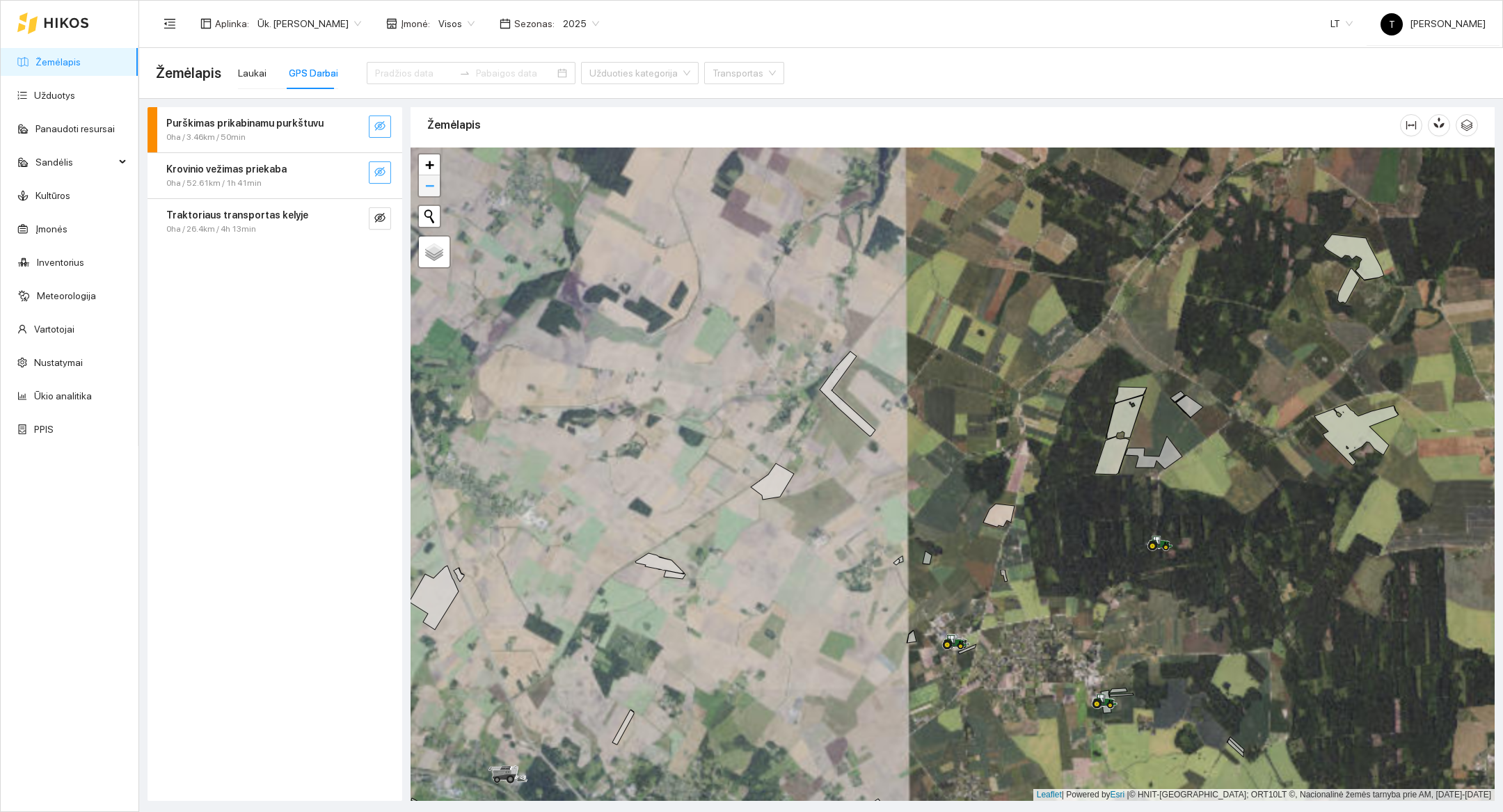
click at [423, 180] on link "−" at bounding box center [429, 186] width 20 height 20
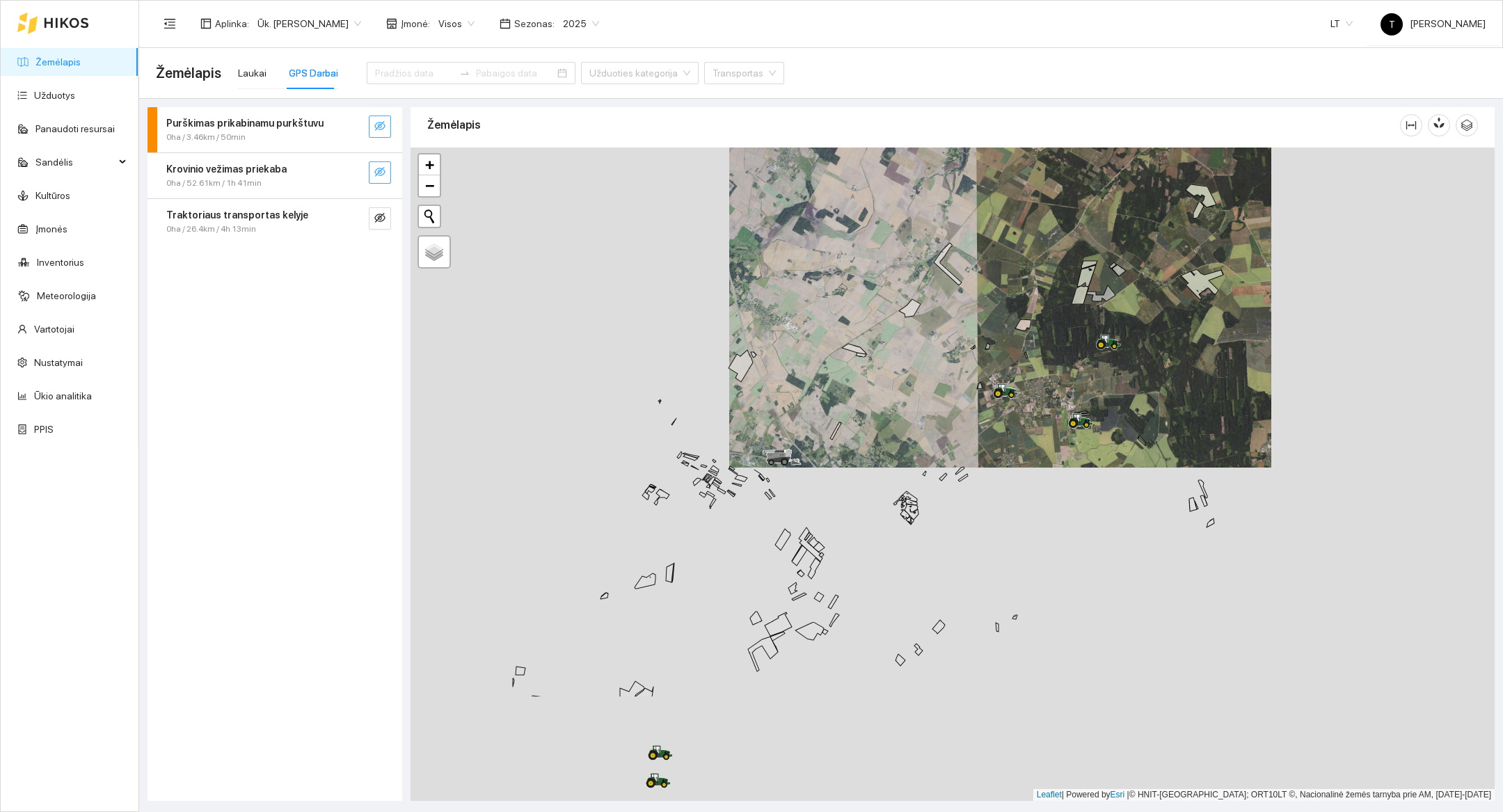
drag, startPoint x: 681, startPoint y: 599, endPoint x: 729, endPoint y: 430, distance: 175.7
click at [729, 430] on div at bounding box center [952, 474] width 1084 height 653
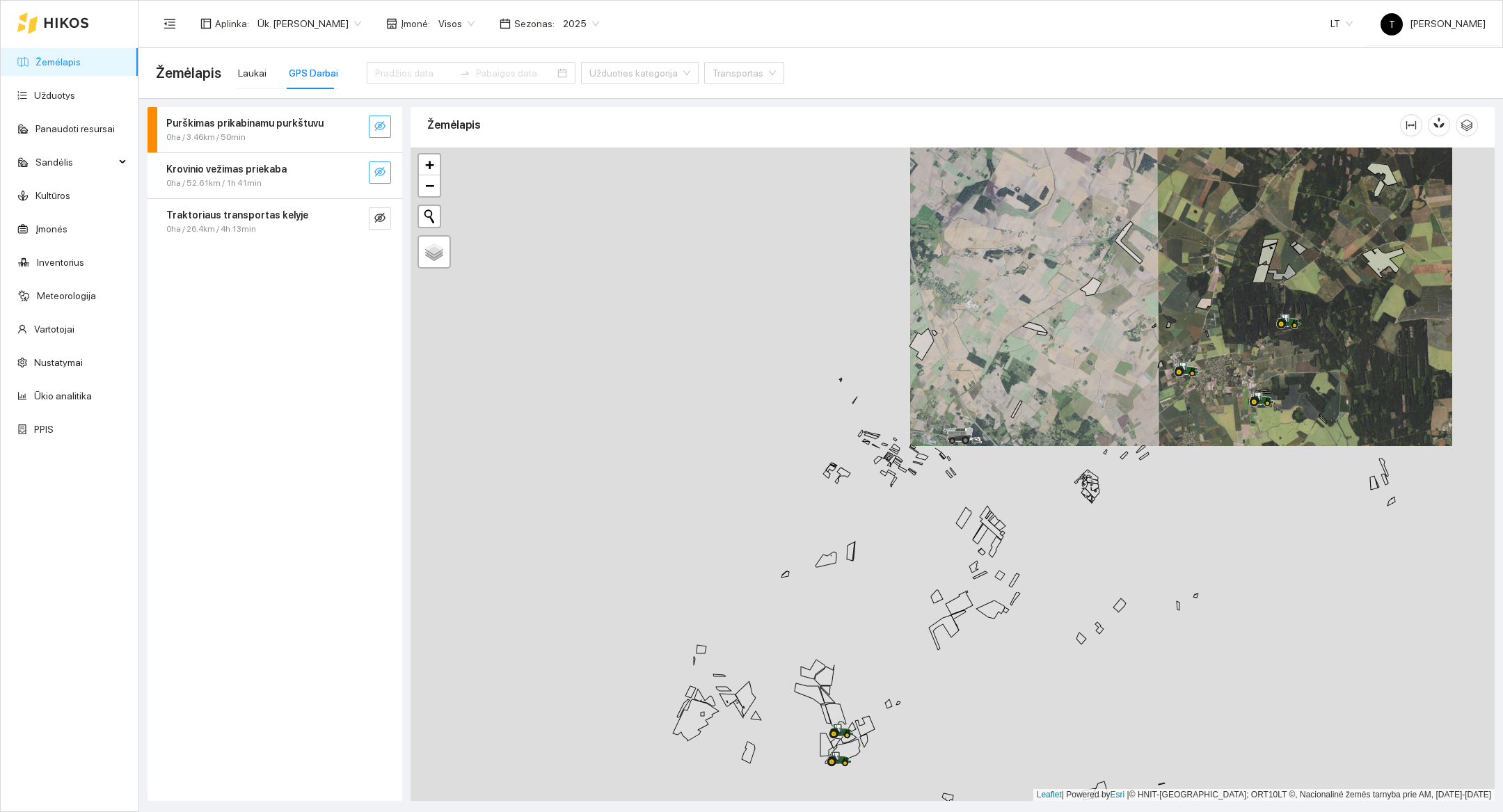
drag, startPoint x: 729, startPoint y: 430, endPoint x: 910, endPoint y: 408, distance: 182.3
click at [910, 408] on div at bounding box center [952, 474] width 1084 height 653
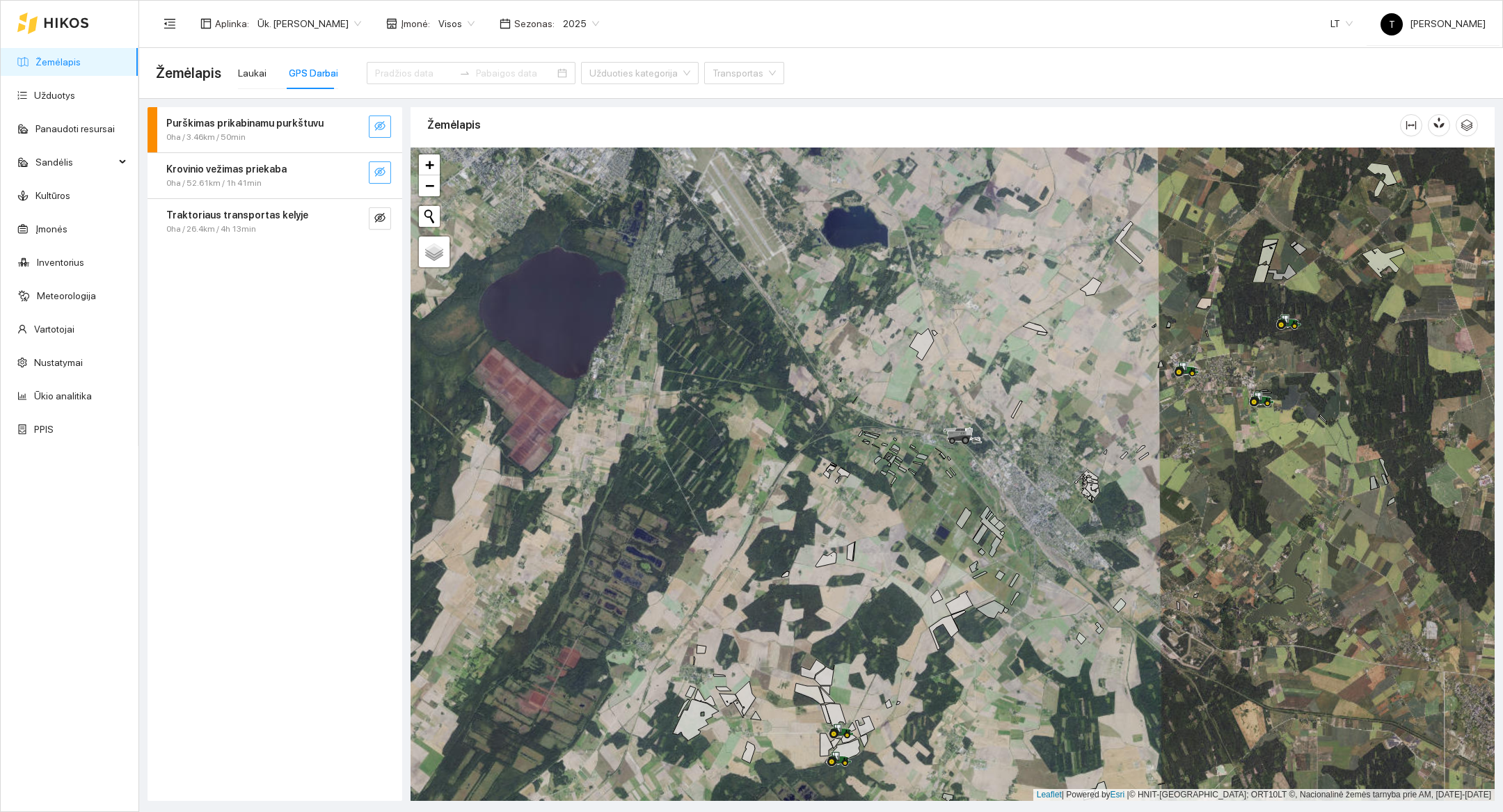
click at [1179, 475] on div at bounding box center [952, 474] width 1084 height 653
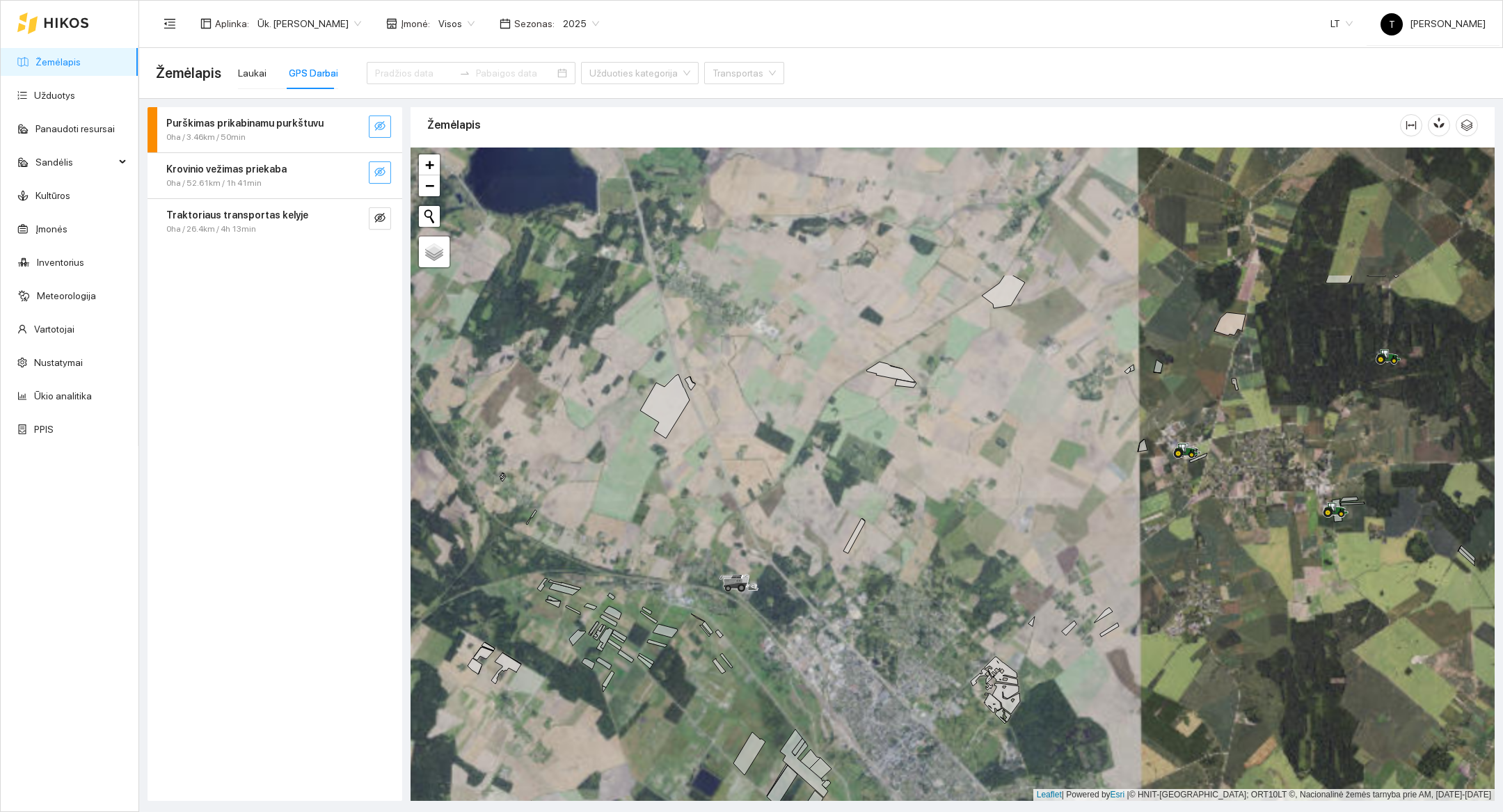
drag, startPoint x: 1191, startPoint y: 319, endPoint x: 1198, endPoint y: 540, distance: 221.1
click at [1198, 540] on div at bounding box center [952, 474] width 1084 height 653
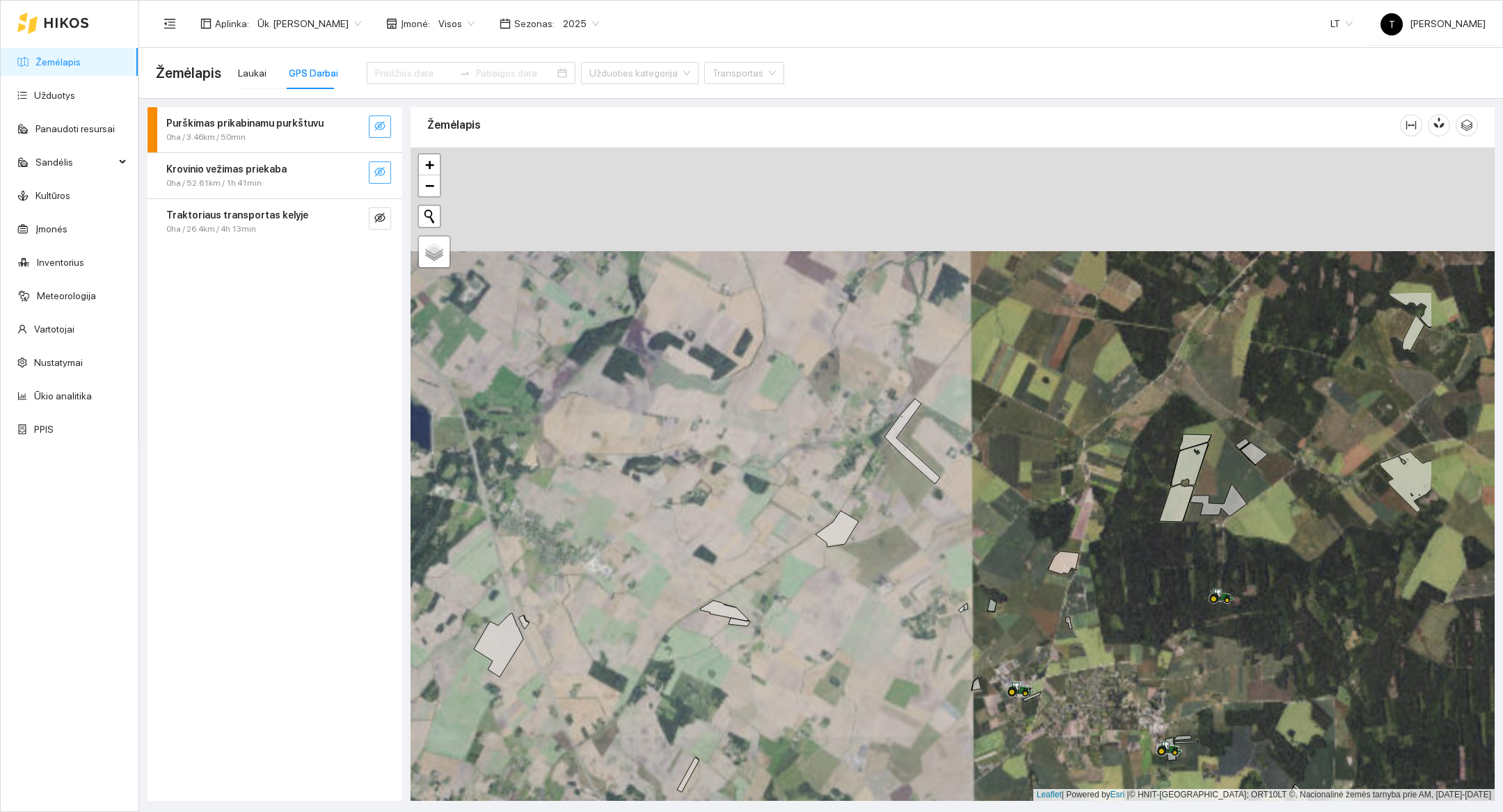
drag, startPoint x: 1362, startPoint y: 465, endPoint x: 1190, endPoint y: 676, distance: 272.2
click at [1190, 676] on div at bounding box center [952, 474] width 1084 height 653
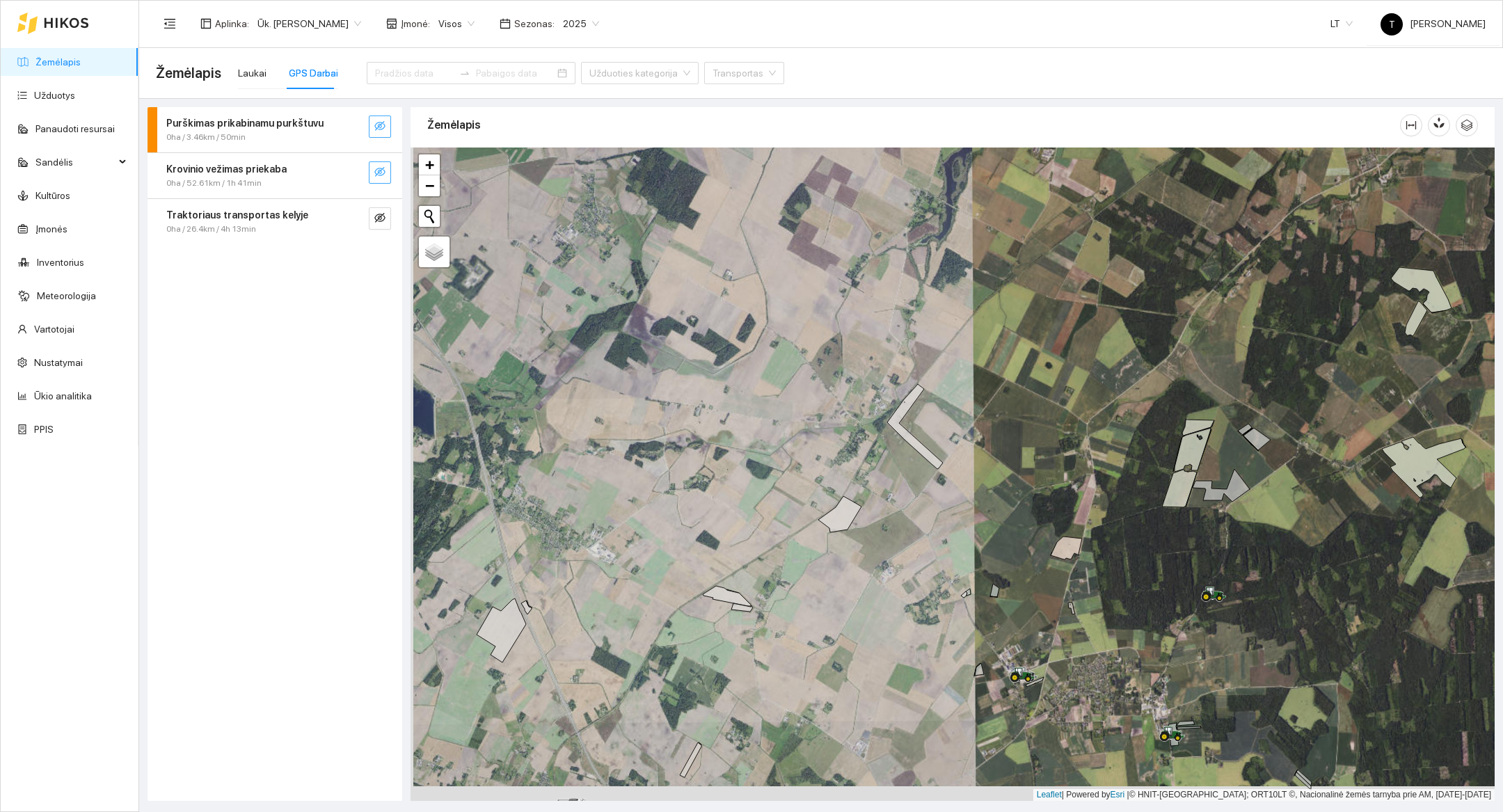
drag, startPoint x: 900, startPoint y: 619, endPoint x: 902, endPoint y: 604, distance: 15.1
click at [902, 604] on div at bounding box center [952, 474] width 1084 height 653
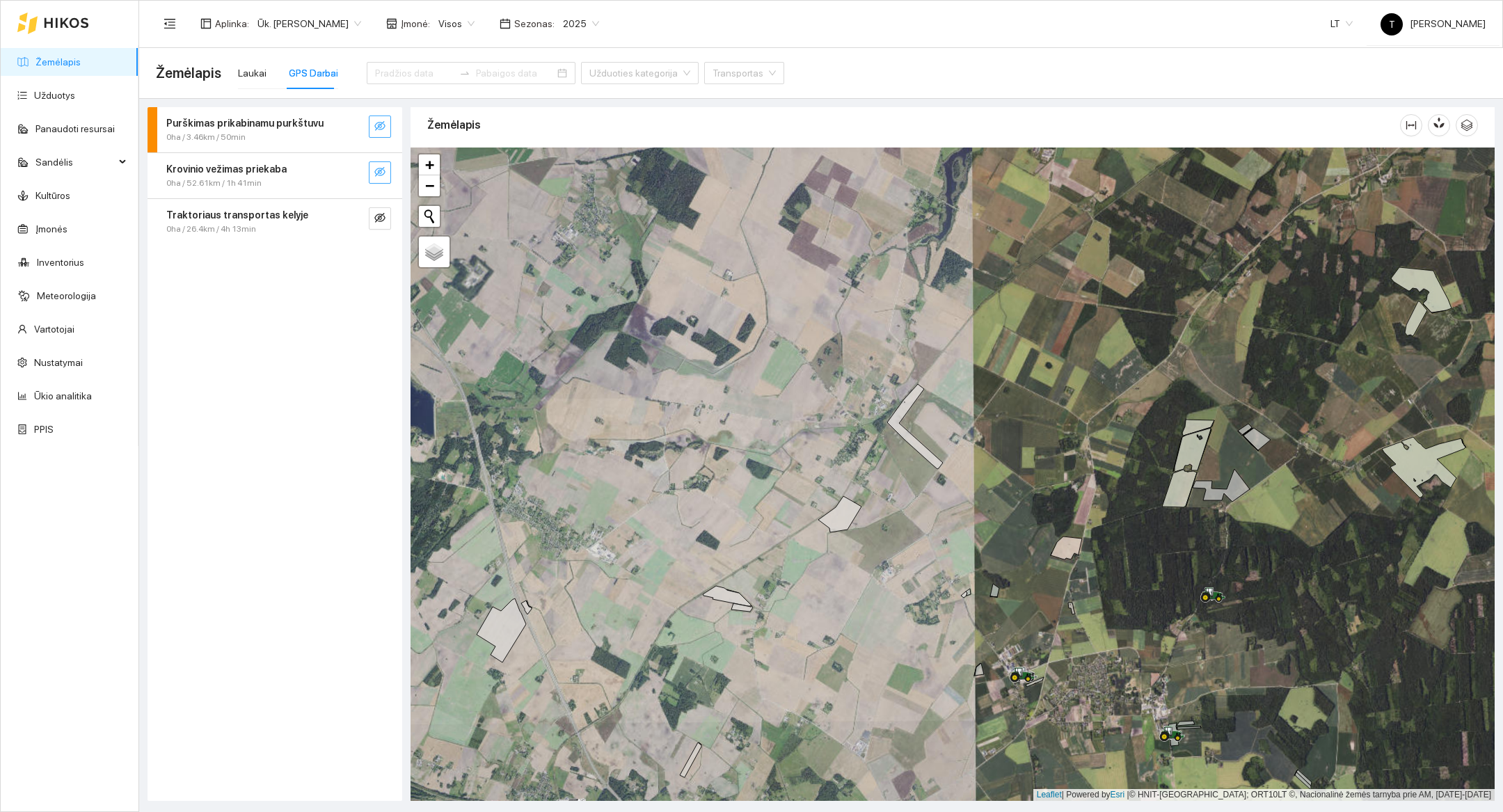
click at [441, 191] on div at bounding box center [952, 474] width 1084 height 653
